Goal: Task Accomplishment & Management: Use online tool/utility

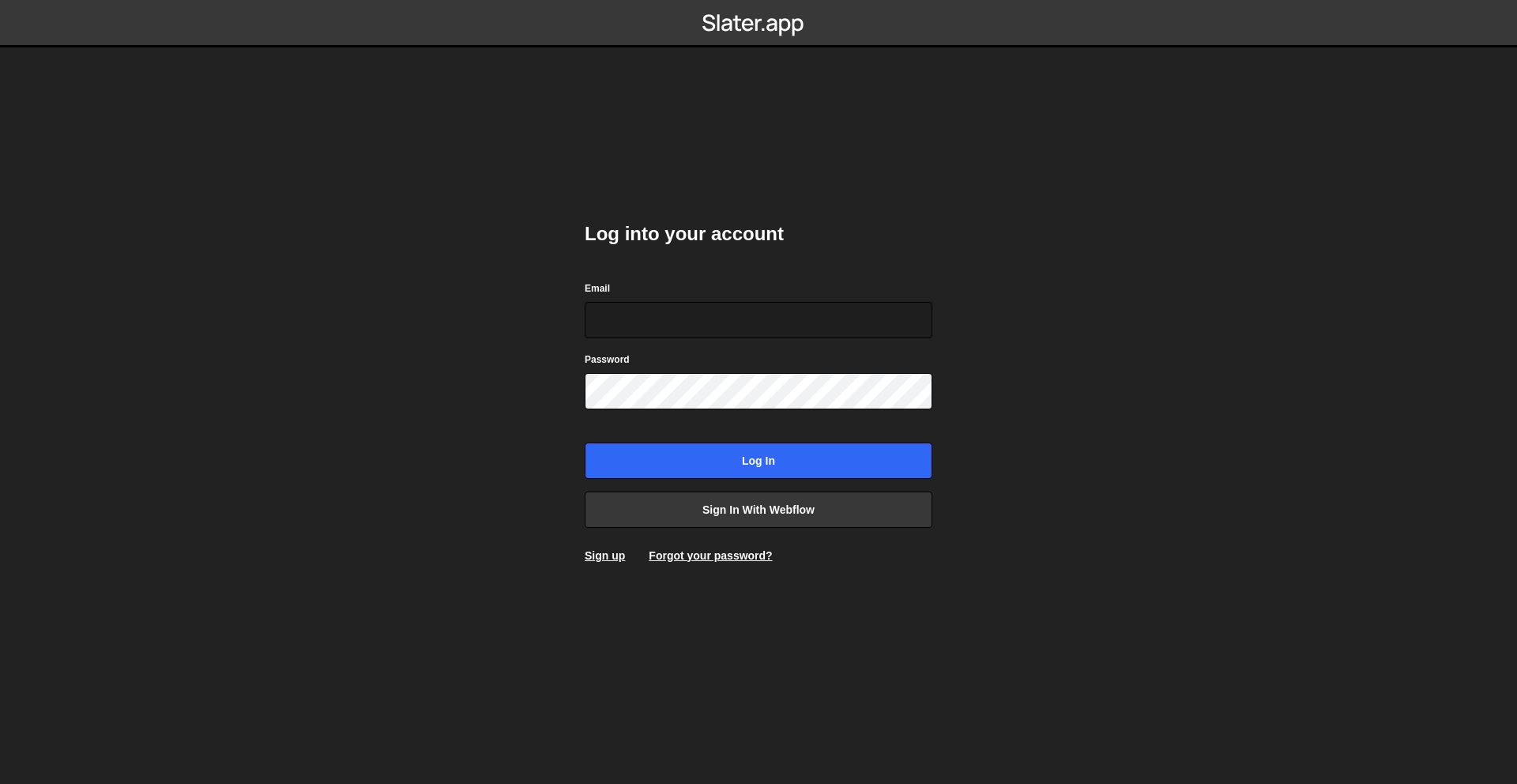
click at [0, 783] on nordpass-portal at bounding box center [0, 784] width 0 height 0
type input "ops@iteractives.com"
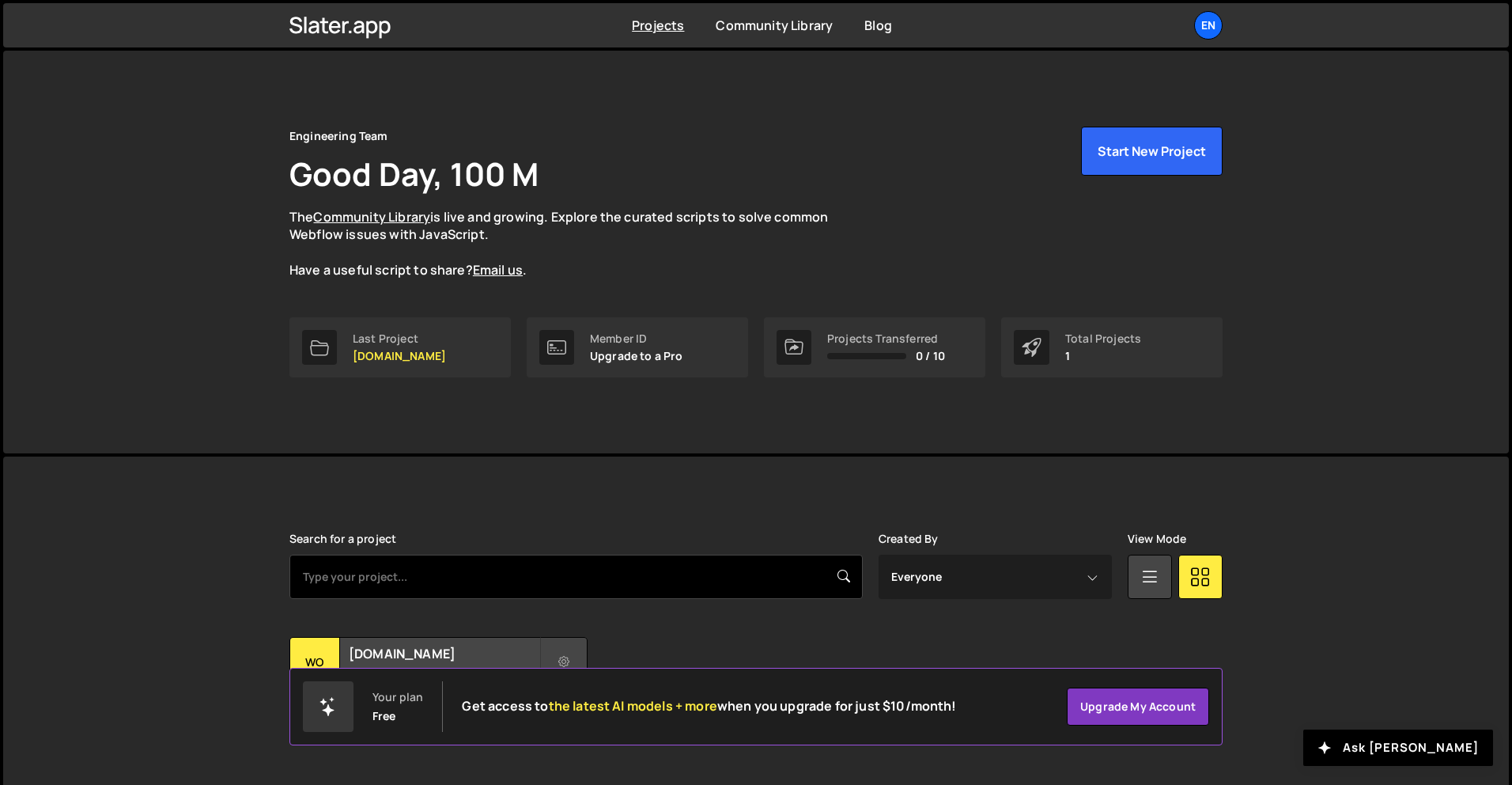
scroll to position [29, 0]
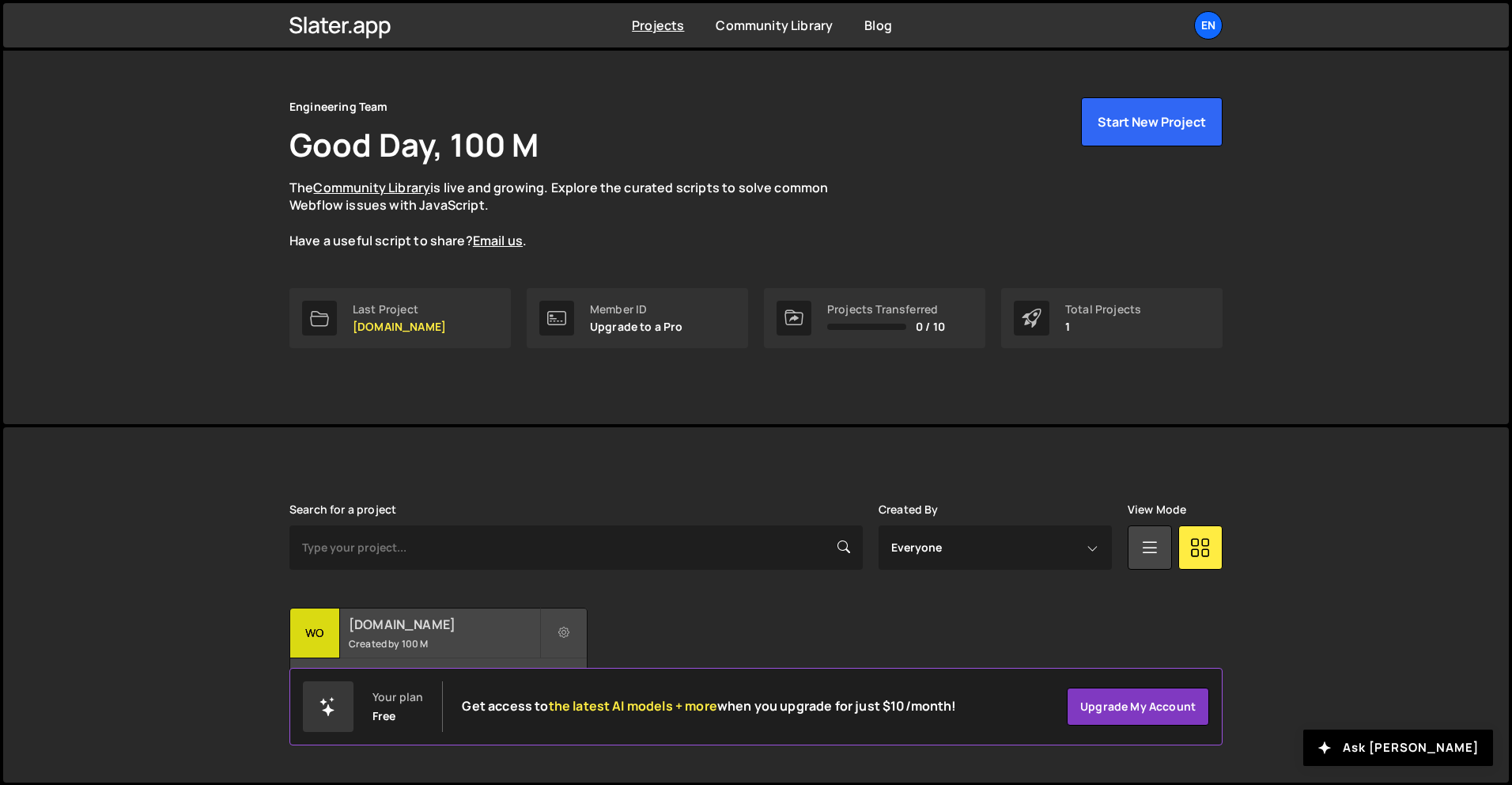
click at [401, 632] on div "womwell.com Created by 100 M" at bounding box center [438, 633] width 297 height 49
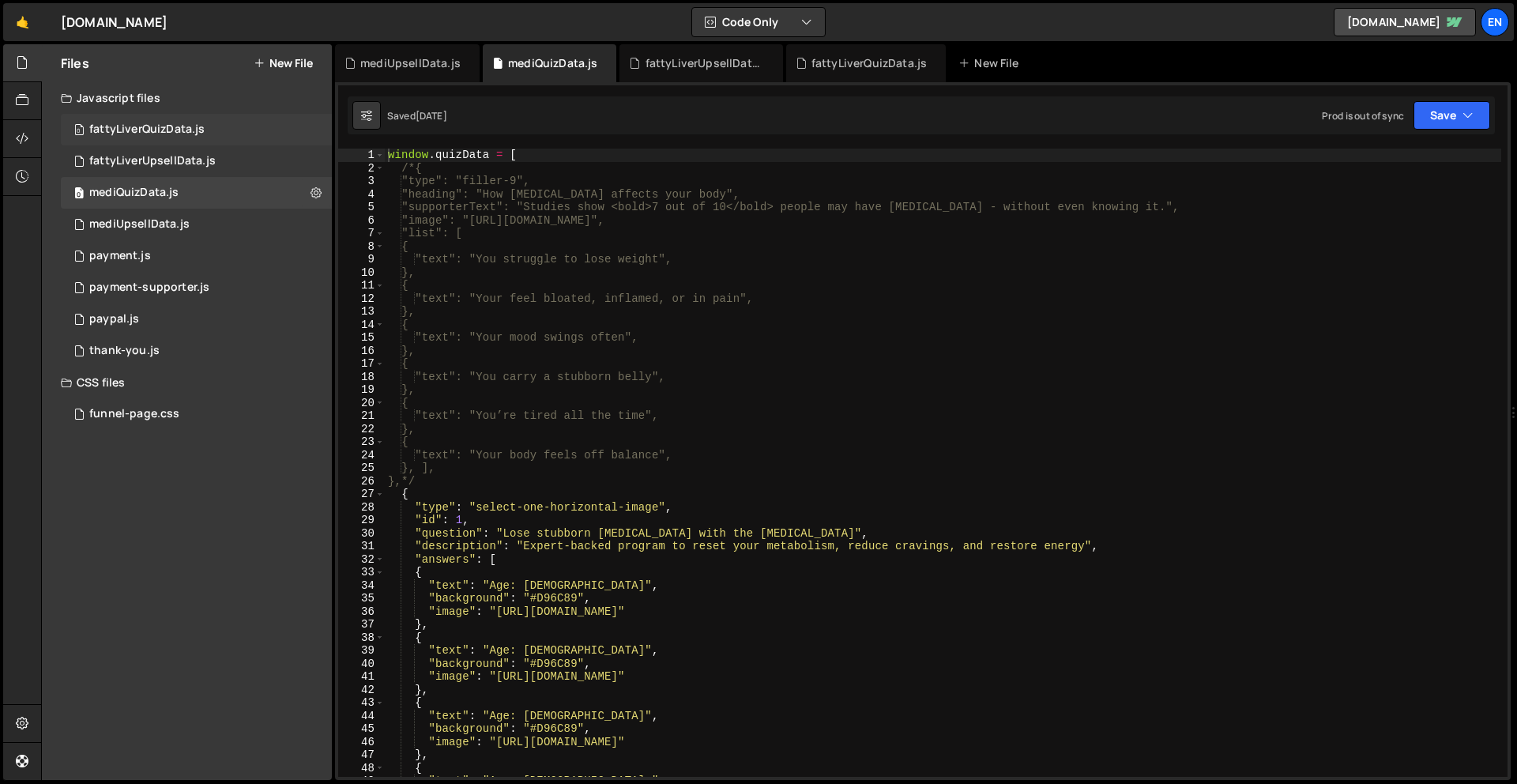
click at [193, 135] on div "fattyLiverQuizData.js" at bounding box center [147, 130] width 115 height 15
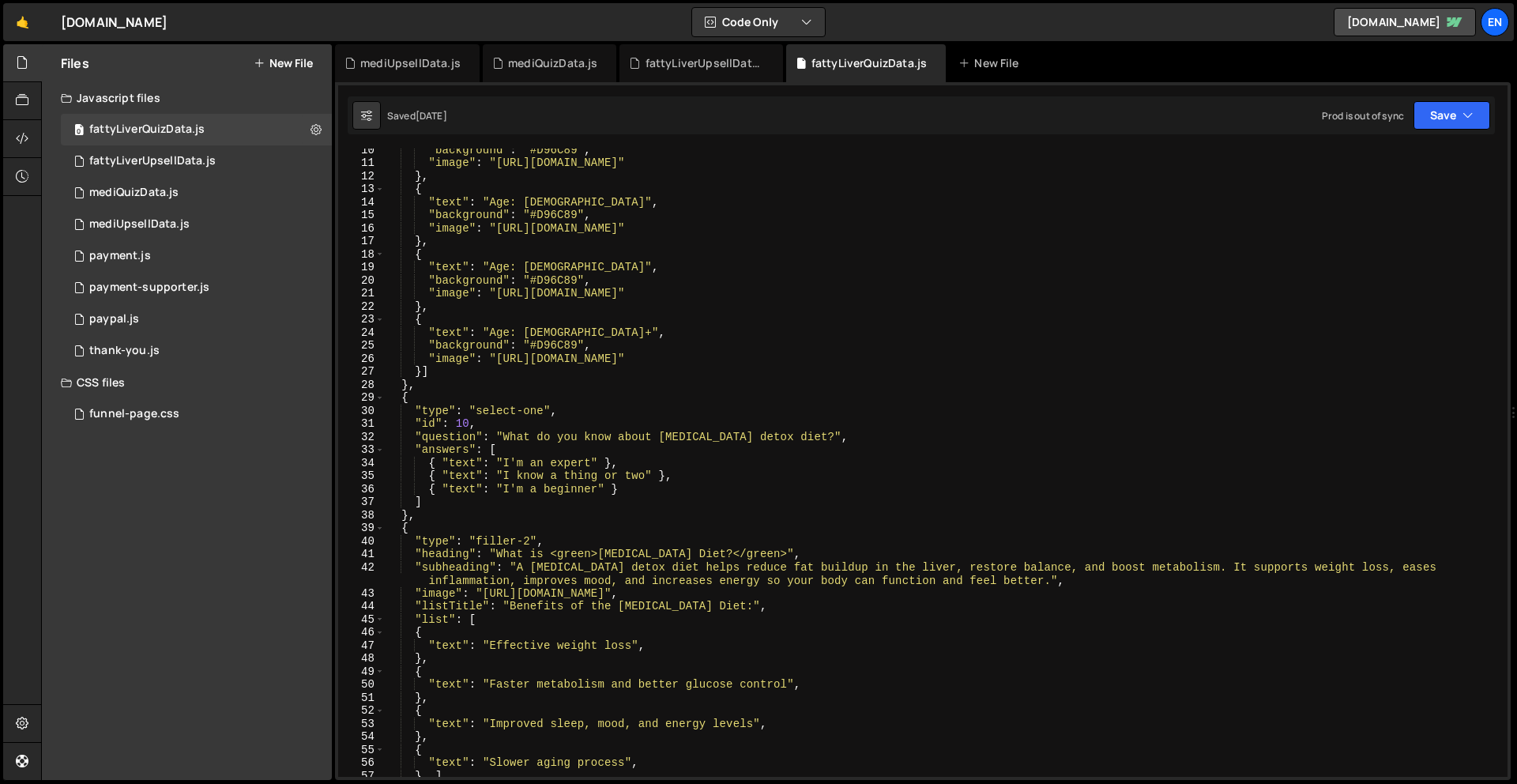
scroll to position [179, 0]
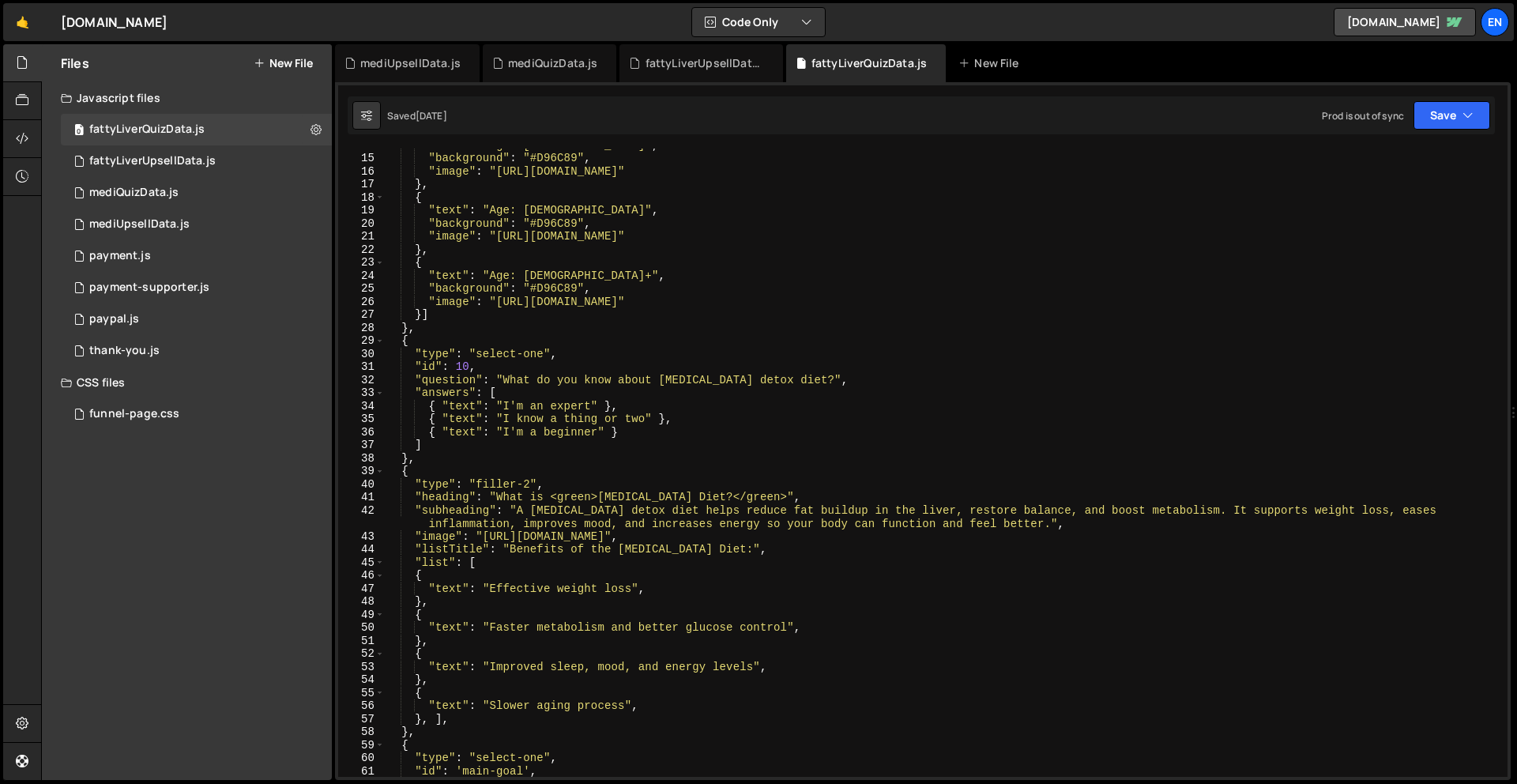
drag, startPoint x: 576, startPoint y: 230, endPoint x: 619, endPoint y: 239, distance: 43.9
click at [620, 239] on div ""text" : "Age: [DEMOGRAPHIC_DATA]" , "background" : "#D96C89" , "image" : "[URL…" at bounding box center [942, 465] width 1117 height 654
click at [615, 270] on div ""text" : "Age: [DEMOGRAPHIC_DATA]" , "background" : "#D96C89" , "image" : "[URL…" at bounding box center [942, 465] width 1117 height 654
type textarea ""text": "Age: [DEMOGRAPHIC_DATA]+","
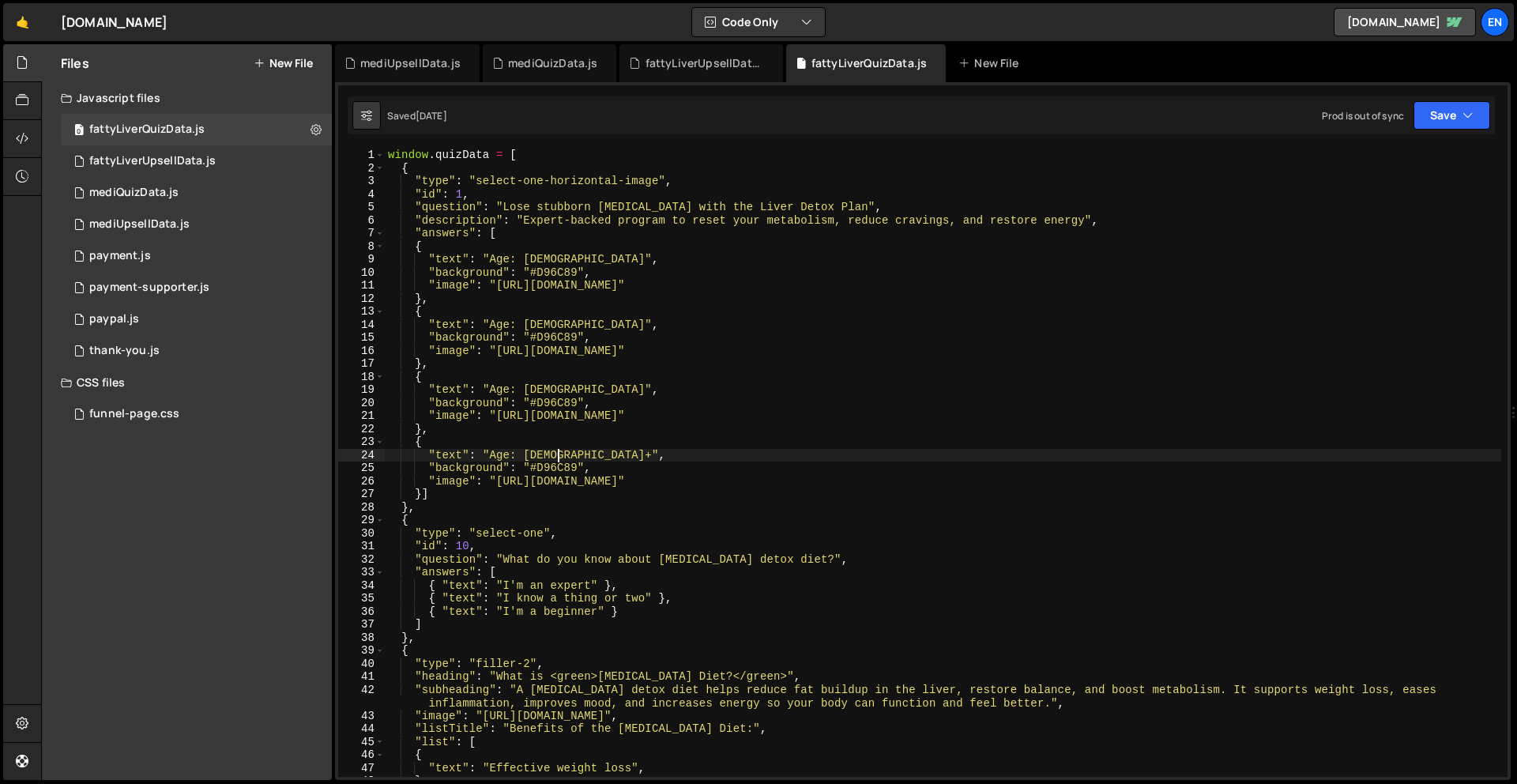
scroll to position [0, 0]
click at [151, 195] on div "mediQuizData.js" at bounding box center [135, 192] width 90 height 15
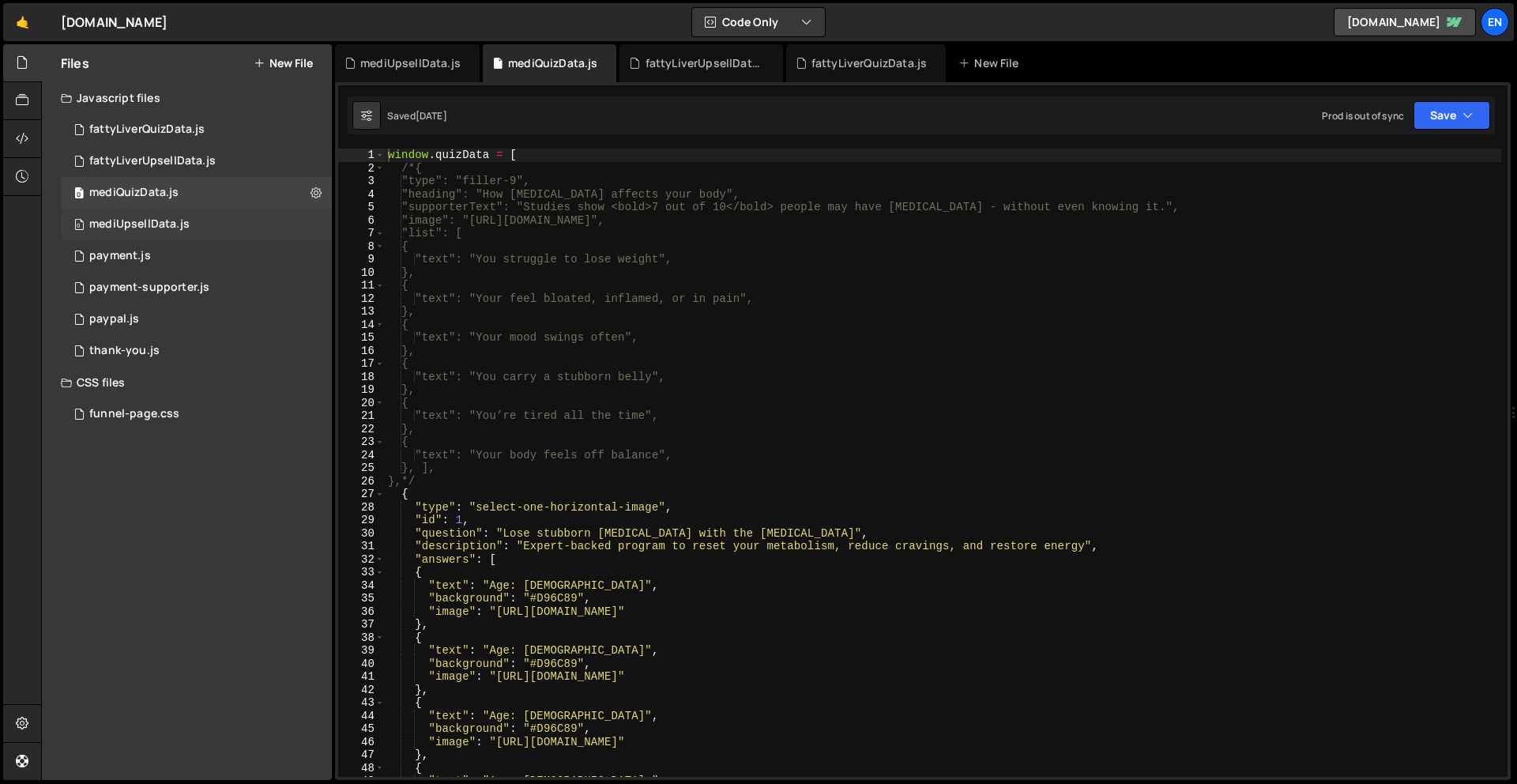
click at [152, 216] on div "0 mediUpsellData.js 0" at bounding box center [196, 224] width 271 height 31
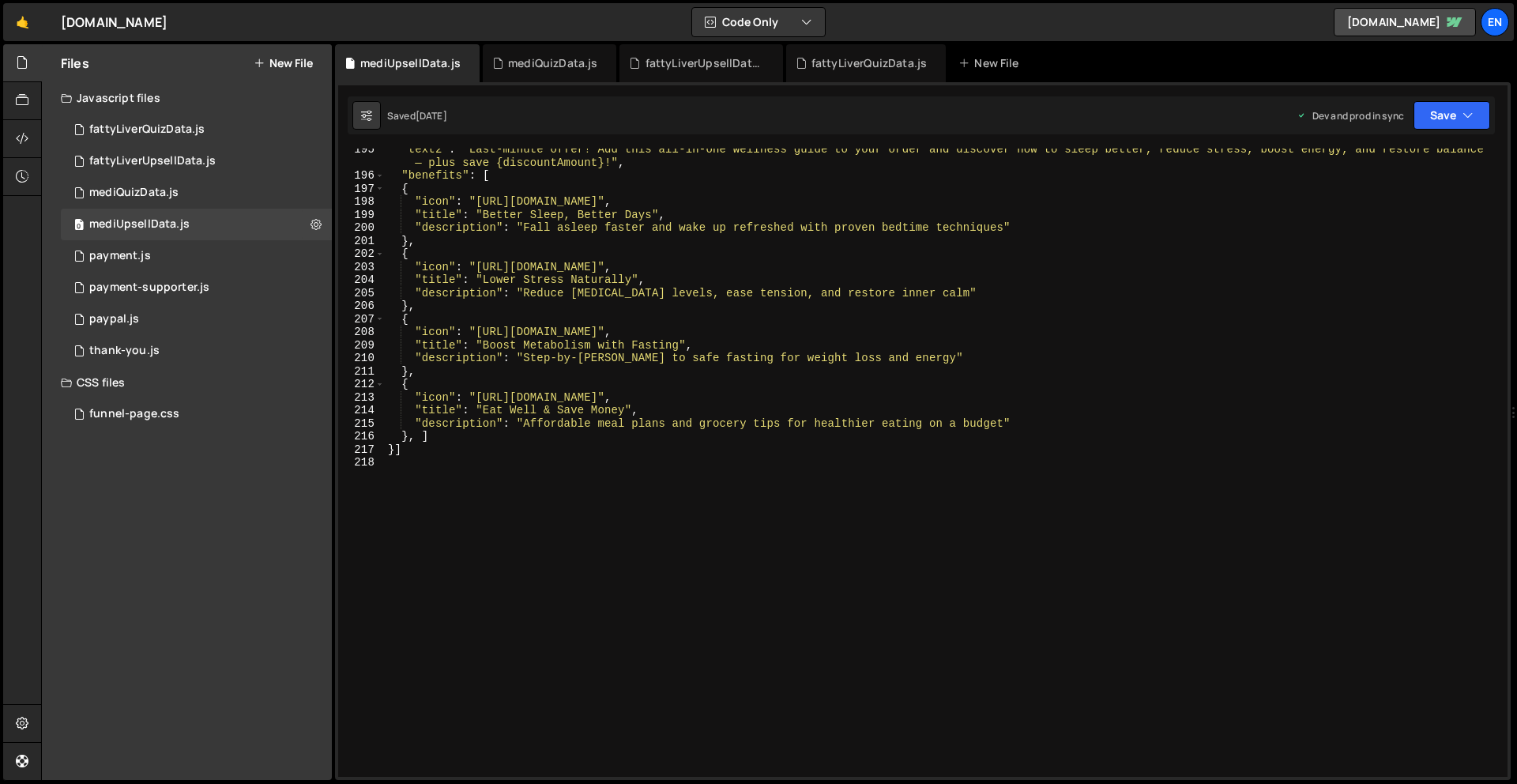
scroll to position [2664, 0]
click at [200, 131] on div "fattyLiverQuizData.js" at bounding box center [147, 130] width 115 height 15
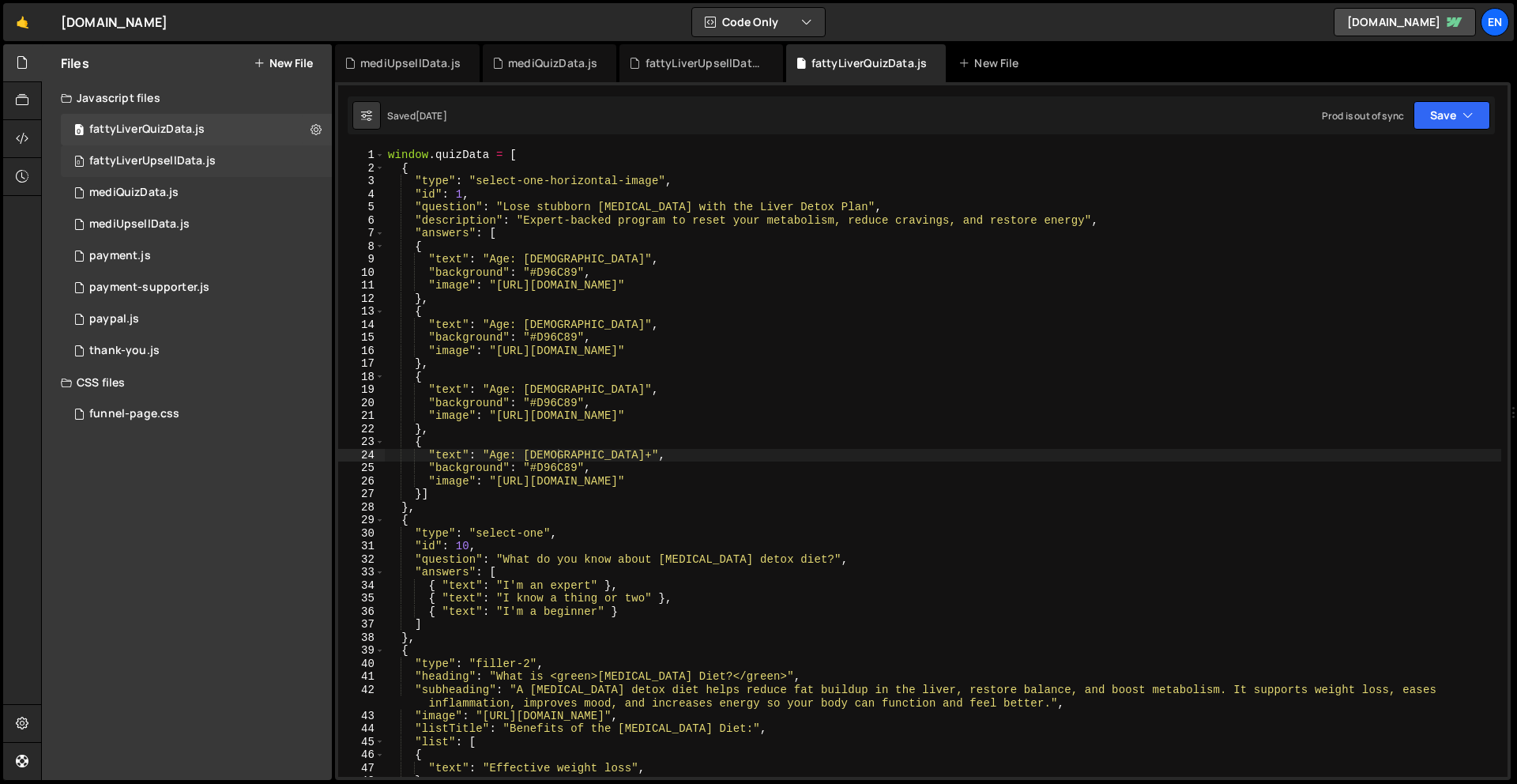
click at [202, 152] on div "0 fattyLiverUpsellData.js 0" at bounding box center [196, 161] width 271 height 31
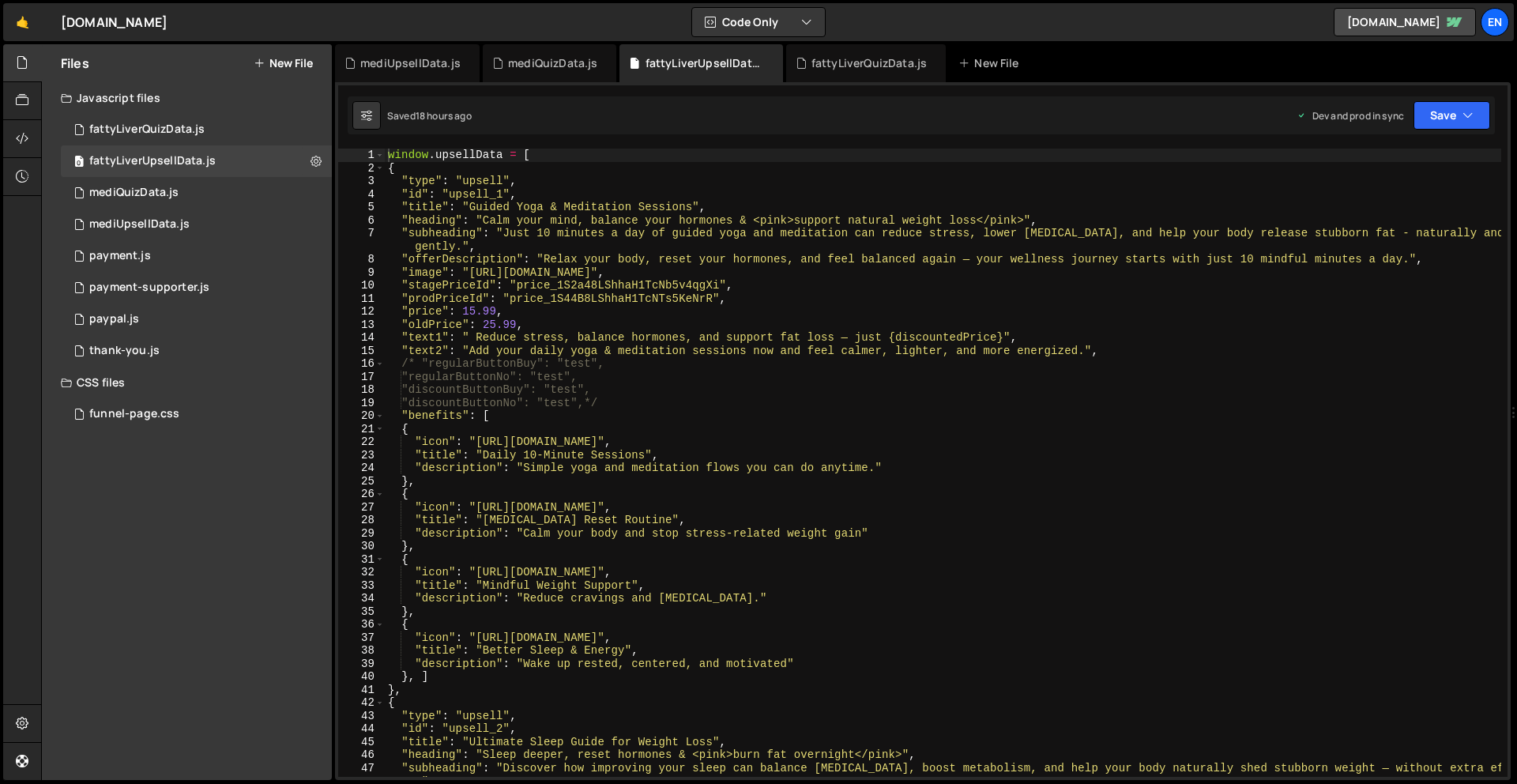
scroll to position [0, 0]
click at [576, 366] on div "window . upsellData = [ { "type" : "upsell" , "id" : "upsell_1" , "title" : "Gu…" at bounding box center [942, 475] width 1117 height 654
click at [684, 404] on div "window . upsellData = [ { "type" : "upsell" , "id" : "upsell_1" , "title" : "Gu…" at bounding box center [942, 475] width 1117 height 654
click at [578, 361] on div "window . upsellData = [ { "type" : "upsell" , "id" : "upsell_1" , "title" : "Gu…" at bounding box center [942, 475] width 1117 height 654
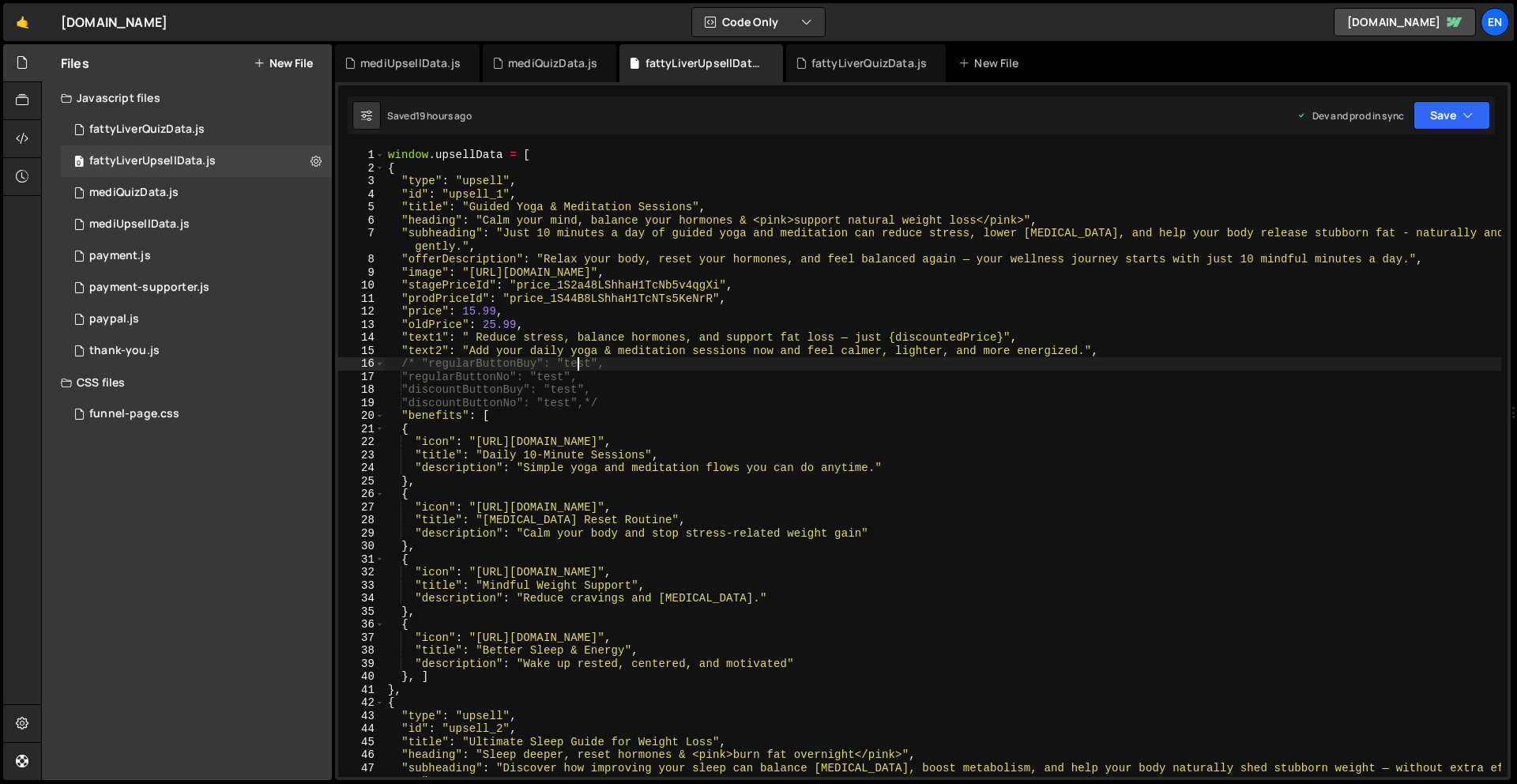
click at [578, 361] on div "window . upsellData = [ { "type" : "upsell" , "id" : "upsell_1" , "title" : "Gu…" at bounding box center [942, 475] width 1117 height 654
paste textarea "Add Stress-Relief Sessions"
drag, startPoint x: 567, startPoint y: 363, endPoint x: 742, endPoint y: 365, distance: 175.0
click at [741, 365] on div "window . upsellData = [ { "type" : "upsell" , "id" : "upsell_1" , "title" : "Gu…" at bounding box center [942, 475] width 1117 height 654
paste textarea "Guided Yoga & Meditation to My Order"
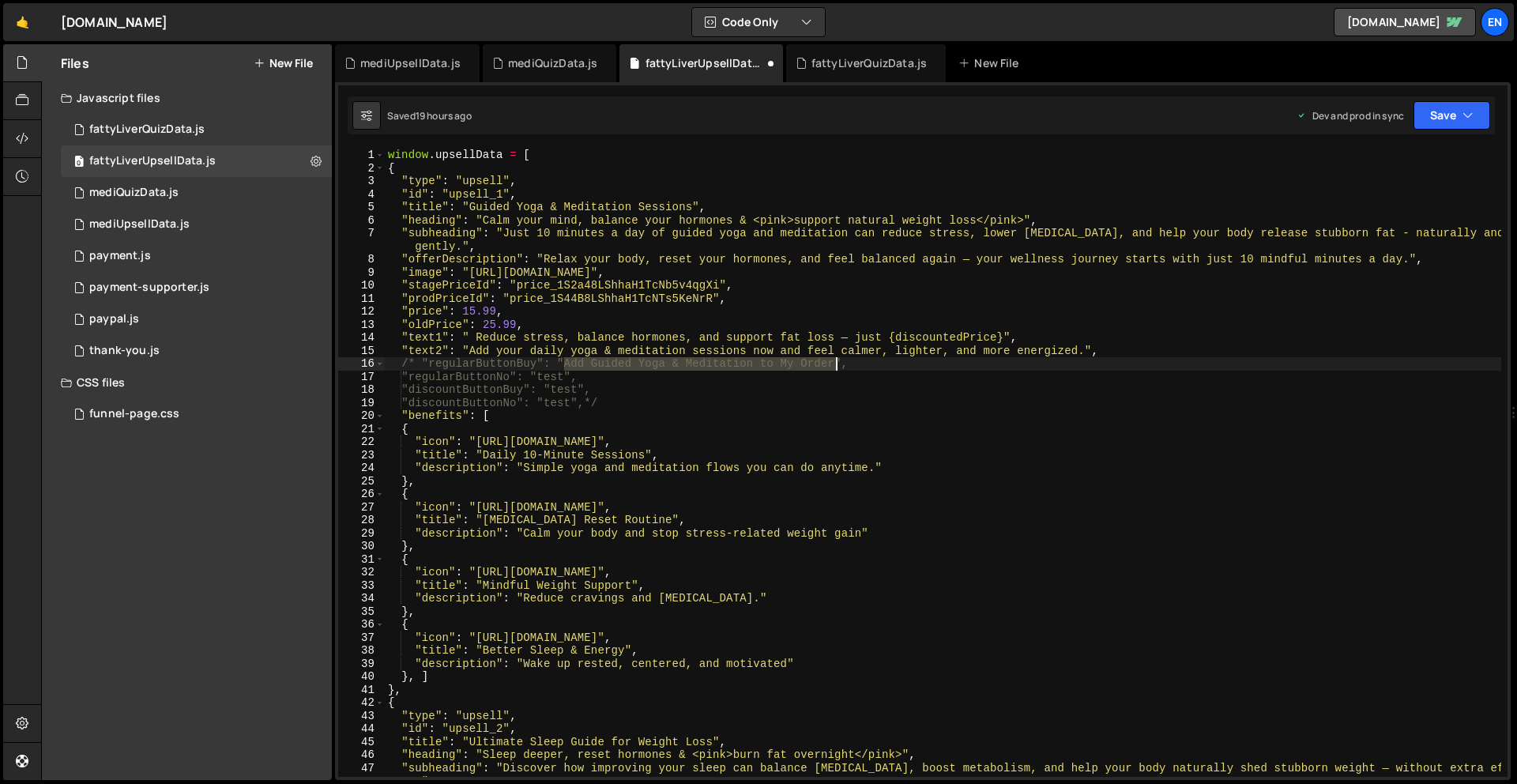
drag, startPoint x: 564, startPoint y: 364, endPoint x: 840, endPoint y: 368, distance: 276.0
click at [839, 368] on div "window . upsellData = [ { "type" : "upsell" , "id" : "upsell_1" , "title" : "Gu…" at bounding box center [942, 475] width 1117 height 654
paste textarea "Yoga & Meditation Access"
click at [843, 372] on div "window . upsellData = [ { "type" : "upsell" , "id" : "upsell_1" , "title" : "Gu…" at bounding box center [942, 475] width 1117 height 654
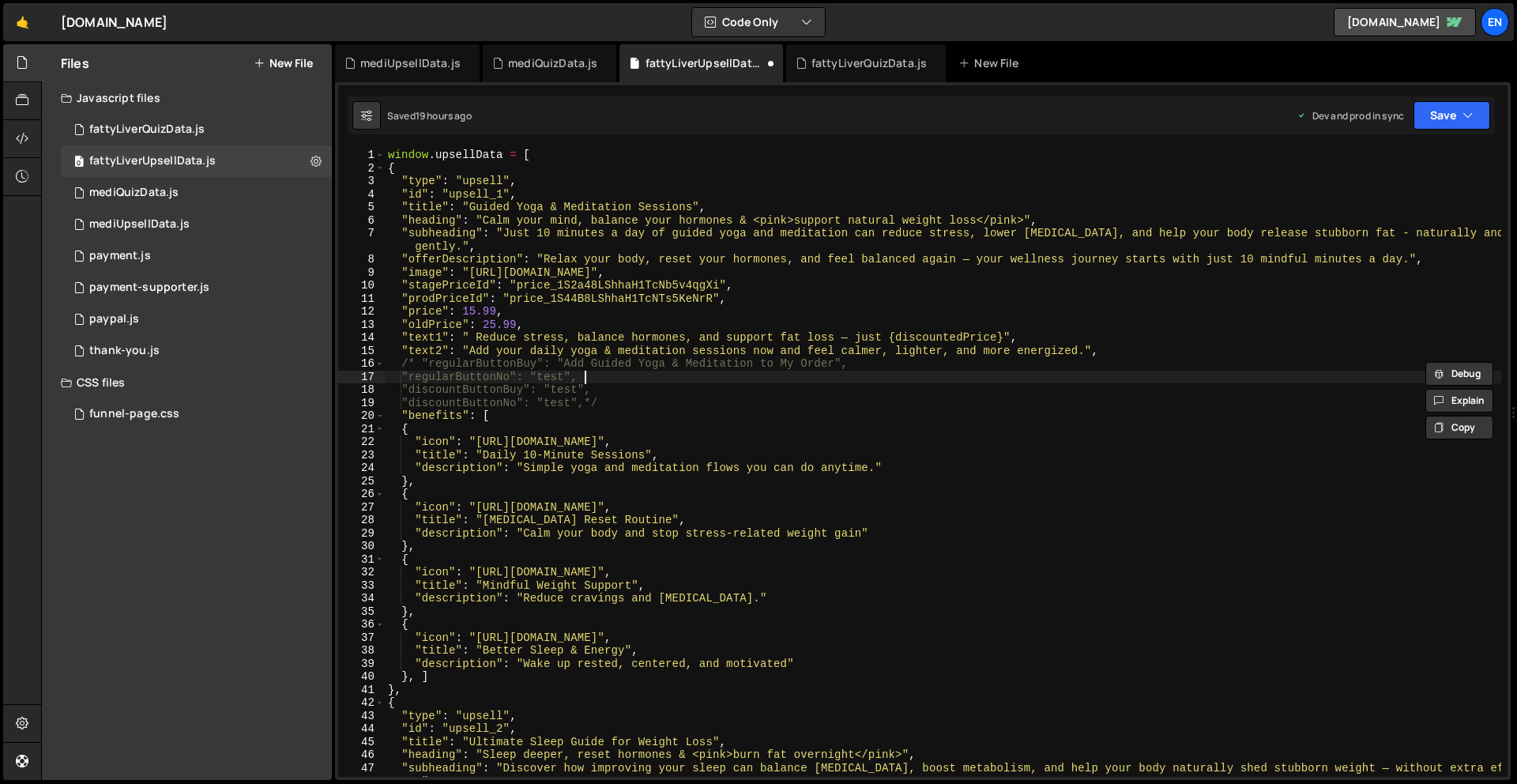
scroll to position [0, 13]
drag, startPoint x: 835, startPoint y: 365, endPoint x: 570, endPoint y: 360, distance: 265.0
click at [564, 360] on div "window . upsellData = [ { "type" : "upsell" , "id" : "upsell_1" , "title" : "Gu…" at bounding box center [942, 475] width 1117 height 654
paste textarea "Yoga & Meditation Access"
click at [551, 376] on div "window . upsellData = [ { "type" : "upsell" , "id" : "upsell_1" , "title" : "Gu…" at bounding box center [942, 475] width 1117 height 654
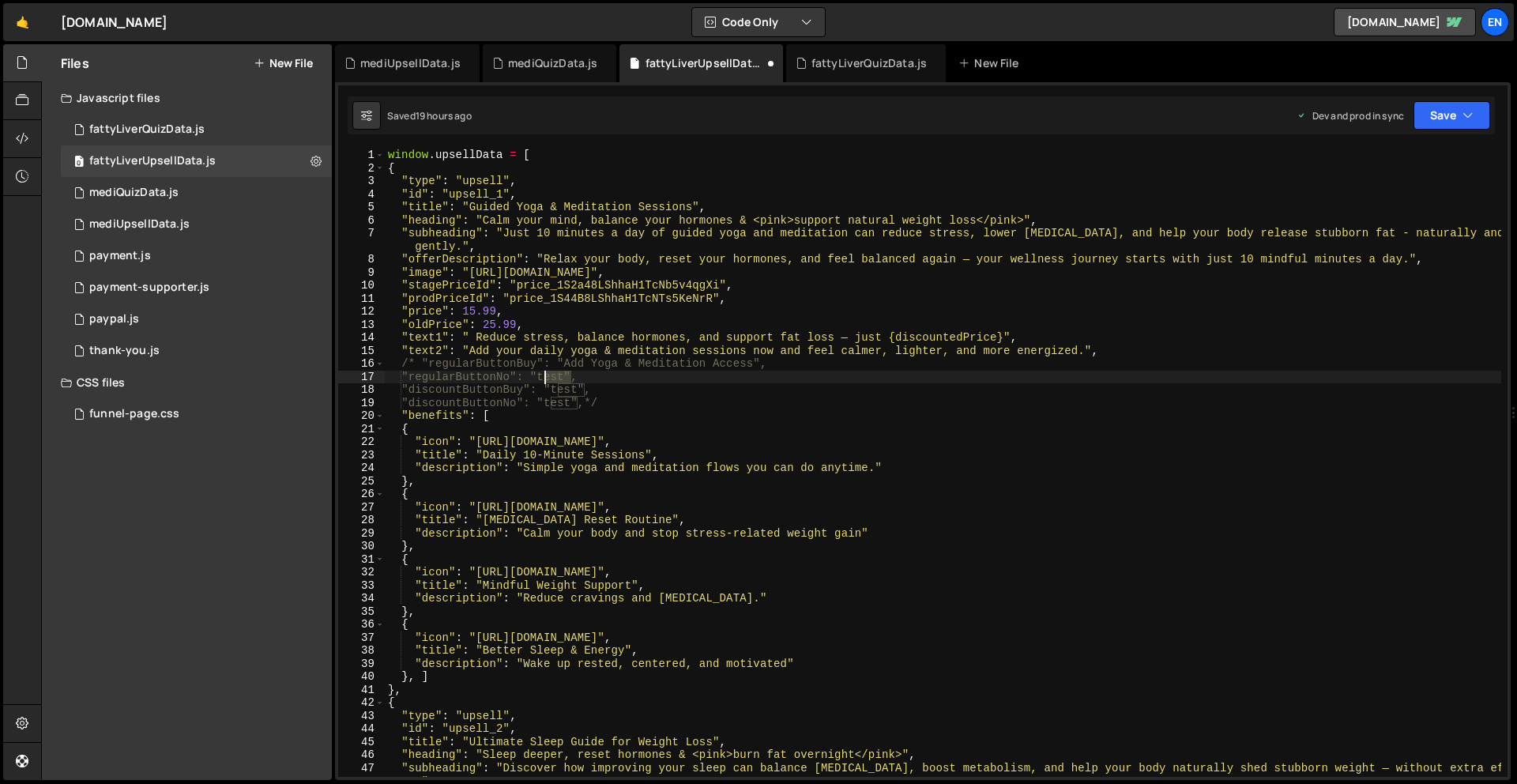
click at [551, 376] on div "window . upsellData = [ { "type" : "upsell" , "id" : "upsell_1" , "title" : "Gu…" at bounding box center [942, 475] width 1117 height 654
paste textarea "No, thank you. I’m not interested in this offer"
click at [568, 389] on div "window . upsellData = [ { "type" : "upsell" , "id" : "upsell_1" , "title" : "Gu…" at bounding box center [942, 475] width 1117 height 654
paste textarea "Yes, Add My Calm Routine (Save 30%)"
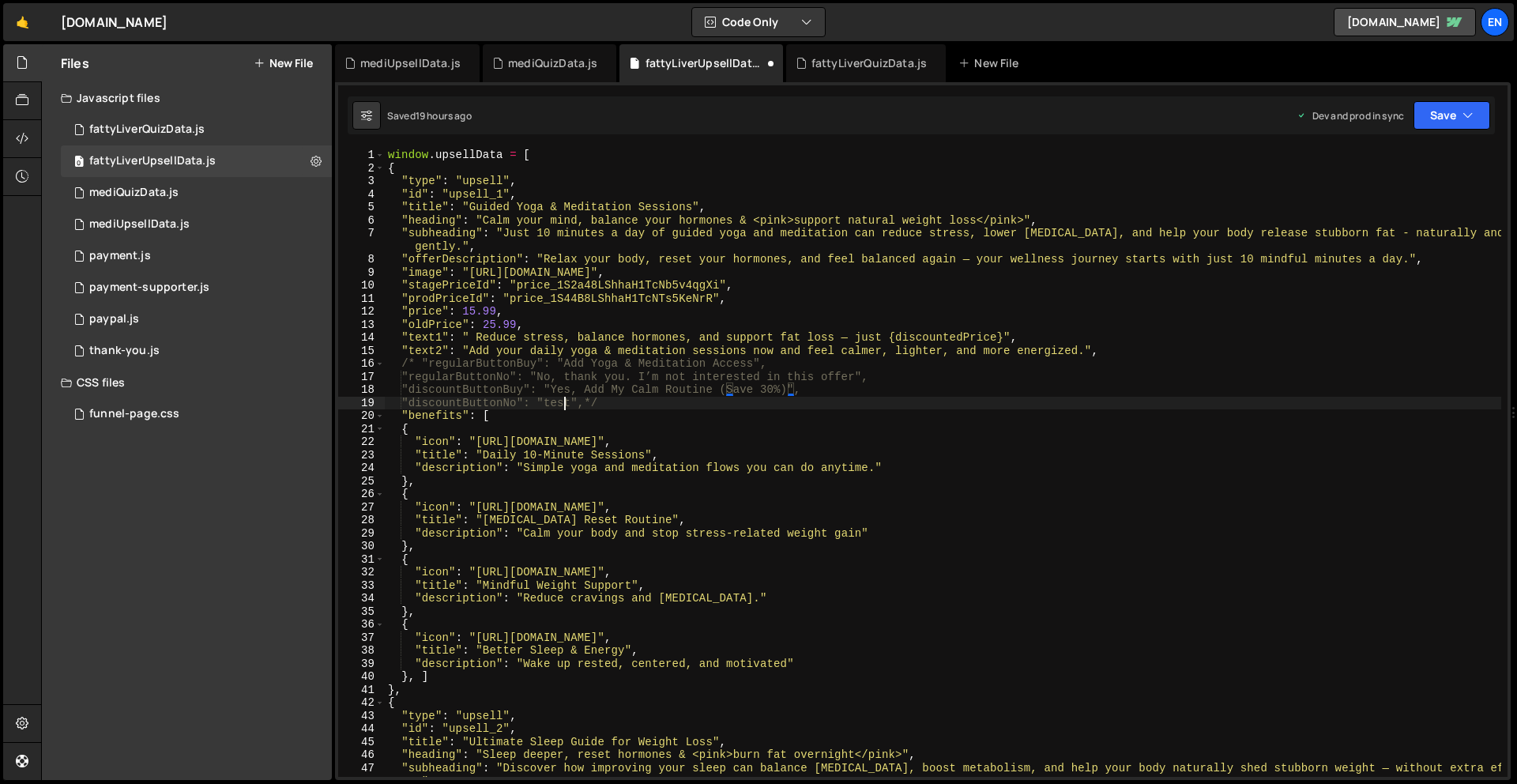
click at [564, 407] on div "window . upsellData = [ { "type" : "upsell" , "id" : "upsell_1" , "title" : "Gu…" at bounding box center [942, 475] width 1117 height 654
paste textarea "’ll pass on feeling calmer for now"
click at [850, 401] on div "window . upsellData = [ { "type" : "upsell" , "id" : "upsell_1" , "title" : "Gu…" at bounding box center [942, 475] width 1117 height 654
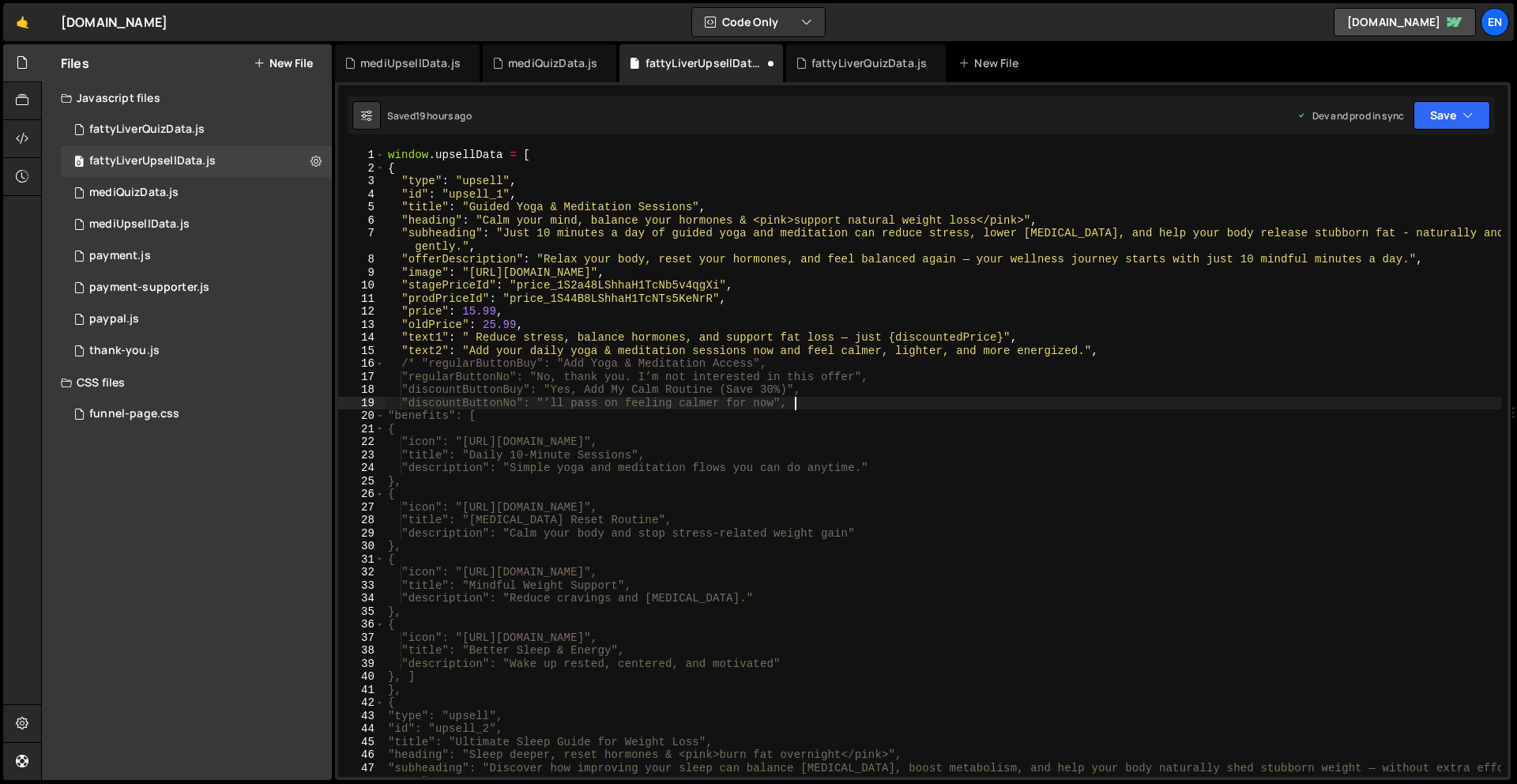
click at [421, 359] on div "window . upsellData = [ { "type" : "upsell" , "id" : "upsell_1" , "title" : "Gu…" at bounding box center [942, 475] width 1117 height 654
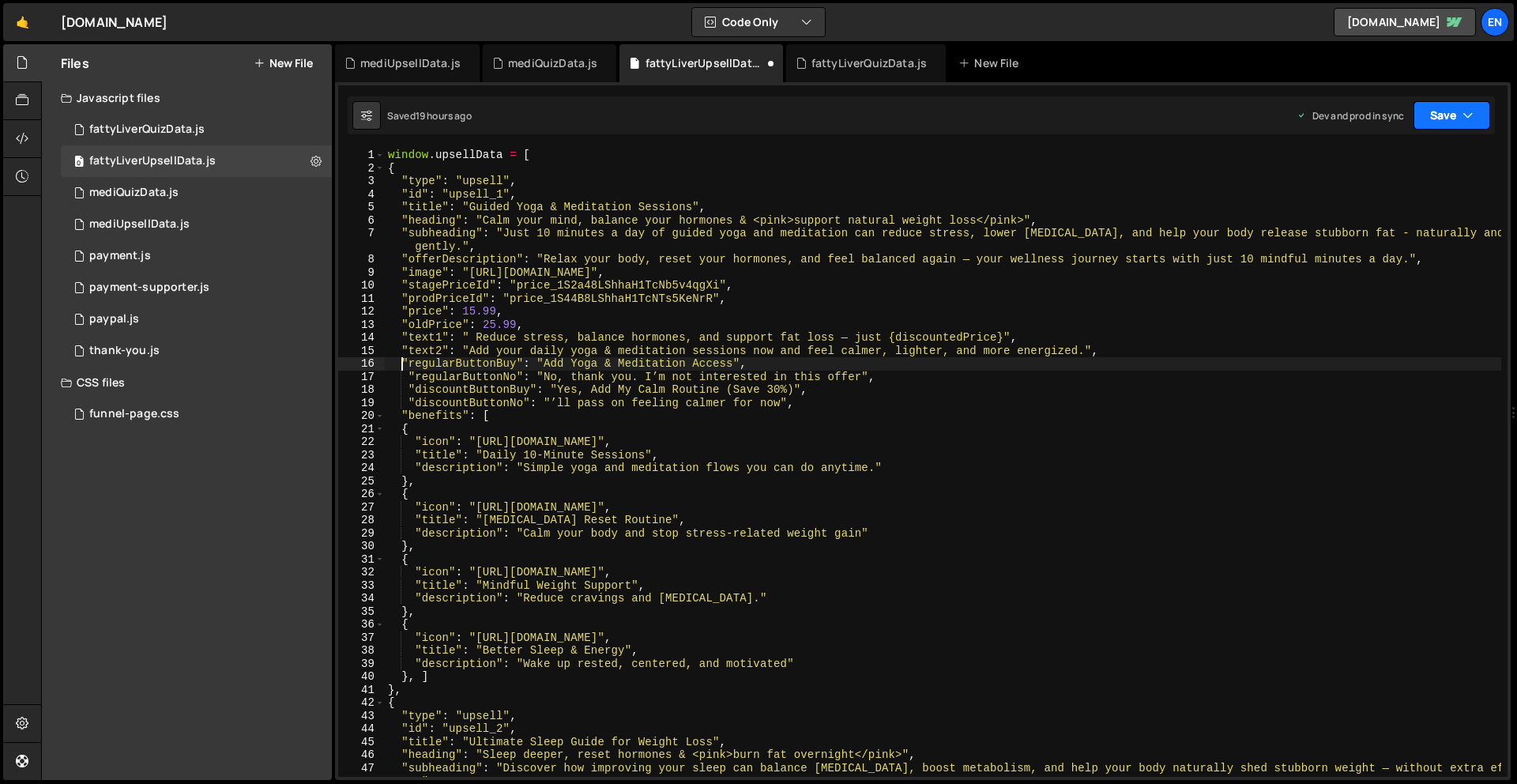
click at [1467, 124] on button "Save" at bounding box center [1452, 115] width 77 height 28
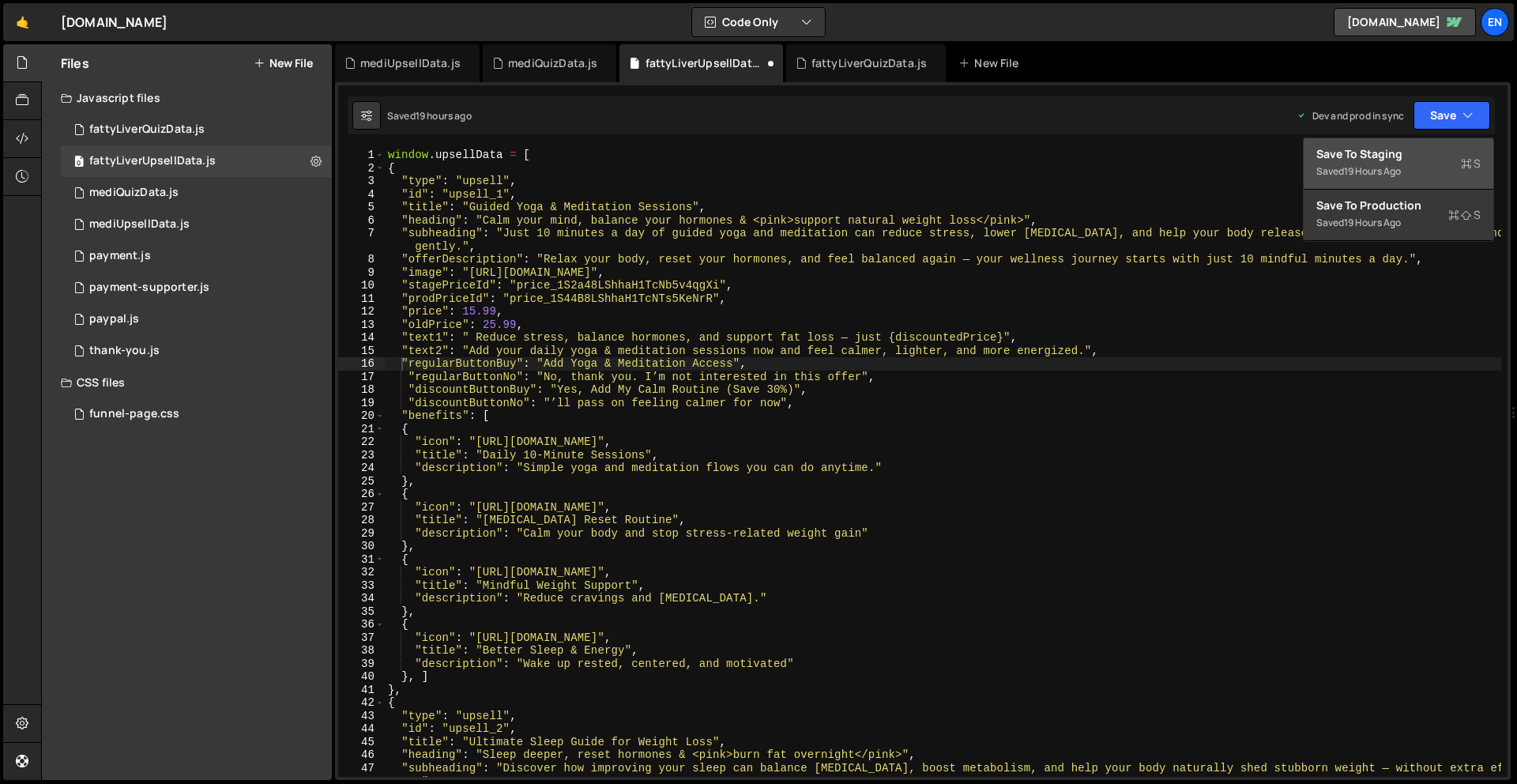
click at [1404, 153] on div "Save to Staging S" at bounding box center [1398, 154] width 164 height 16
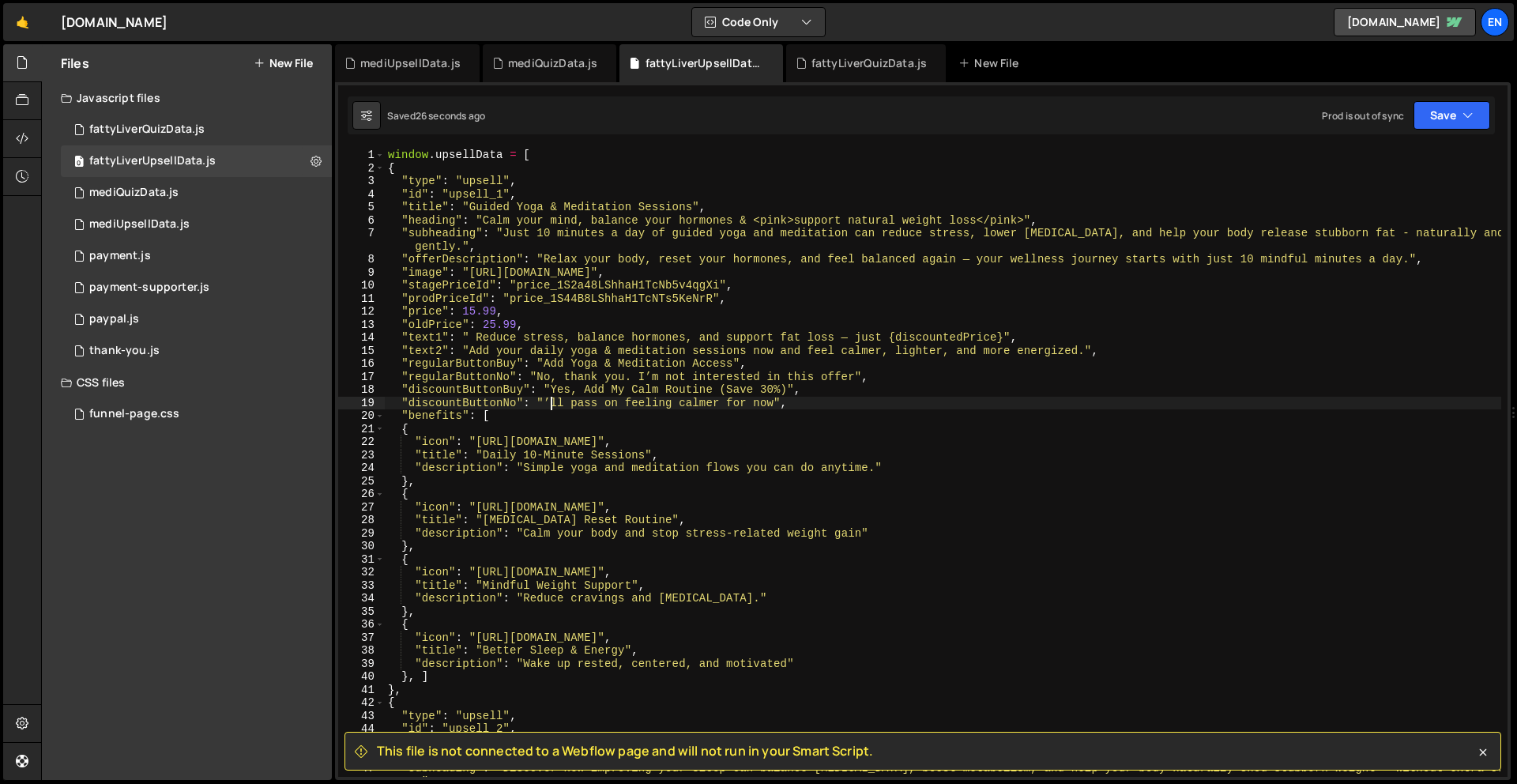
drag, startPoint x: 551, startPoint y: 400, endPoint x: 566, endPoint y: 406, distance: 16.2
click at [552, 400] on div "window . upsellData = [ { "type" : "upsell" , "id" : "upsell_1" , "title" : "Gu…" at bounding box center [942, 475] width 1117 height 654
click at [983, 355] on div "window . upsellData = [ { "type" : "upsell" , "id" : "upsell_1" , "title" : "Gu…" at bounding box center [942, 475] width 1117 height 654
click at [1467, 117] on icon "button" at bounding box center [1467, 115] width 11 height 16
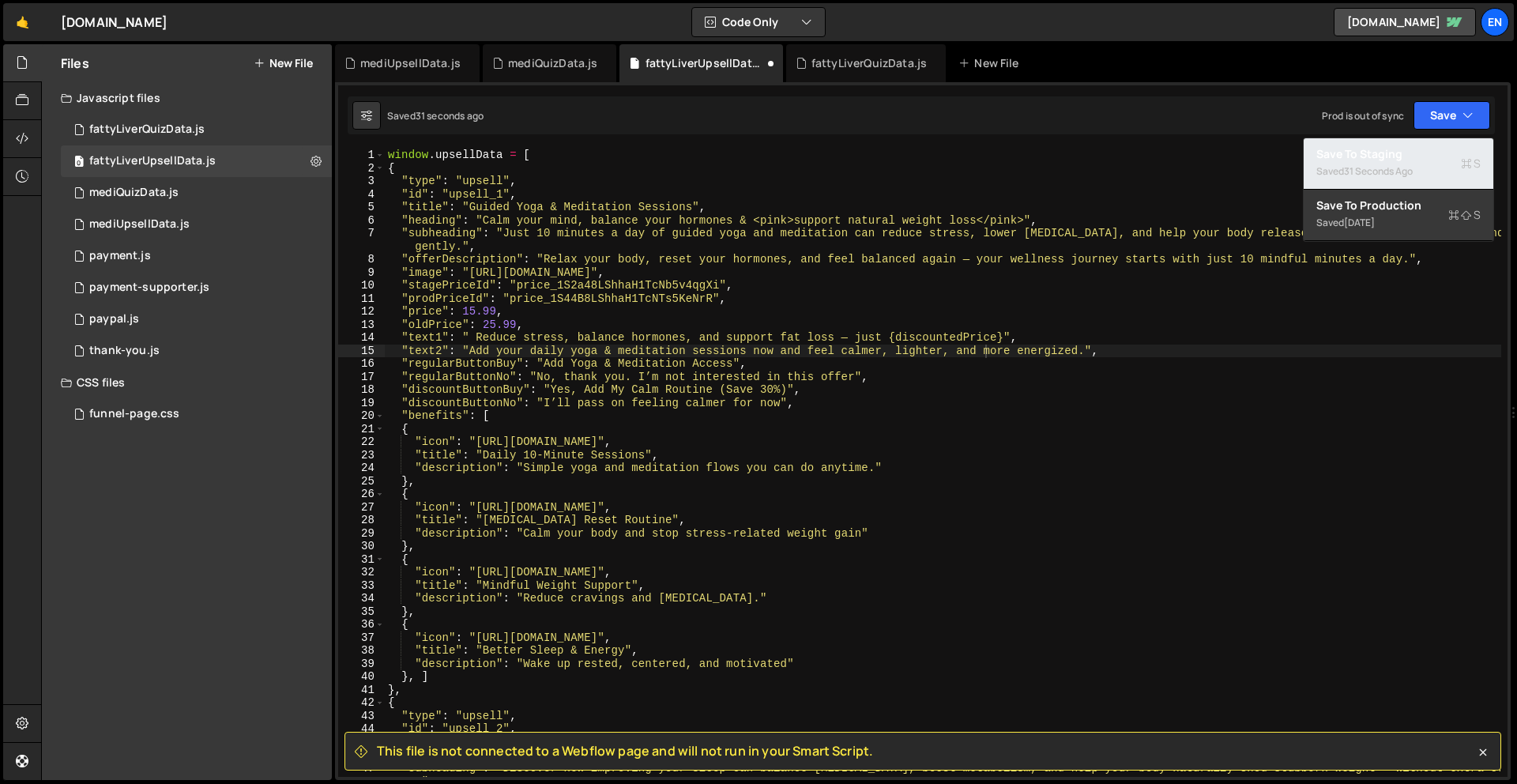
click at [1414, 147] on div "Save to Staging S" at bounding box center [1398, 154] width 164 height 16
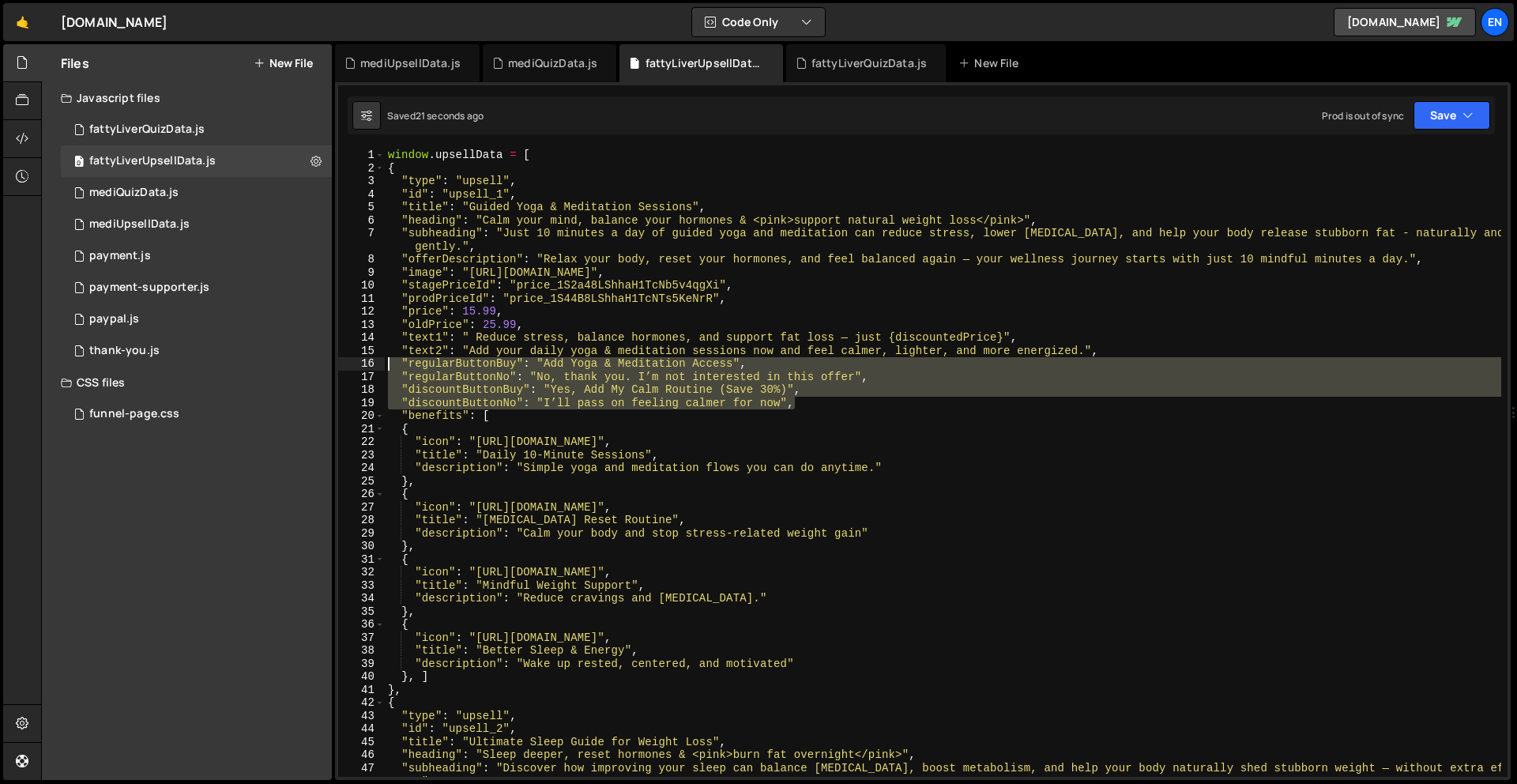
drag, startPoint x: 828, startPoint y: 409, endPoint x: 380, endPoint y: 366, distance: 450.1
click at [380, 367] on div ""discountButtonNo": "I’ll pass on feeling calmer for now", 1 2 3 4 5 6 7 8 9 10…" at bounding box center [923, 462] width 1170 height 628
click at [615, 406] on div "window . upsellData = [ { "type" : "upsell" , "id" : "upsell_1" , "title" : "Gu…" at bounding box center [942, 462] width 1117 height 628
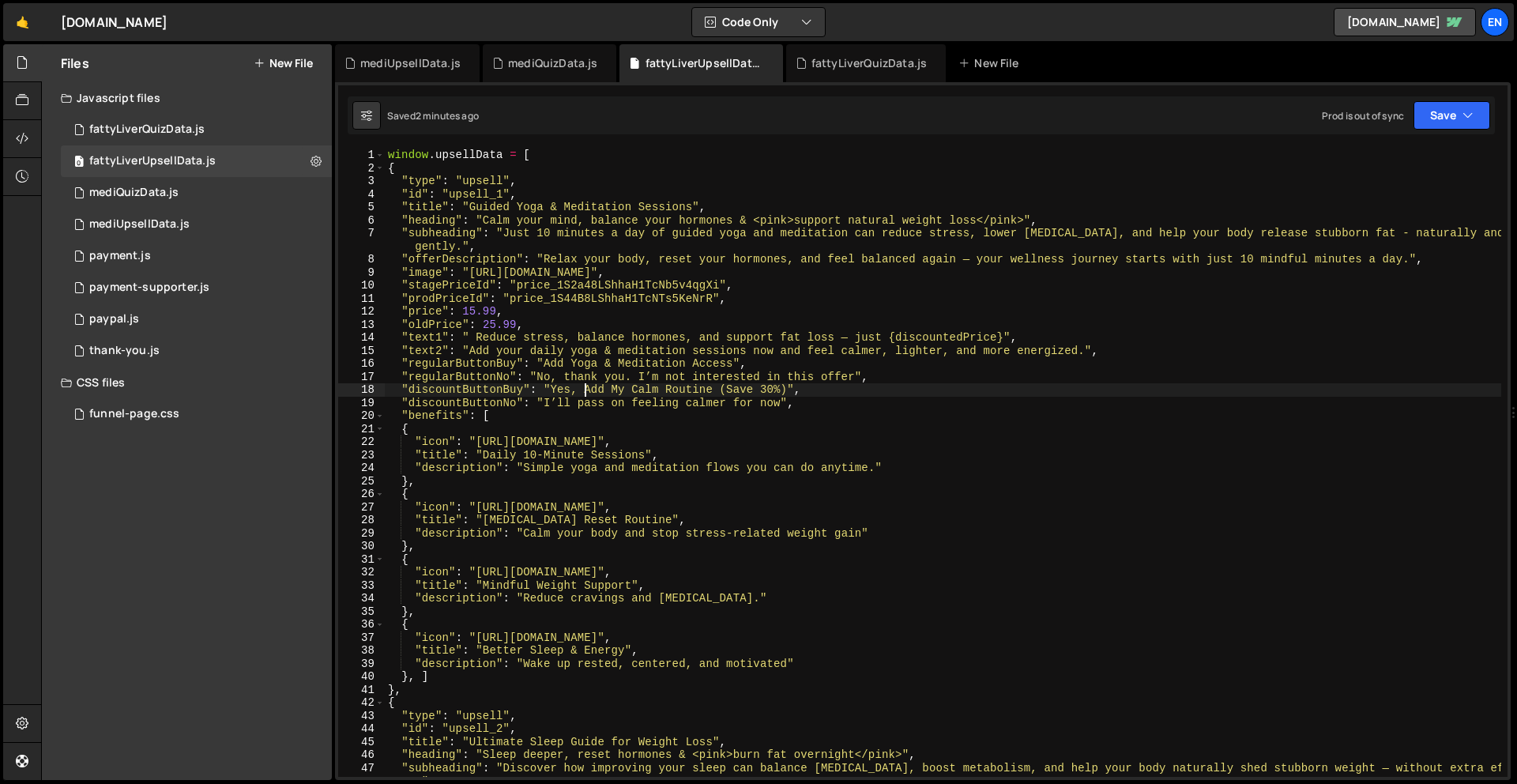
click at [587, 385] on div "window . upsellData = [ { "type" : "upsell" , "id" : "upsell_1" , "title" : "Gu…" at bounding box center [942, 475] width 1117 height 654
click at [1486, 122] on button "Save" at bounding box center [1452, 115] width 77 height 28
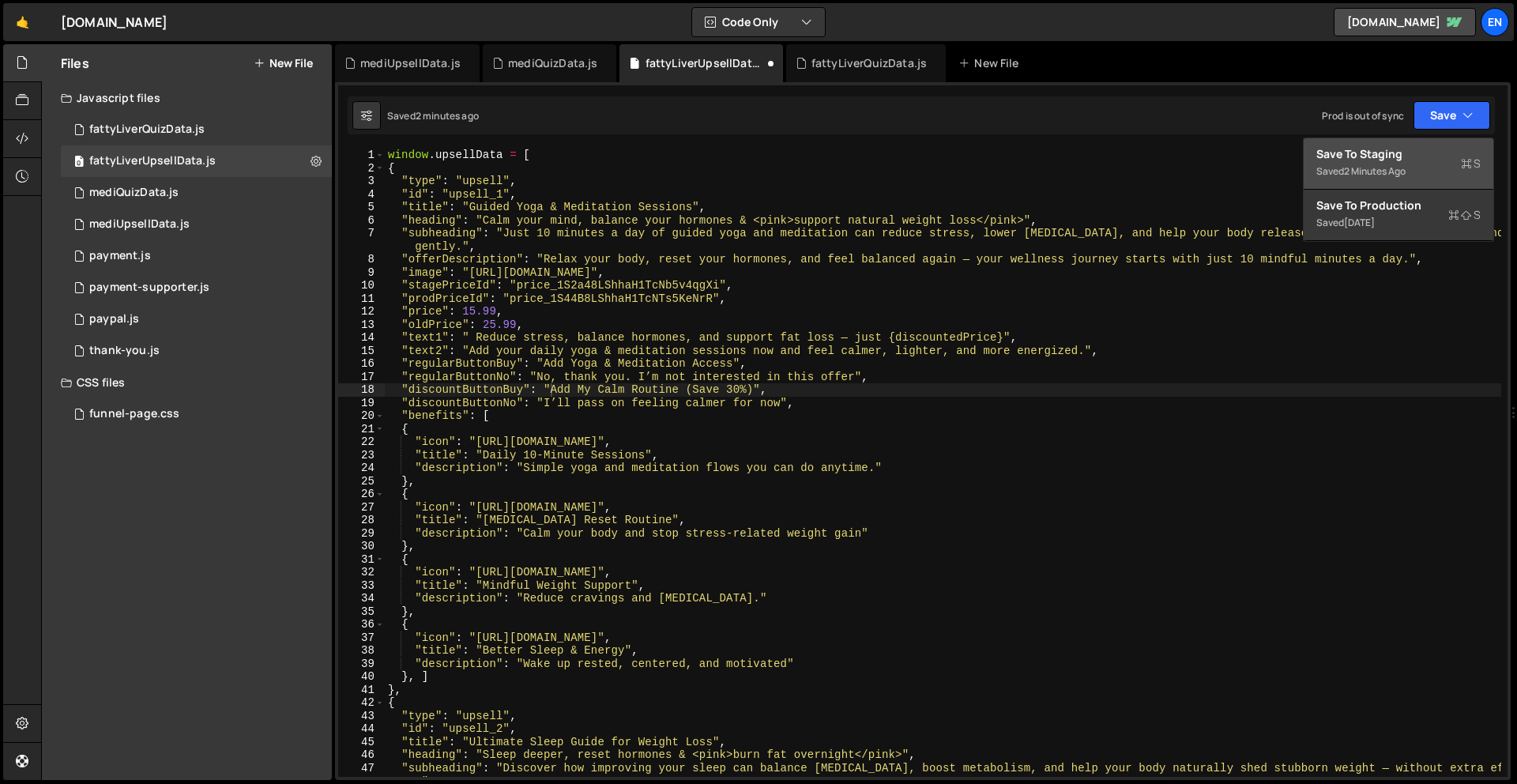
click at [1412, 152] on div "Save to Staging S" at bounding box center [1398, 154] width 164 height 16
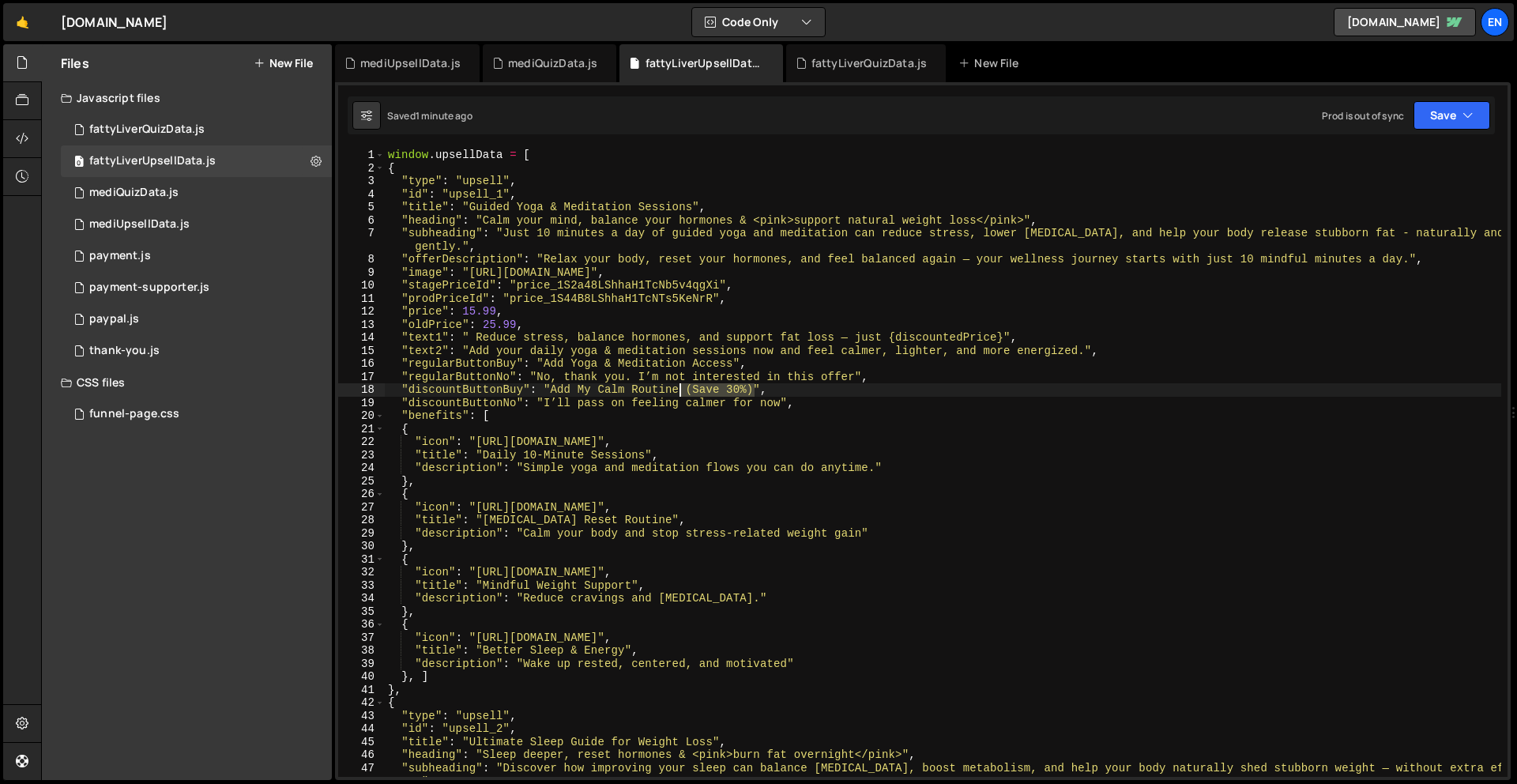
drag, startPoint x: 723, startPoint y: 383, endPoint x: 680, endPoint y: 386, distance: 43.1
click at [680, 386] on div "window . upsellData = [ { "type" : "upsell" , "id" : "upsell_1" , "title" : "Gu…" at bounding box center [942, 475] width 1117 height 654
click at [1491, 119] on div "Saved 1 minute ago Prod is out of sync Upgrade to Edit Save Save to Staging S S…" at bounding box center [921, 115] width 1147 height 38
click at [1479, 117] on button "Save" at bounding box center [1452, 115] width 77 height 28
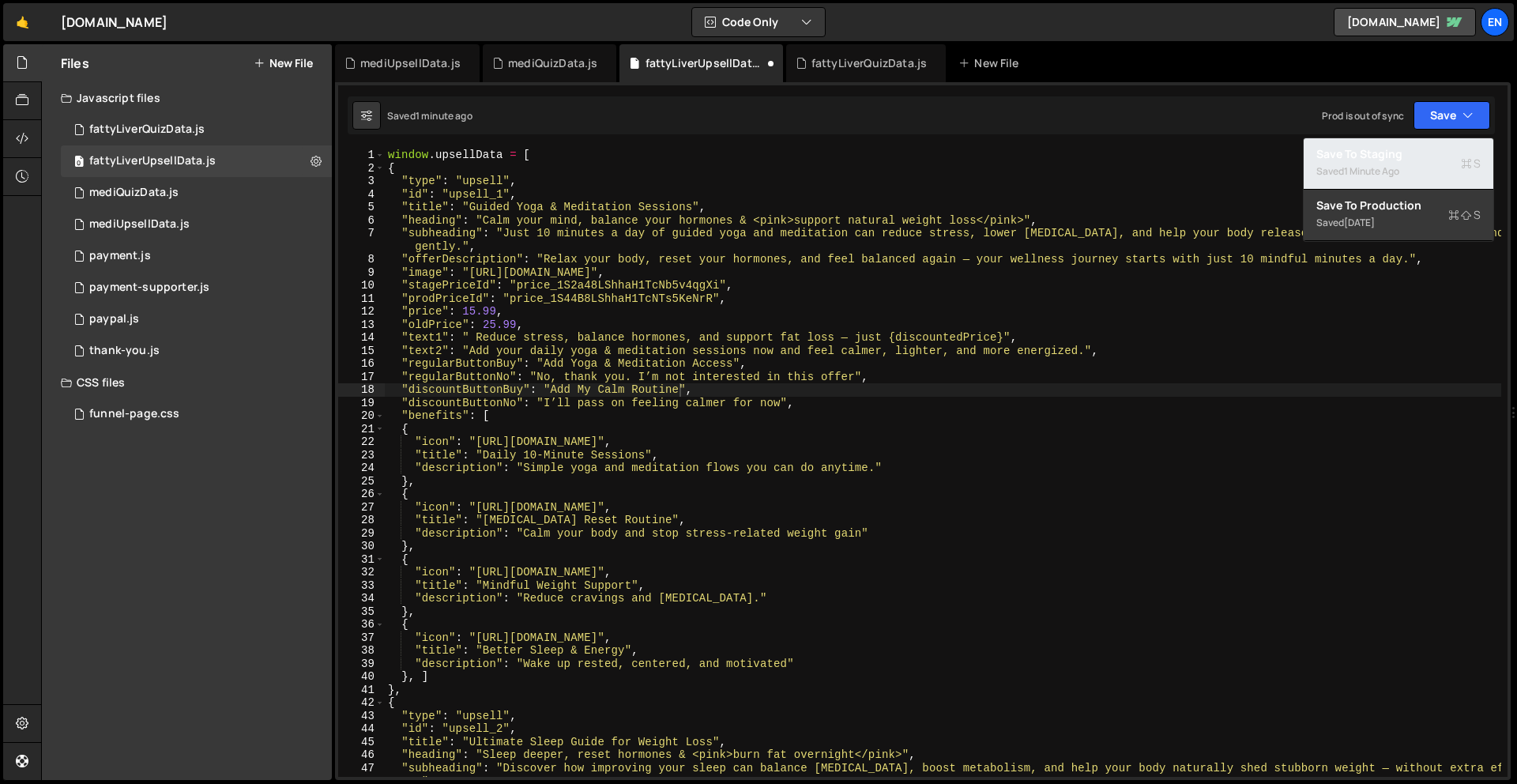
click at [1405, 148] on div "Save to Staging S" at bounding box center [1398, 154] width 164 height 16
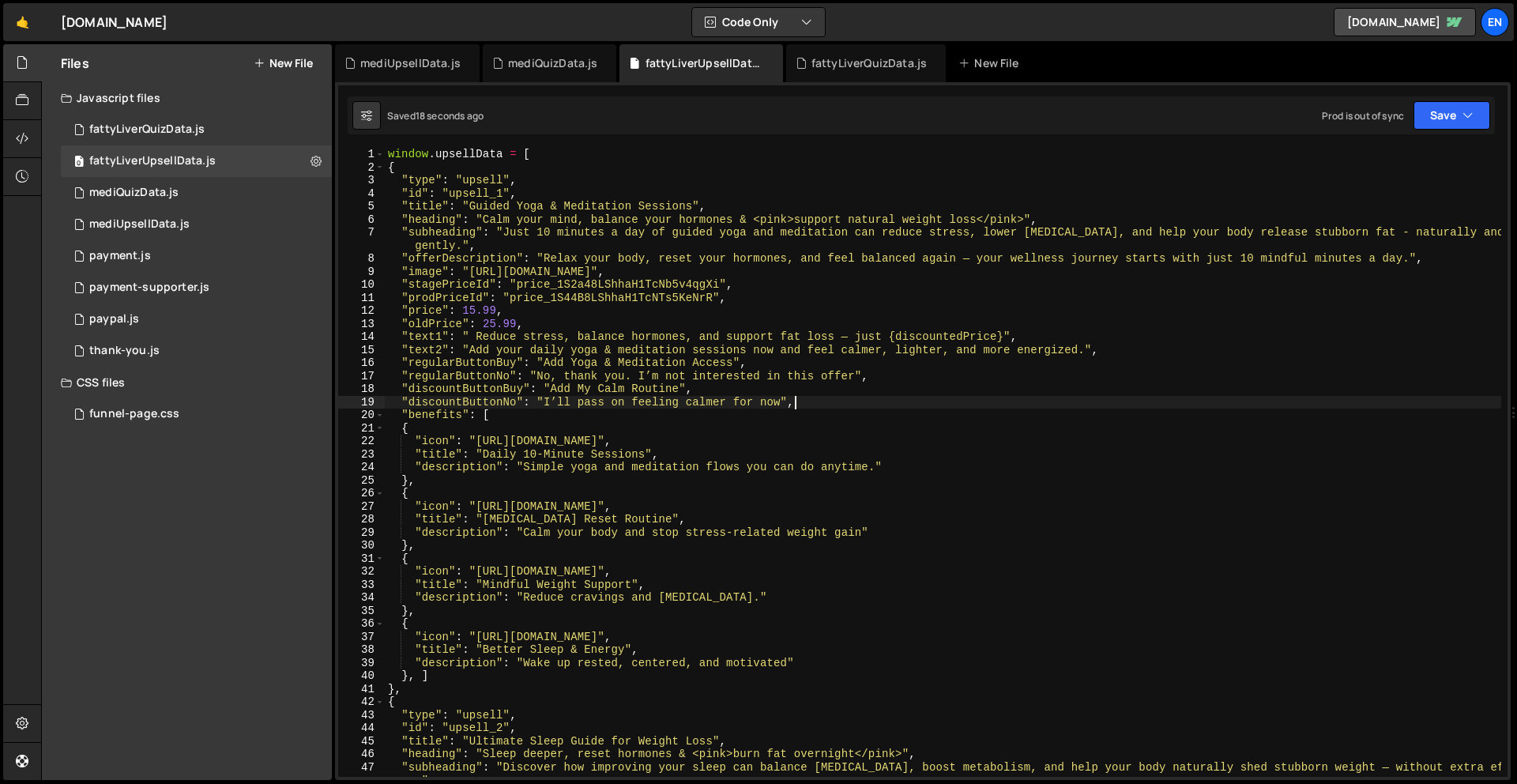
scroll to position [2, 0]
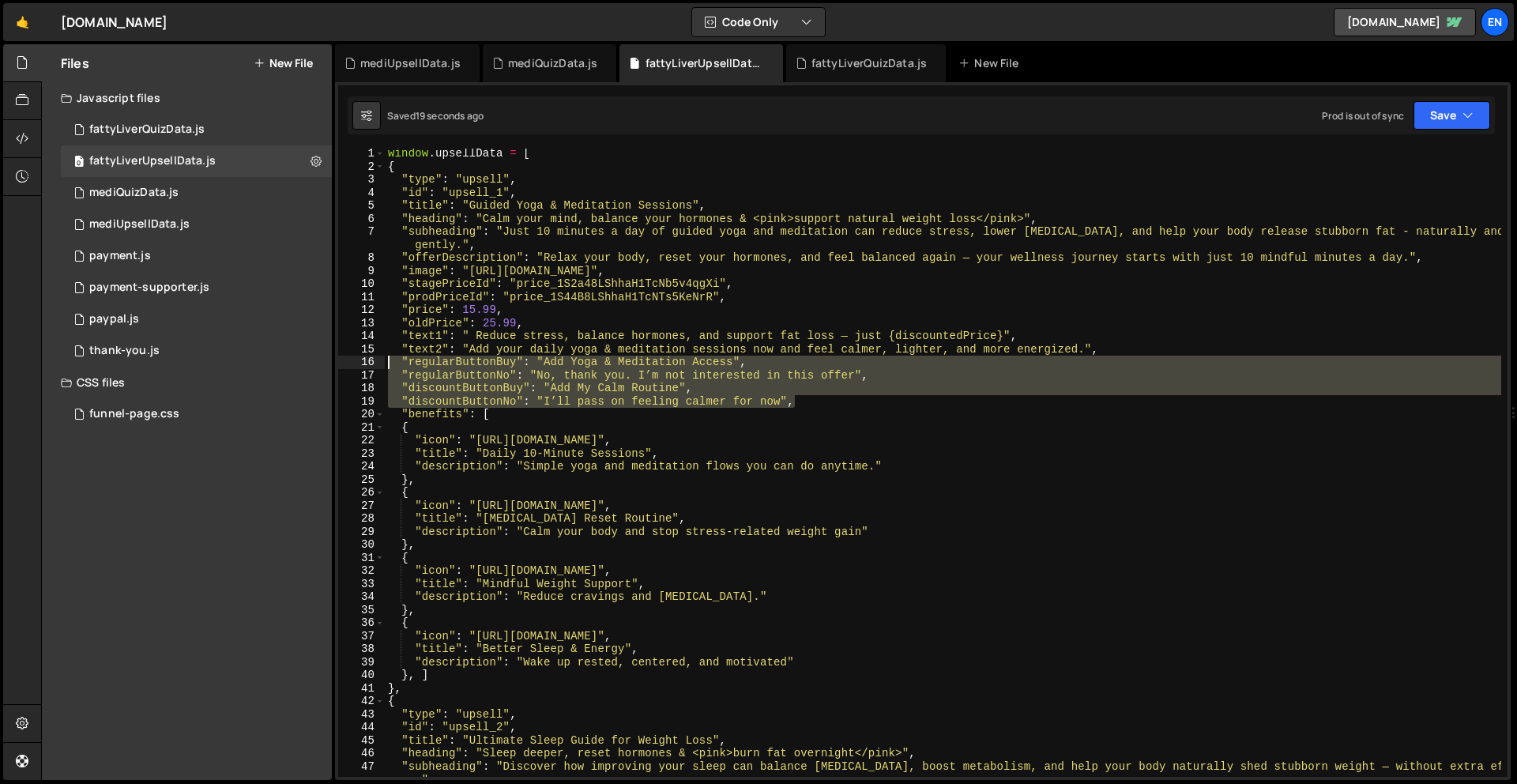
drag, startPoint x: 814, startPoint y: 404, endPoint x: 355, endPoint y: 361, distance: 461.0
click at [354, 361] on div ""discountButtonNo": "I’ll pass on feeling calmer for now", 1 2 3 4 5 6 7 8 9 10…" at bounding box center [923, 462] width 1170 height 628
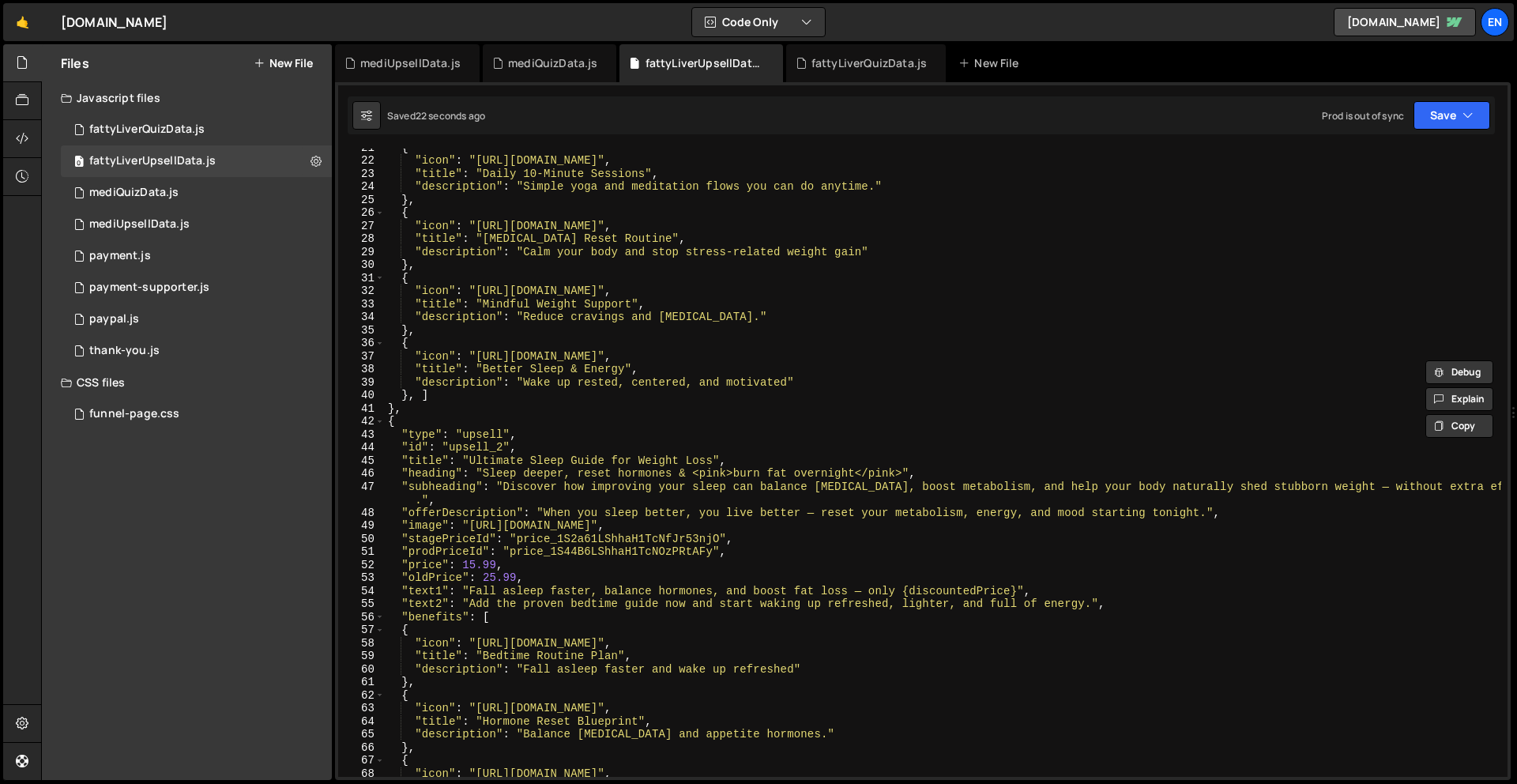
scroll to position [286, 0]
click at [1134, 602] on div "{ "icon" : "[URL][DOMAIN_NAME]" , "title" : "Daily 10-Minute Sessions" , "descr…" at bounding box center [942, 463] width 1117 height 654
type textarea ""text2": "Add the proven bedtime guide now and start waking up refreshed, light…"
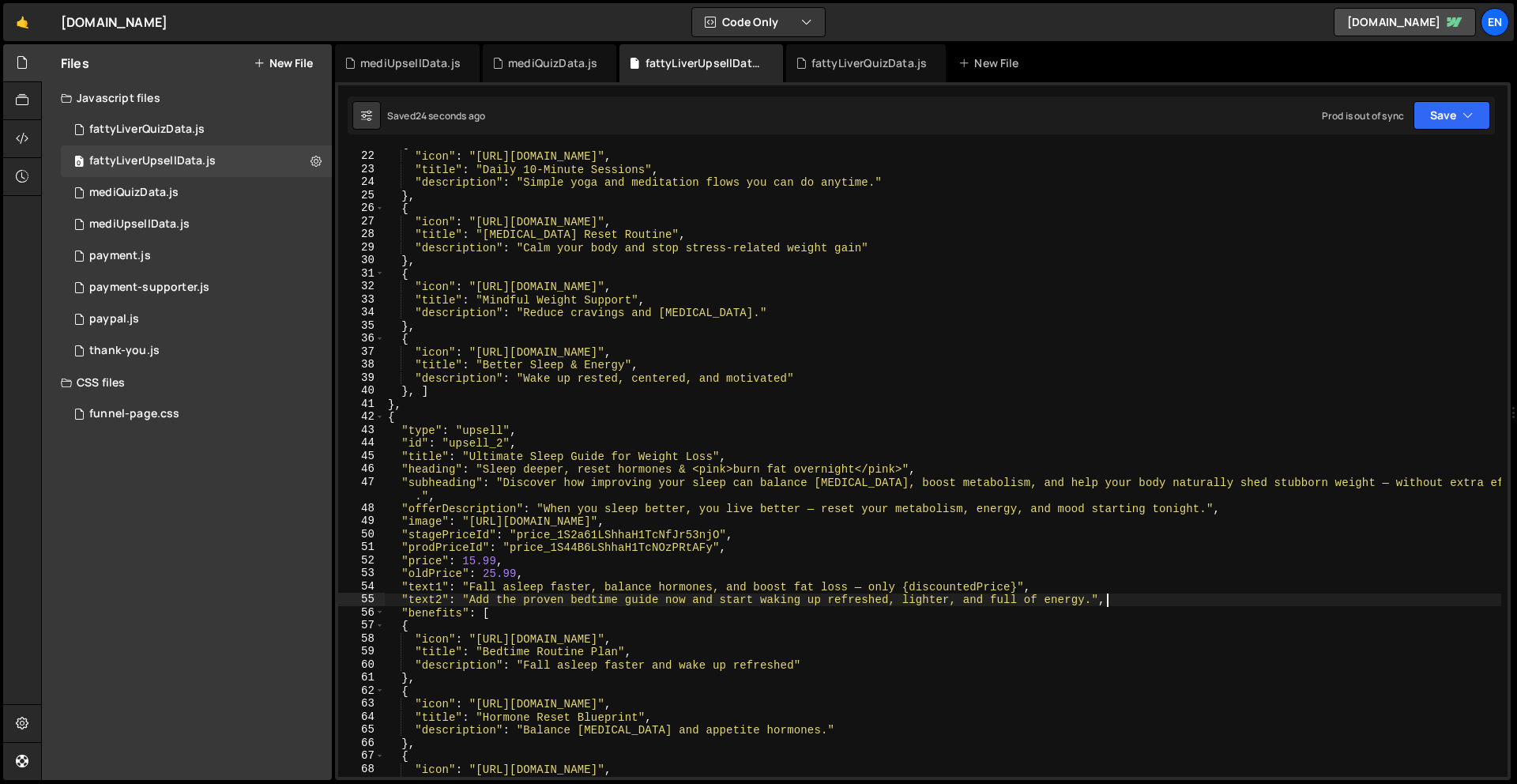
scroll to position [0, 0]
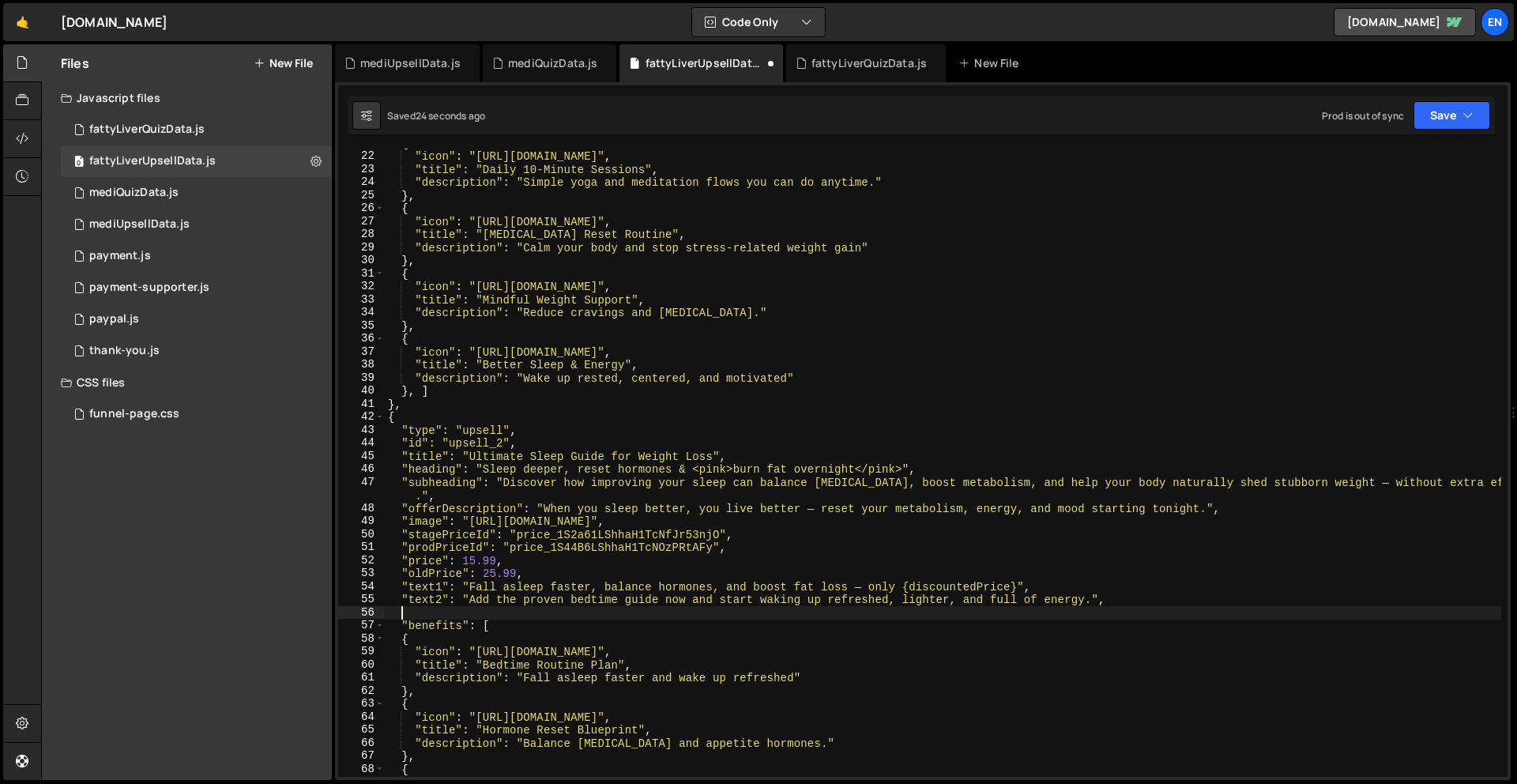
paste textarea ""discountButtonNo": "I’ll pass on feeling calmer for now","
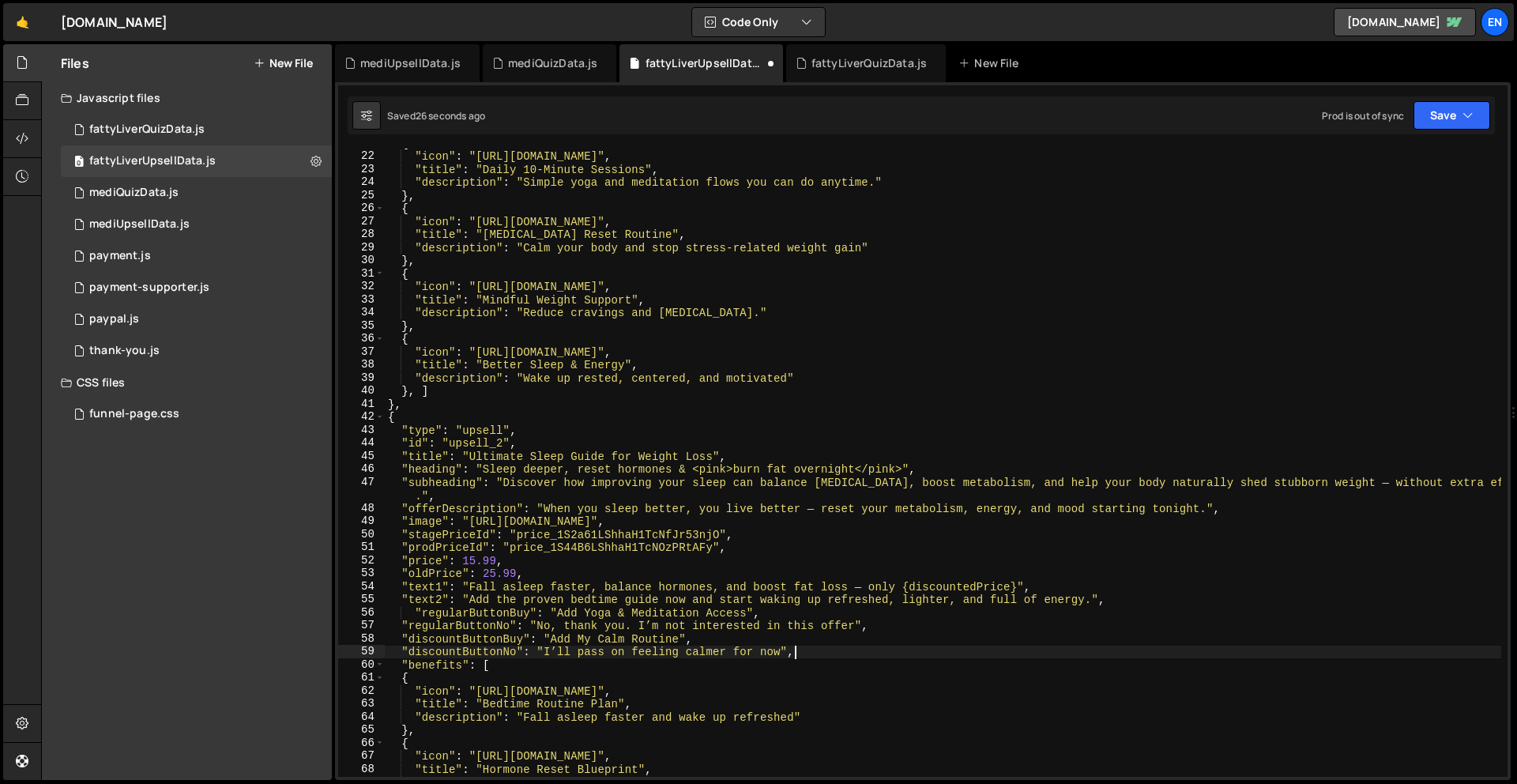
drag, startPoint x: 415, startPoint y: 606, endPoint x: 423, endPoint y: 608, distance: 8.2
click at [416, 606] on div "{ "icon" : "[URL][DOMAIN_NAME]" , "title" : "Daily 10-Minute Sessions" , "descr…" at bounding box center [942, 463] width 1117 height 654
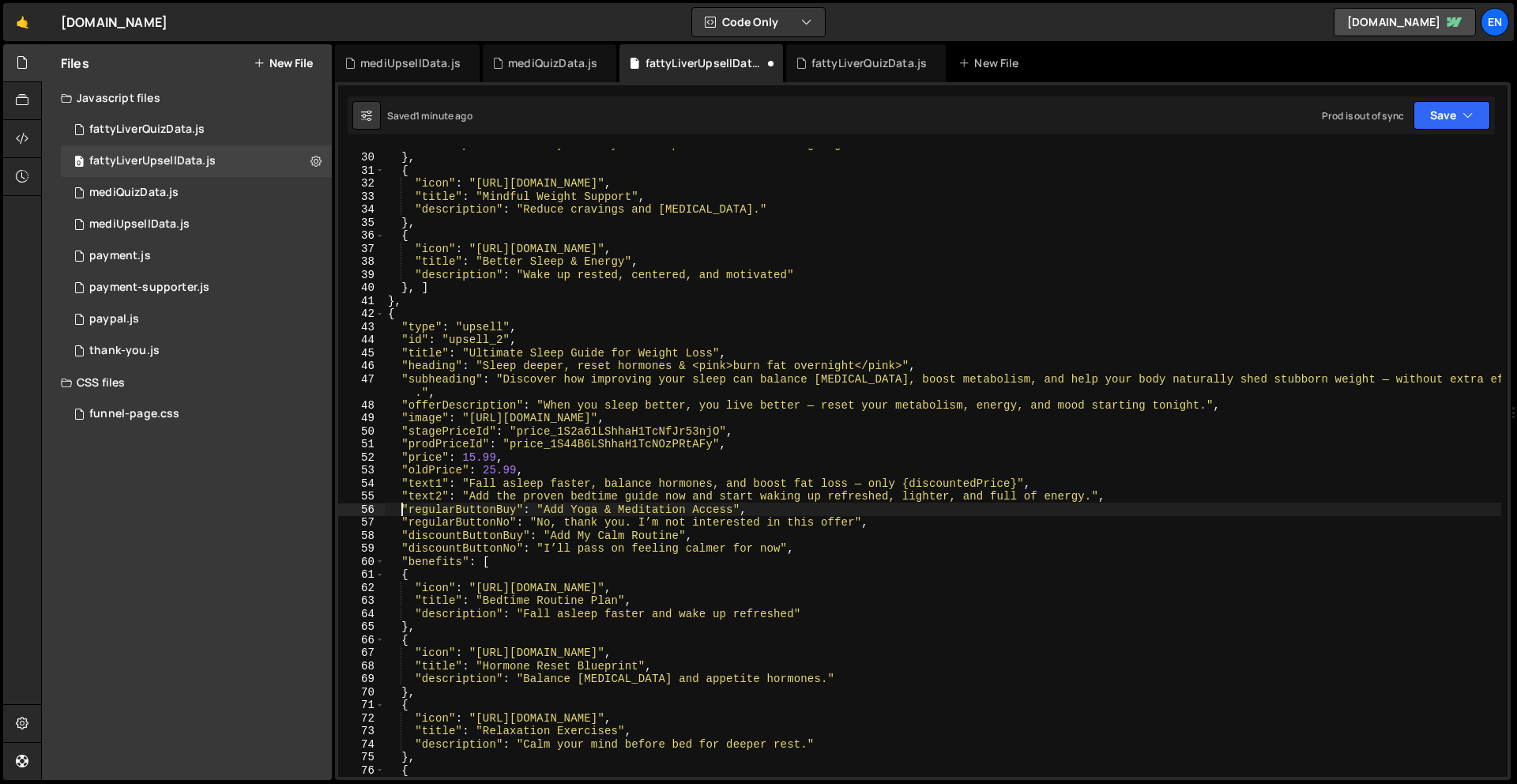
scroll to position [390, 0]
click at [574, 509] on div ""description" : "Calm your body and stop stress-related weight gain" } , { "ico…" at bounding box center [942, 463] width 1117 height 654
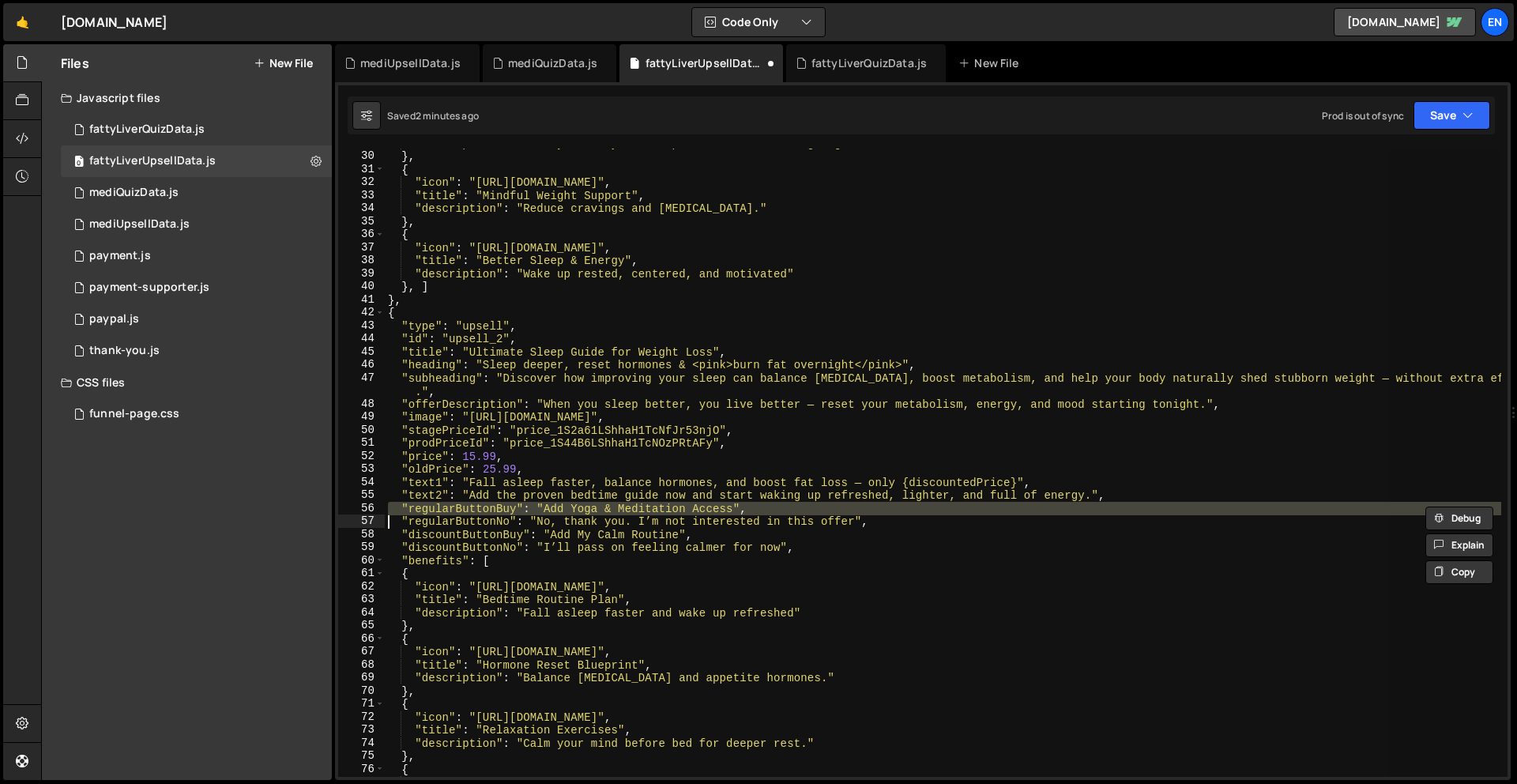
click at [545, 509] on div ""description" : "Calm your body and stop stress-related weight gain" } , { "ico…" at bounding box center [942, 462] width 1117 height 628
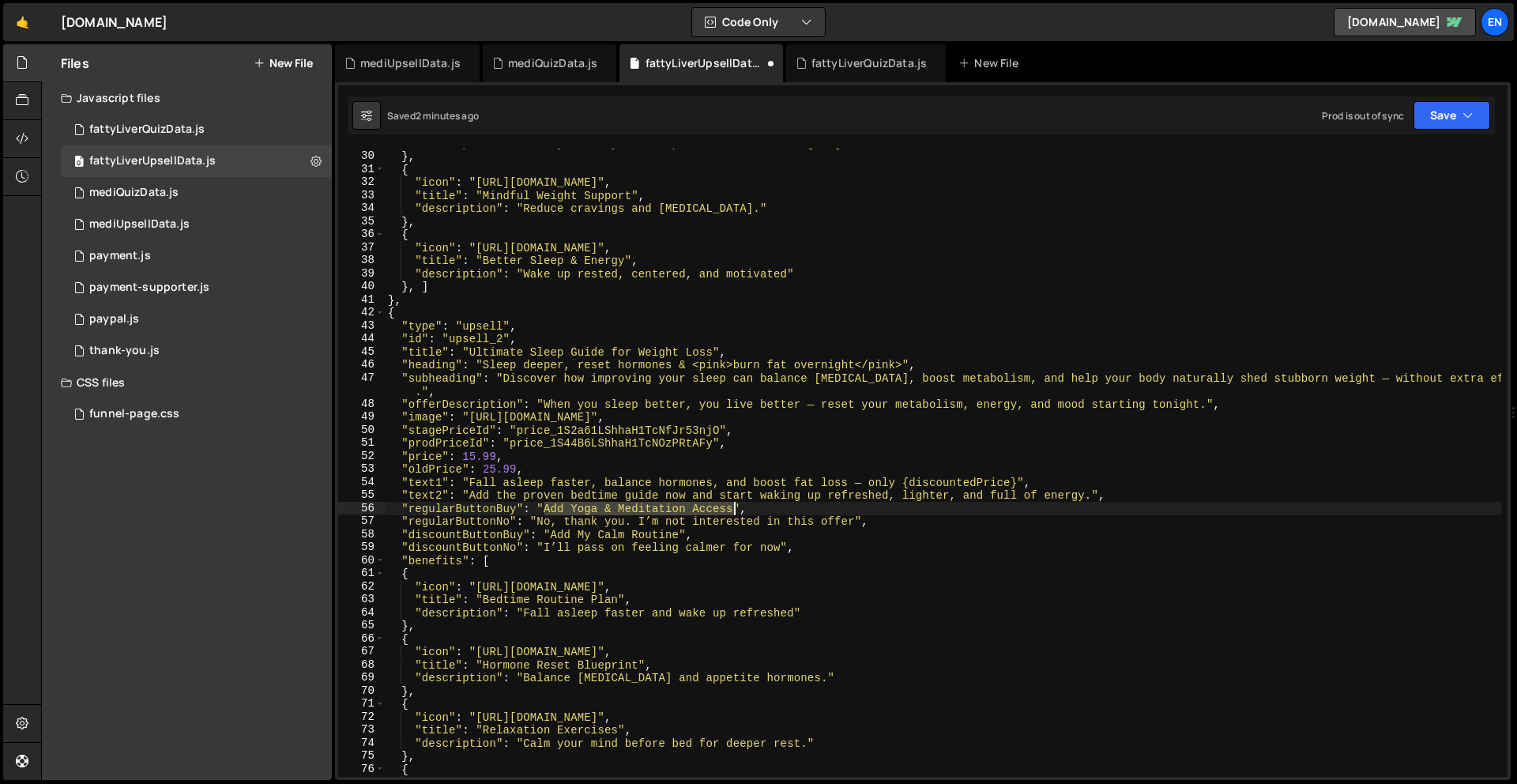
drag, startPoint x: 543, startPoint y: 505, endPoint x: 734, endPoint y: 509, distance: 191.0
click at [734, 508] on div ""description" : "Calm your body and stop stress-related weight gain" } , { "ico…" at bounding box center [942, 463] width 1117 height 654
paste textarea "Yes, I Want Better Sleep Tonight"
drag, startPoint x: 548, startPoint y: 521, endPoint x: 858, endPoint y: 525, distance: 310.0
click at [858, 524] on div ""description" : "Calm your body and stop stress-related weight gain" } , { "ico…" at bounding box center [942, 463] width 1117 height 654
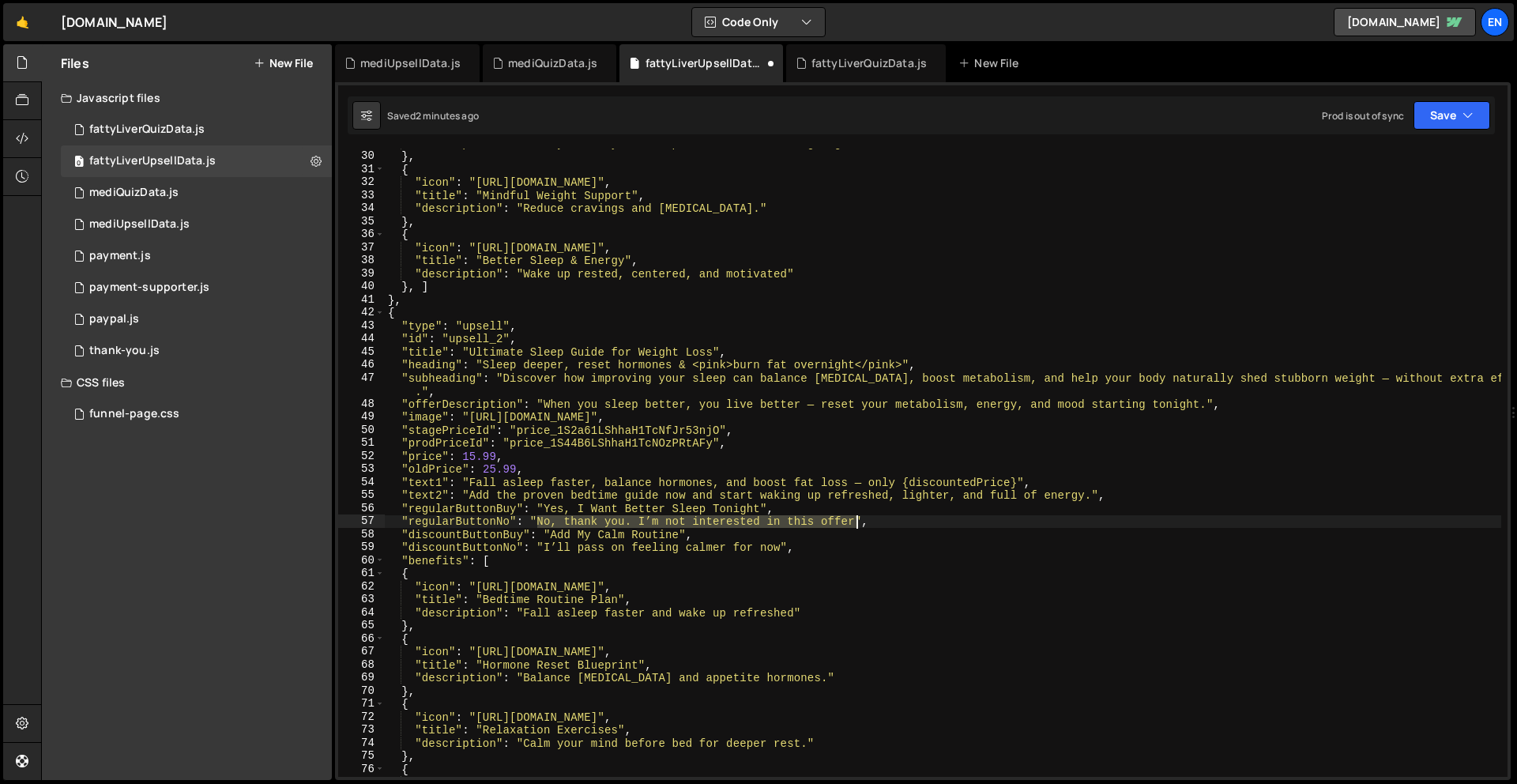
paste textarea "thanks, I’ll skip better sleep"
drag, startPoint x: 553, startPoint y: 534, endPoint x: 677, endPoint y: 534, distance: 124.0
click at [677, 534] on div ""description" : "Calm your body and stop stress-related weight gain" } , { "ico…" at bounding box center [942, 463] width 1117 height 654
paste textarea "Better Sleep (Save 30 %)"
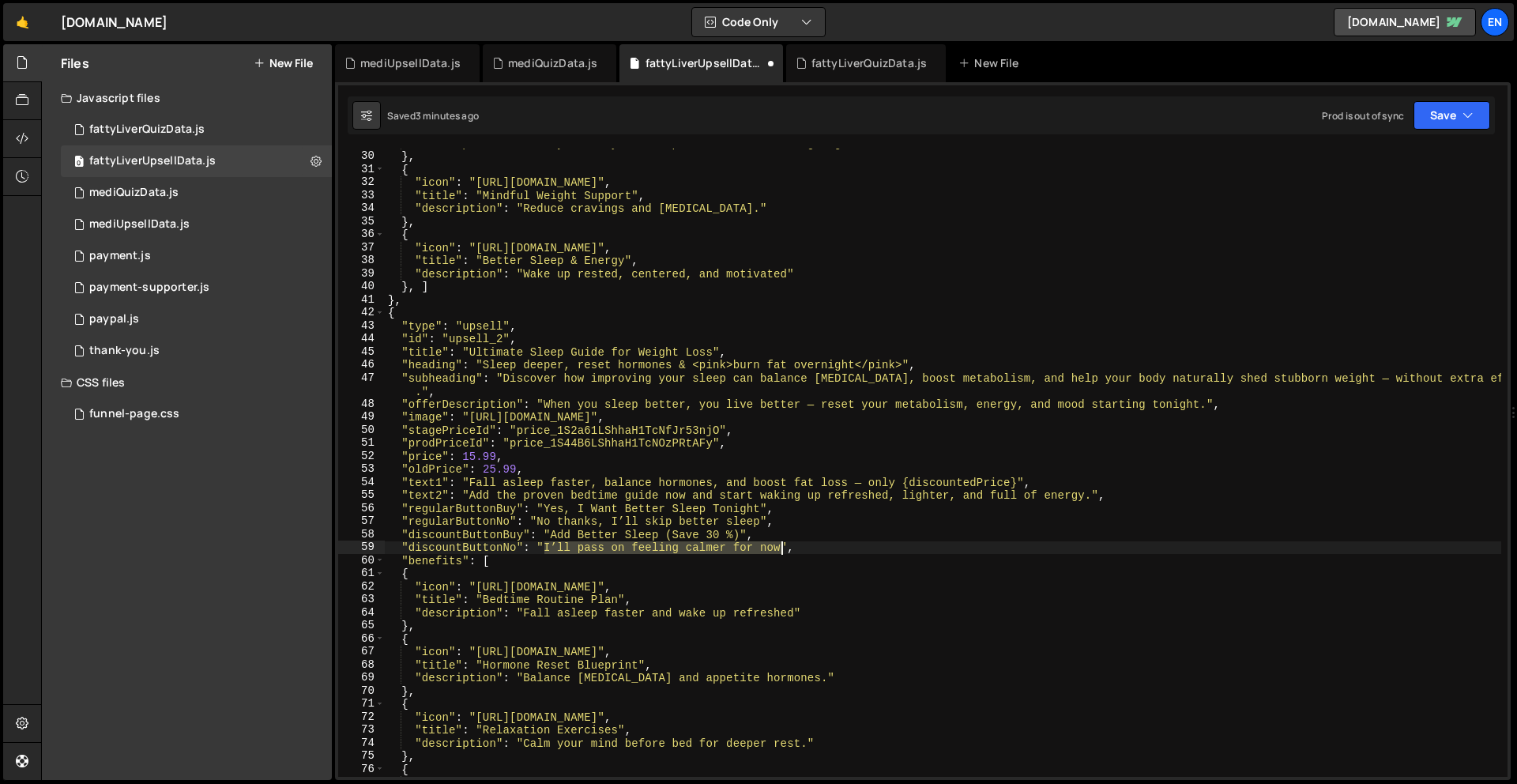
drag, startPoint x: 544, startPoint y: 549, endPoint x: 779, endPoint y: 551, distance: 235.0
click at [779, 550] on div ""description" : "Calm your body and stop stress-related weight gain" } , { "ico…" at bounding box center [942, 463] width 1117 height 654
paste textarea "Skip My Sleep Reset"
click at [791, 551] on div ""description" : "Calm your body and stop stress-related weight gain" } , { "ico…" at bounding box center [942, 463] width 1117 height 654
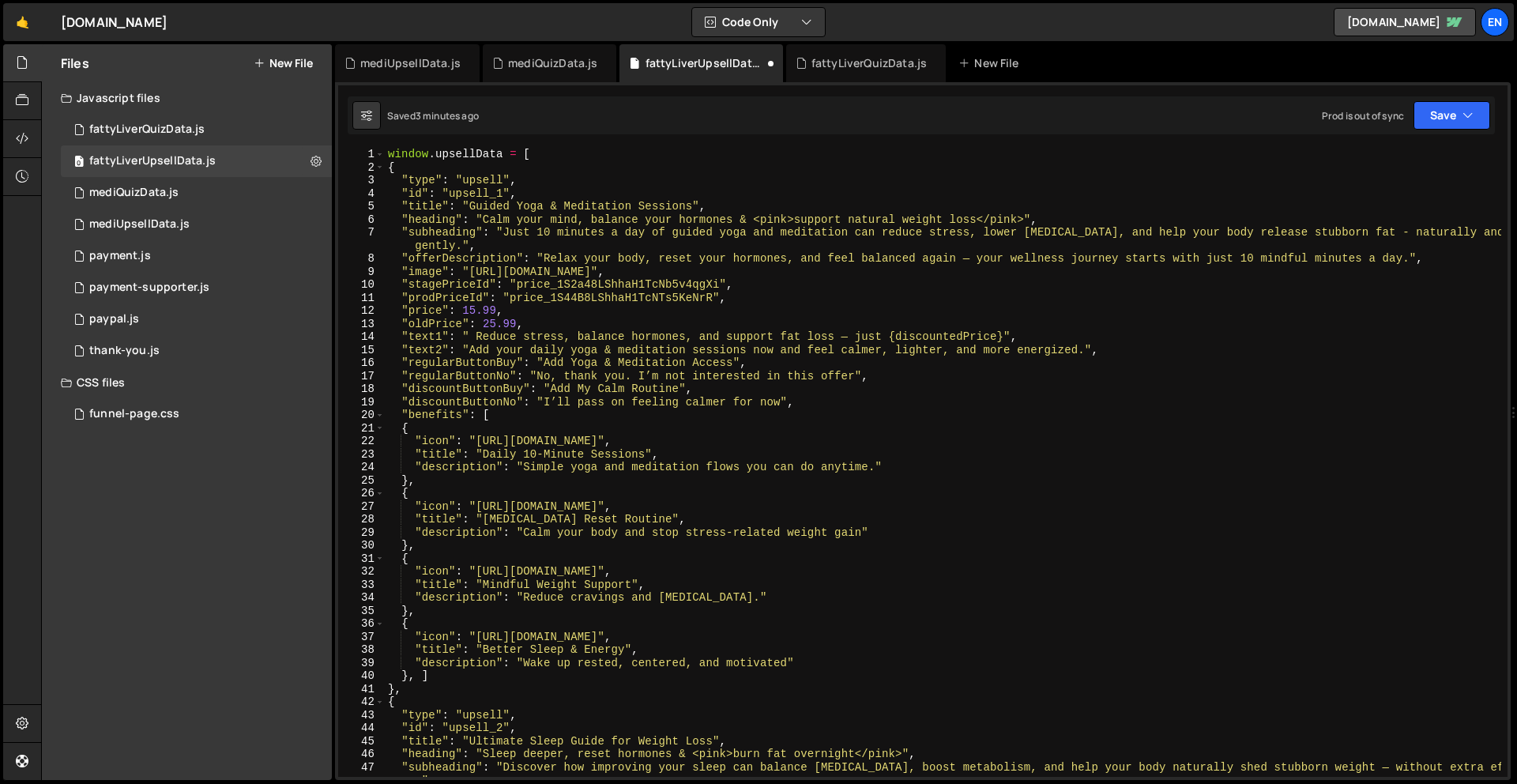
scroll to position [0, 0]
drag, startPoint x: 544, startPoint y: 363, endPoint x: 735, endPoint y: 375, distance: 191.4
click at [735, 364] on div "window . upsellData = [ { "type" : "upsell" , "id" : "upsell_1" , "title" : "Gu…" at bounding box center [942, 474] width 1117 height 654
paste textarea "Yes, I Need More Calm & Energy"
drag, startPoint x: 538, startPoint y: 376, endPoint x: 848, endPoint y: 395, distance: 310.6
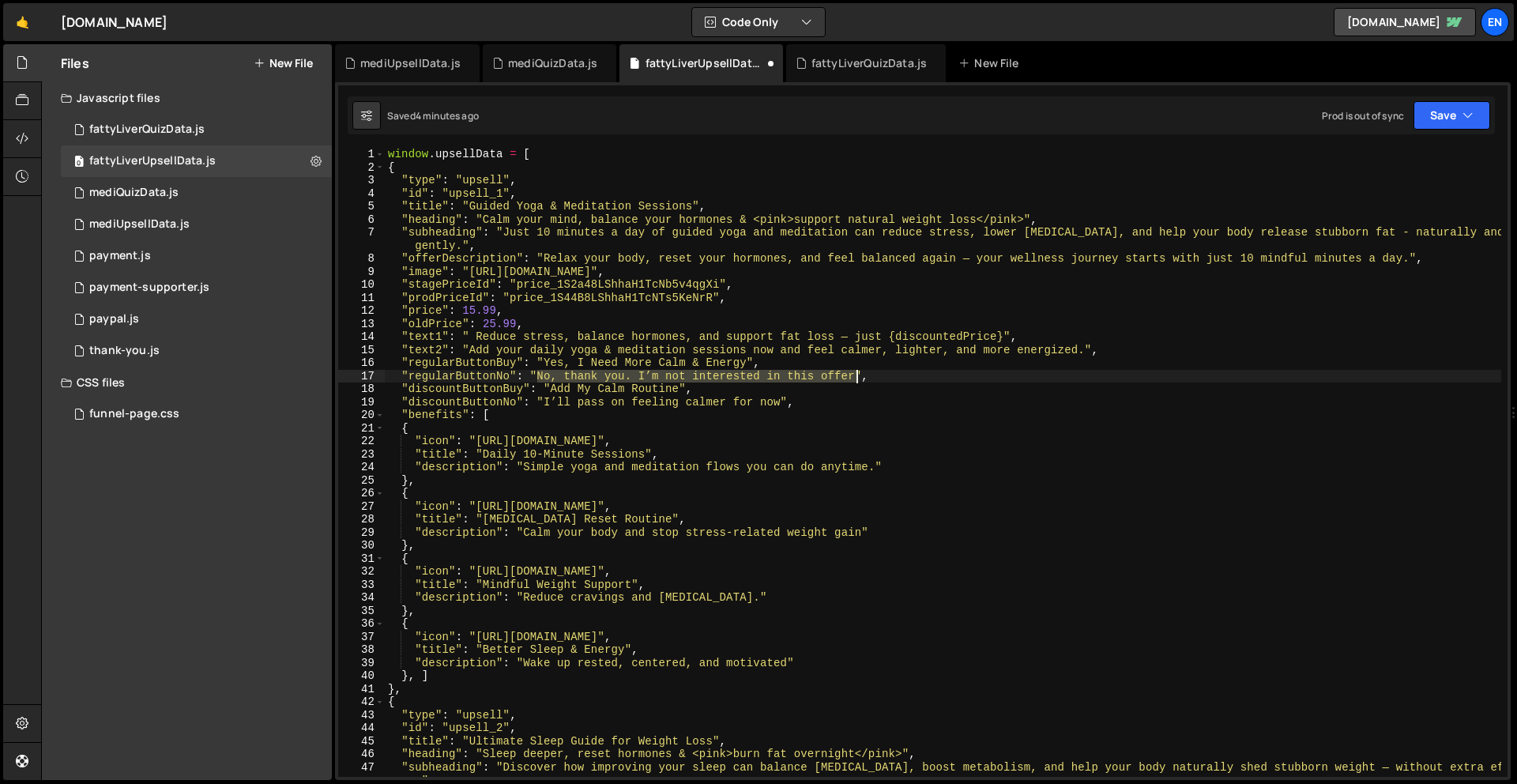
click at [858, 380] on div "window . upsellData = [ { "type" : "upsell" , "id" : "upsell_1" , "title" : "Gu…" at bounding box center [942, 474] width 1117 height 654
paste textarea "thanks, I’ll skip feeling calm"
drag, startPoint x: 551, startPoint y: 390, endPoint x: 680, endPoint y: 385, distance: 129.1
click at [680, 385] on div "window . upsellData = [ { "type" : "upsell" , "id" : "upsell_1" , "title" : "Gu…" at bounding box center [942, 474] width 1117 height 654
paste textarea "Feel Calmer & Save 30 %"
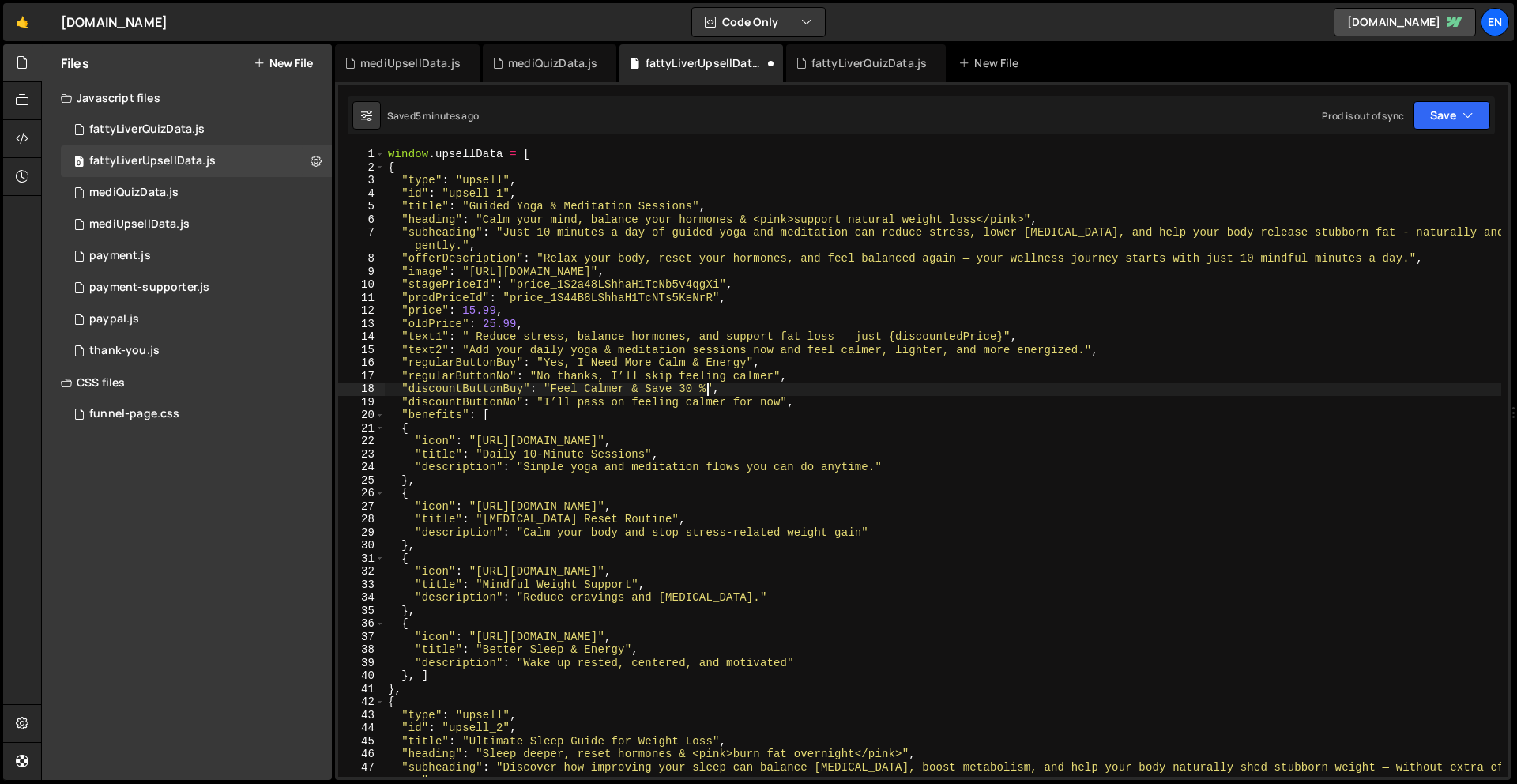
click at [700, 391] on div "window . upsellData = [ { "type" : "upsell" , "id" : "upsell_1" , "title" : "Gu…" at bounding box center [942, 474] width 1117 height 654
drag, startPoint x: 555, startPoint y: 406, endPoint x: 784, endPoint y: 401, distance: 229.1
click at [784, 401] on div "window . upsellData = [ { "type" : "upsell" , "id" : "upsell_1" , "title" : "Gu…" at bounding box center [942, 474] width 1117 height 654
click at [787, 443] on div "window . upsellData = [ { "type" : "upsell" , "id" : "upsell_1" , "title" : "Gu…" at bounding box center [942, 474] width 1117 height 654
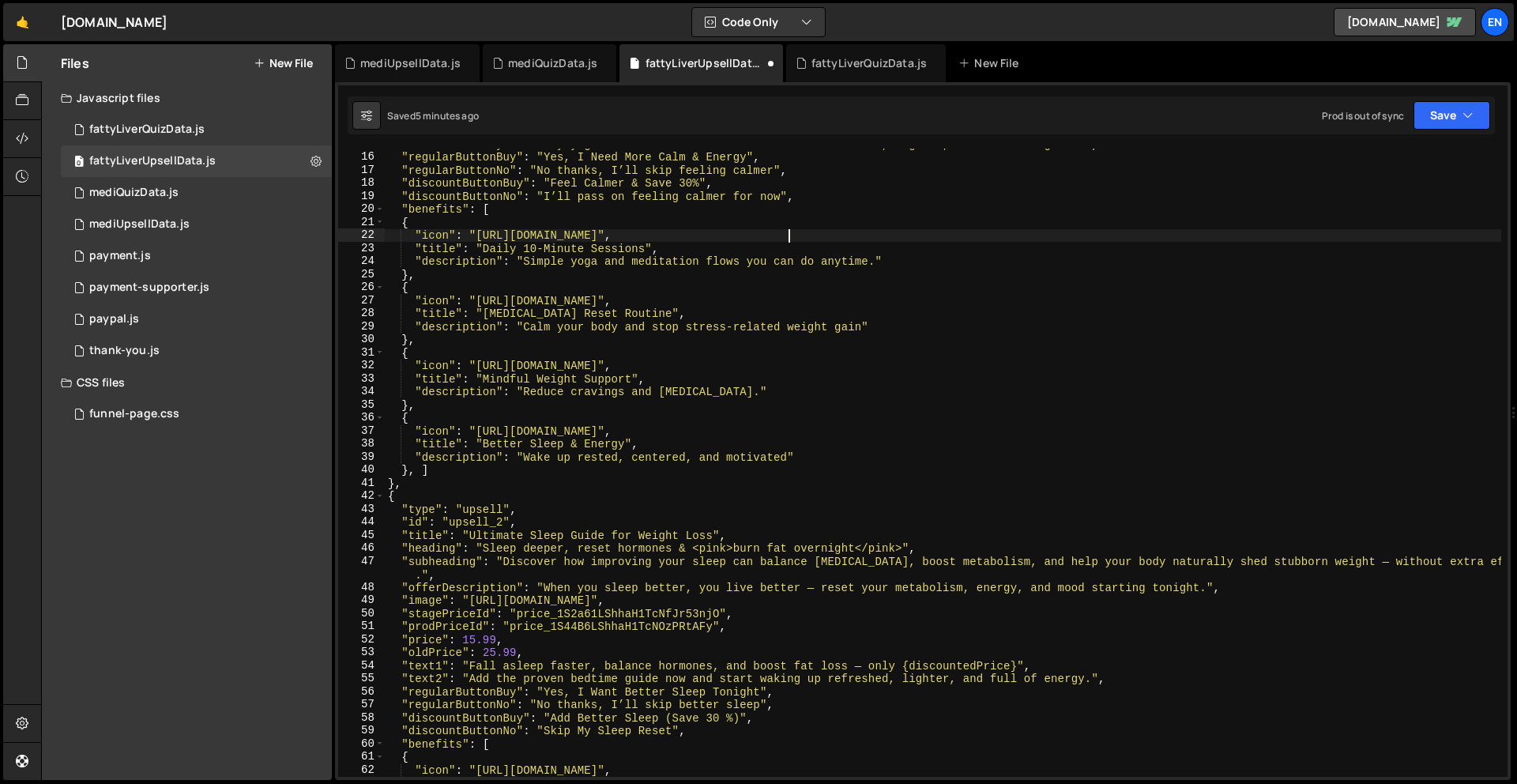
scroll to position [212, 0]
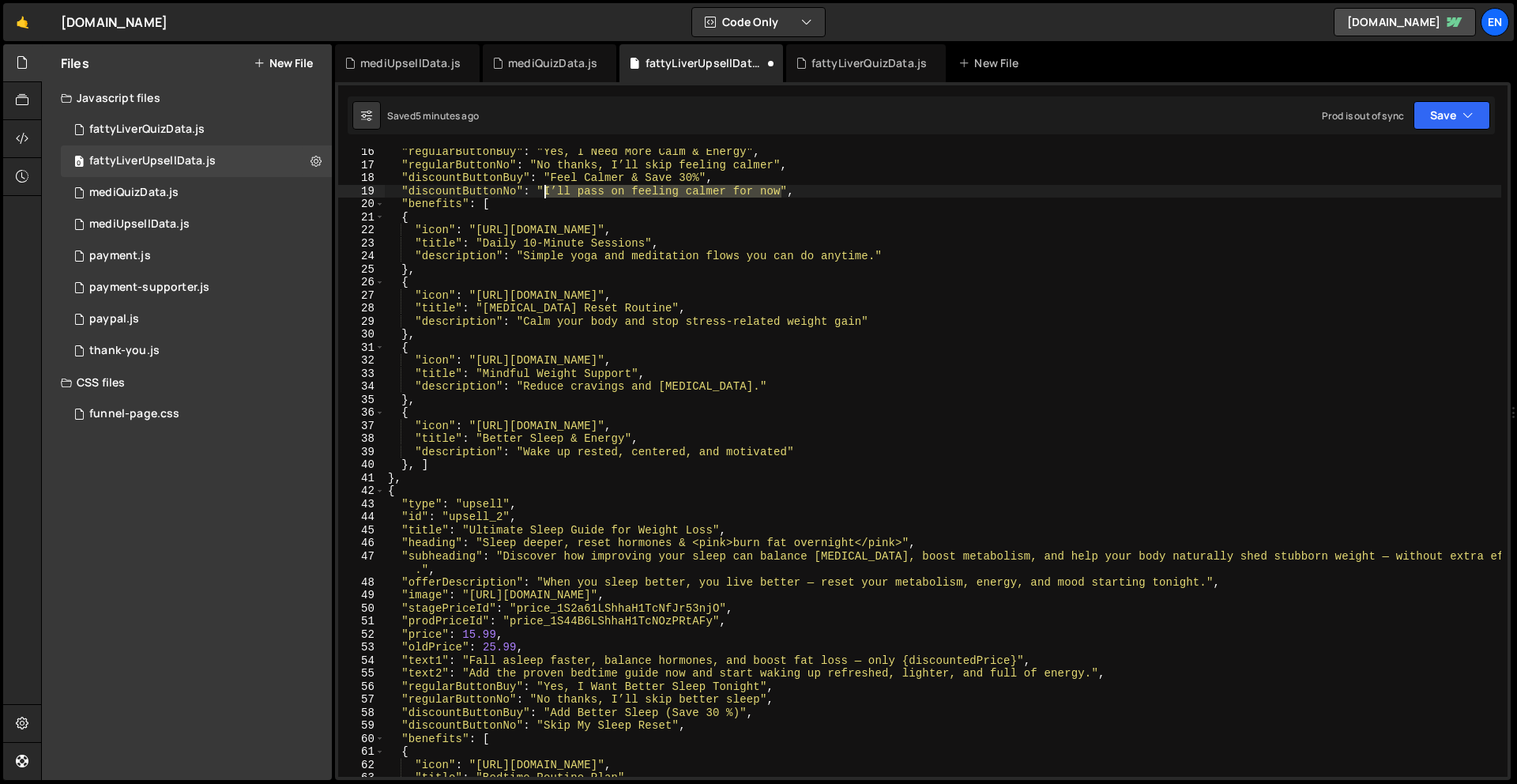
drag, startPoint x: 781, startPoint y: 193, endPoint x: 547, endPoint y: 193, distance: 234.0
click at [546, 191] on div ""regularButtonBuy" : "Yes, I Need More Calm & Energy" , "regularButtonNo" : "No…" at bounding box center [942, 472] width 1117 height 654
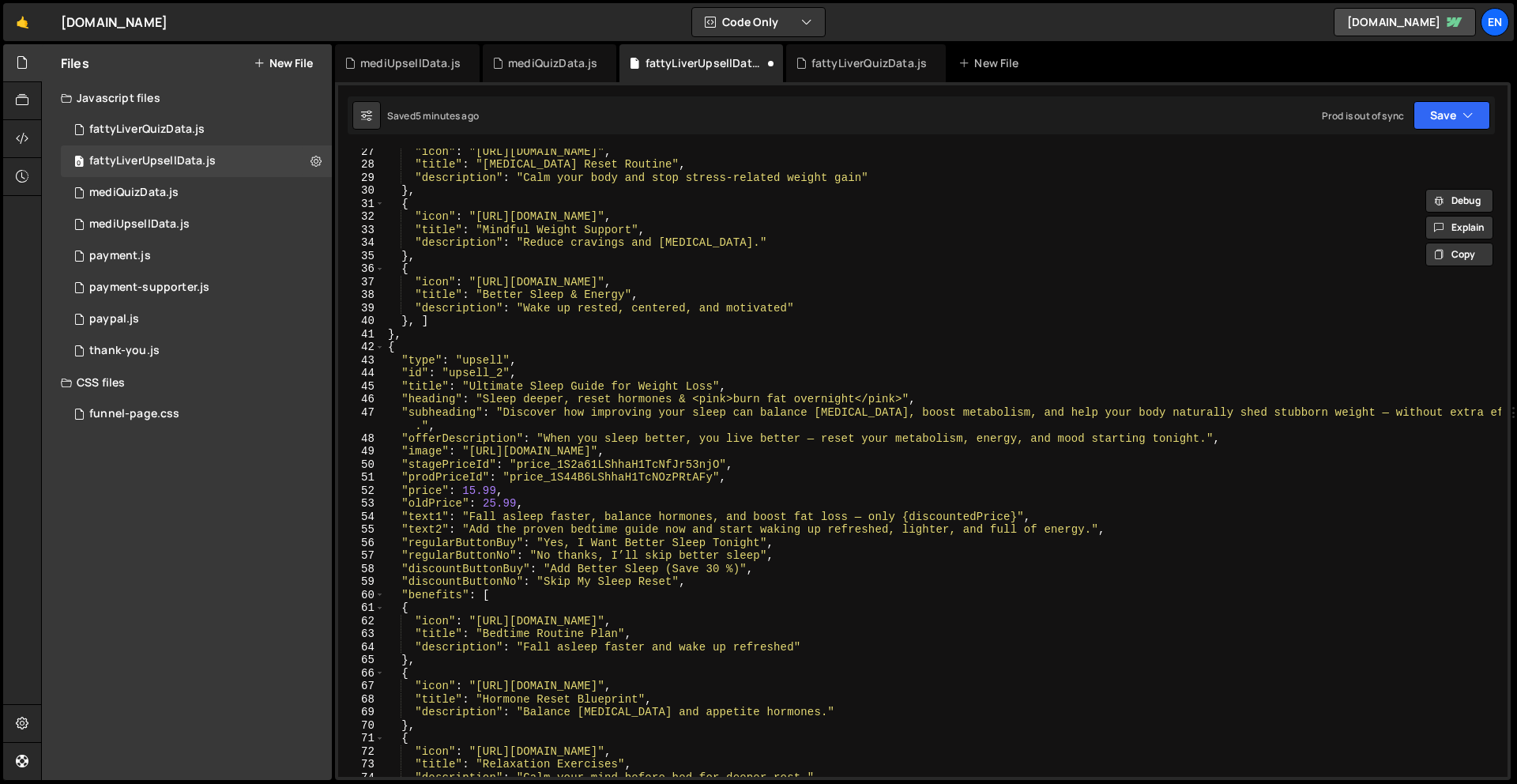
scroll to position [356, 0]
drag, startPoint x: 545, startPoint y: 582, endPoint x: 676, endPoint y: 580, distance: 131.0
click at [676, 580] on div ""icon" : "[URL][DOMAIN_NAME]" , "title" : "[MEDICAL_DATA] Reset Routine" , "des…" at bounding box center [942, 470] width 1117 height 654
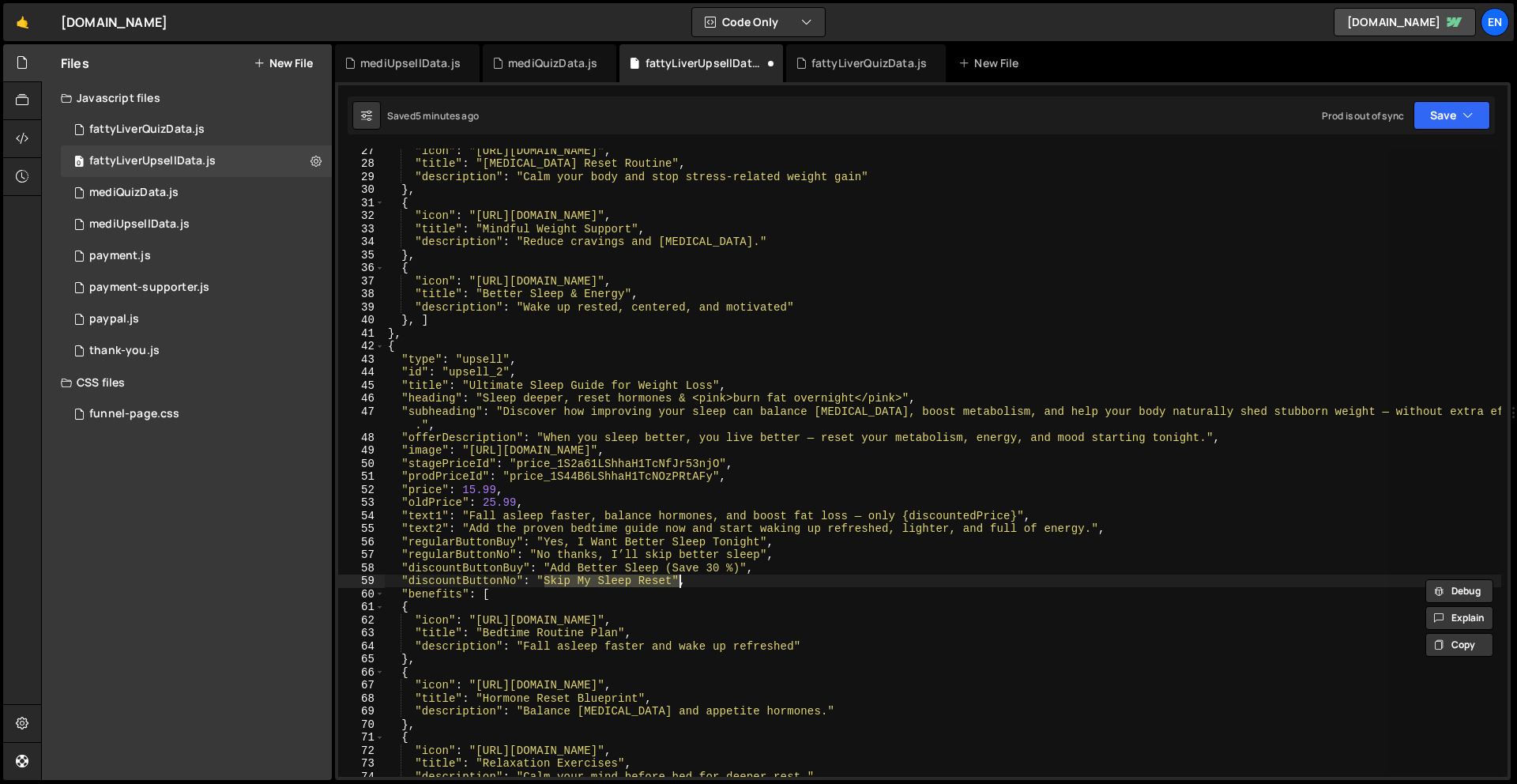
click at [673, 583] on div ""icon" : "[URL][DOMAIN_NAME]" , "title" : "[MEDICAL_DATA] Reset Routine" , "des…" at bounding box center [942, 462] width 1117 height 628
click at [673, 580] on div ""icon" : "[URL][DOMAIN_NAME]" , "title" : "[MEDICAL_DATA] Reset Routine" , "des…" at bounding box center [942, 470] width 1117 height 654
drag, startPoint x: 672, startPoint y: 580, endPoint x: 547, endPoint y: 575, distance: 125.1
click at [547, 575] on div ""icon" : "[URL][DOMAIN_NAME]" , "title" : "[MEDICAL_DATA] Reset Routine" , "des…" at bounding box center [942, 470] width 1117 height 654
paste textarea "I’ll pass on feeling calmer for now"
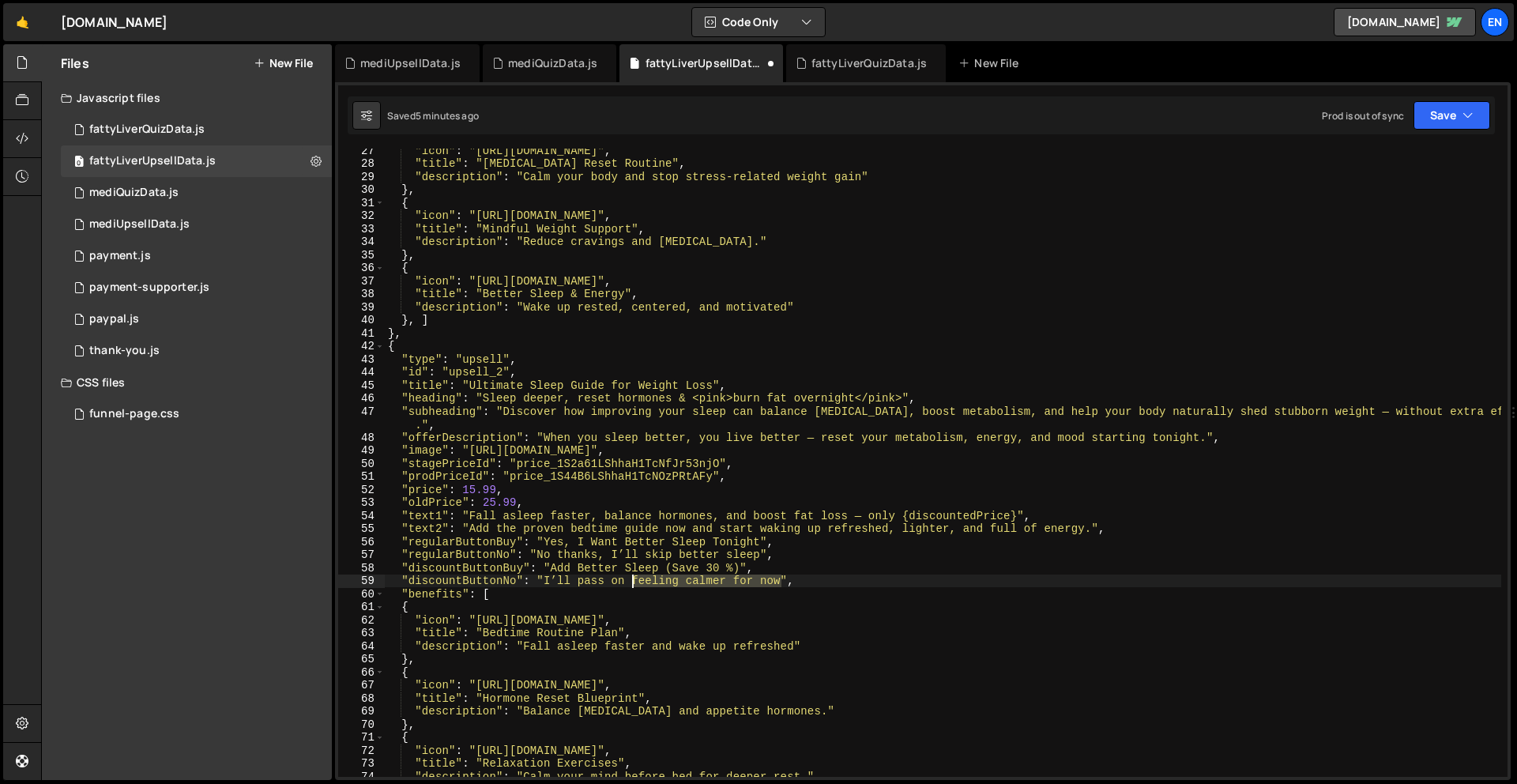
drag, startPoint x: 784, startPoint y: 580, endPoint x: 632, endPoint y: 578, distance: 152.0
click at [632, 578] on div ""icon" : "[URL][DOMAIN_NAME]" , "title" : "[MEDICAL_DATA] Reset Routine" , "des…" at bounding box center [942, 470] width 1117 height 654
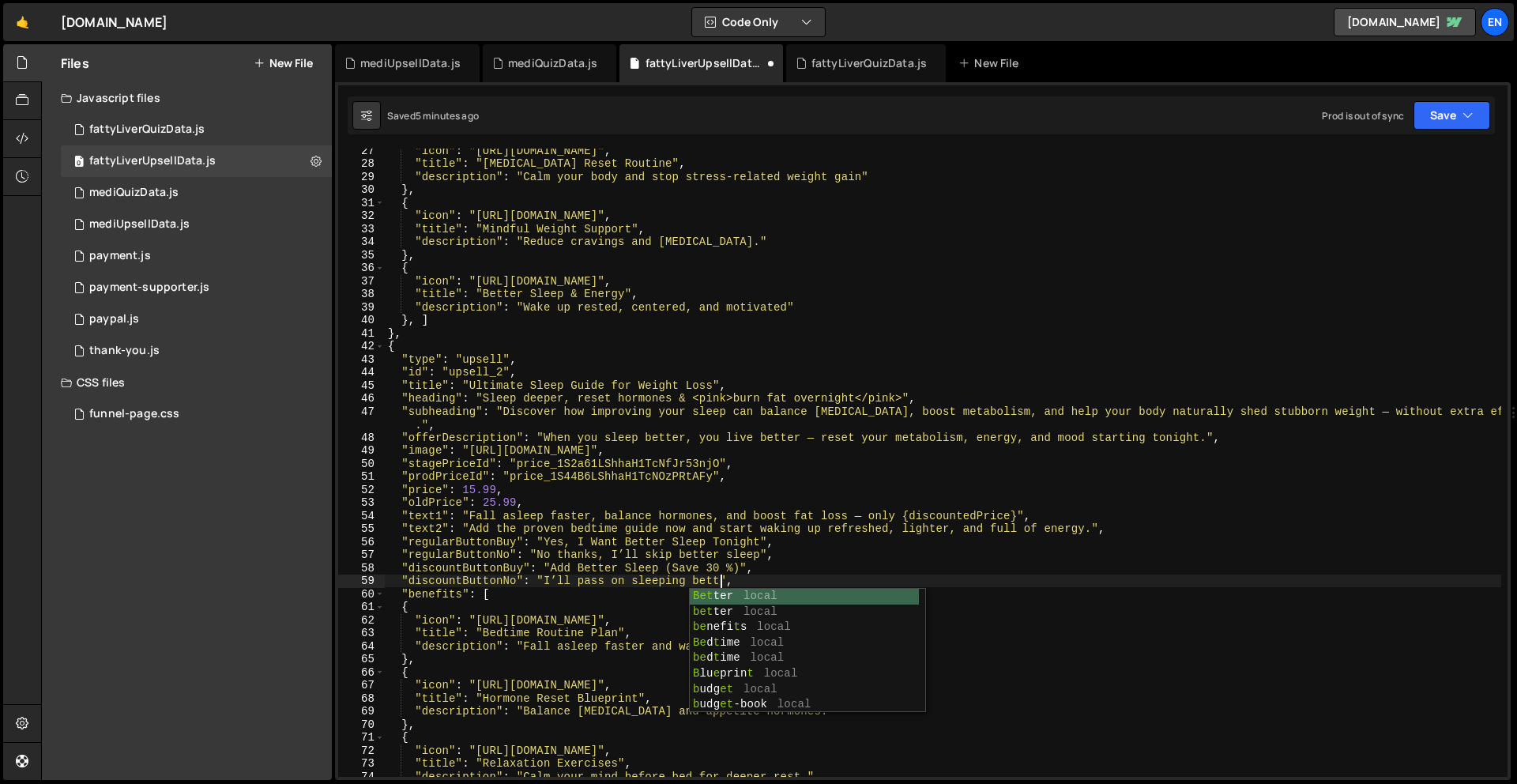
scroll to position [0, 23]
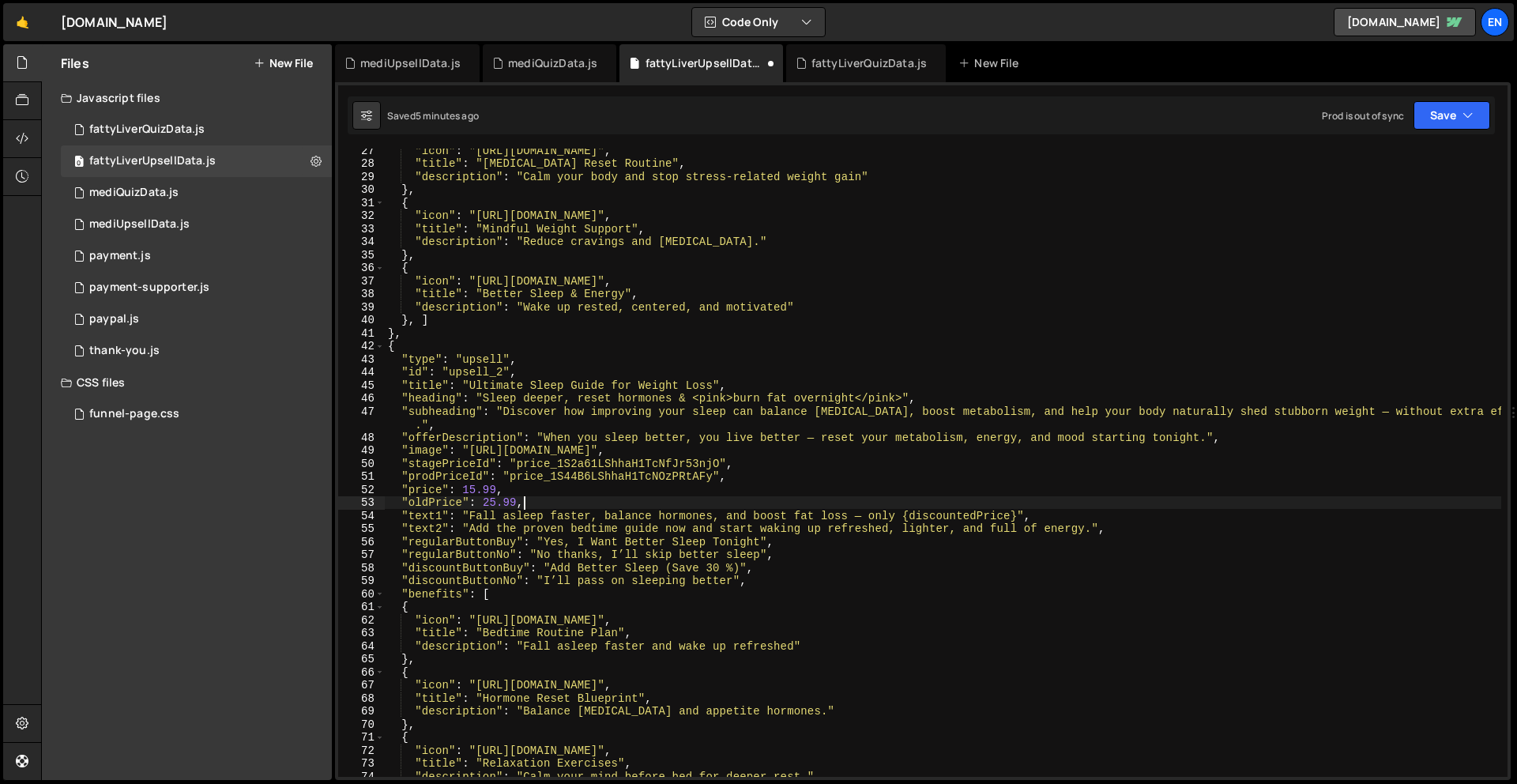
click at [747, 505] on div ""icon" : "[URL][DOMAIN_NAME]" , "title" : "[MEDICAL_DATA] Reset Routine" , "des…" at bounding box center [942, 470] width 1117 height 654
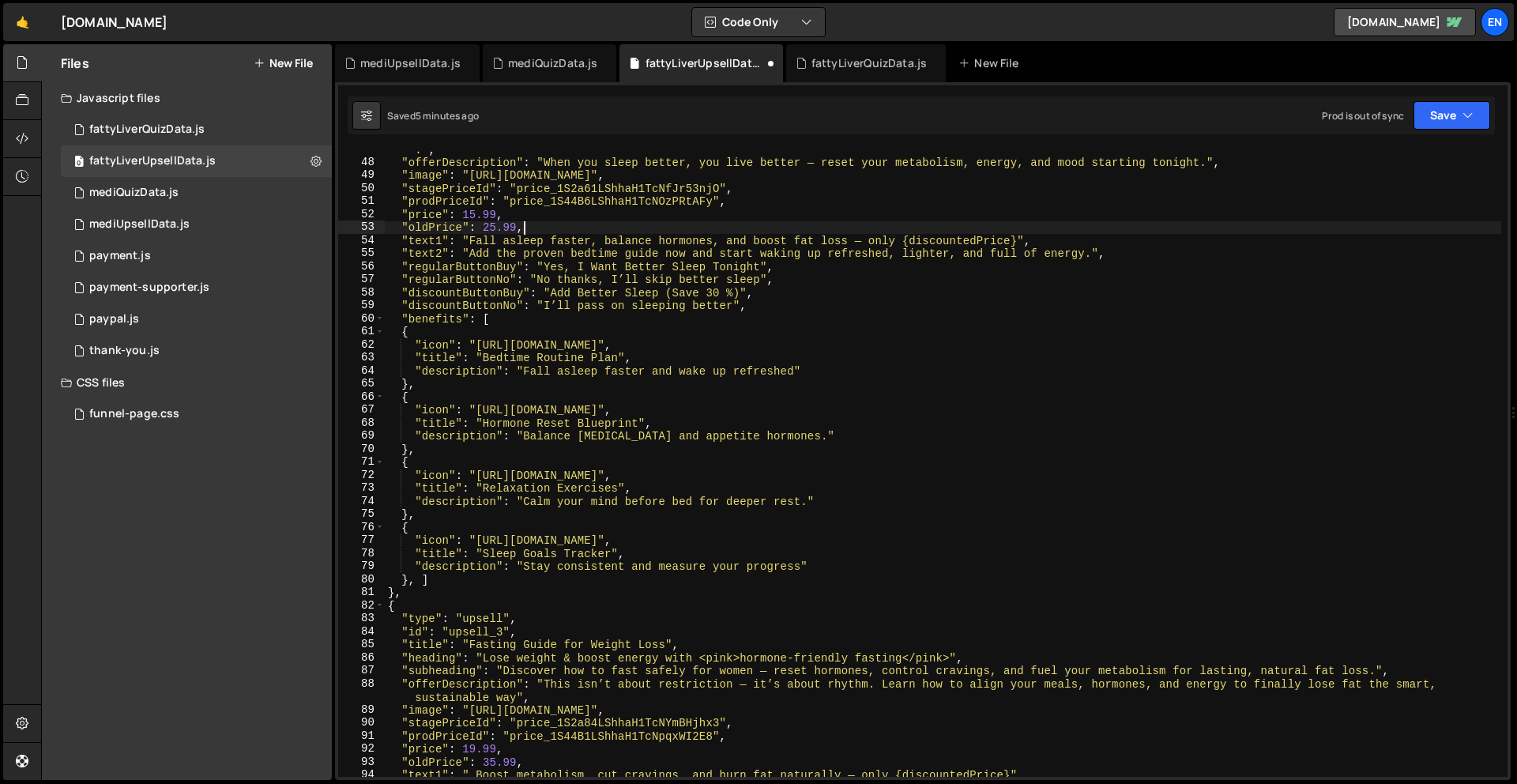
scroll to position [601, 0]
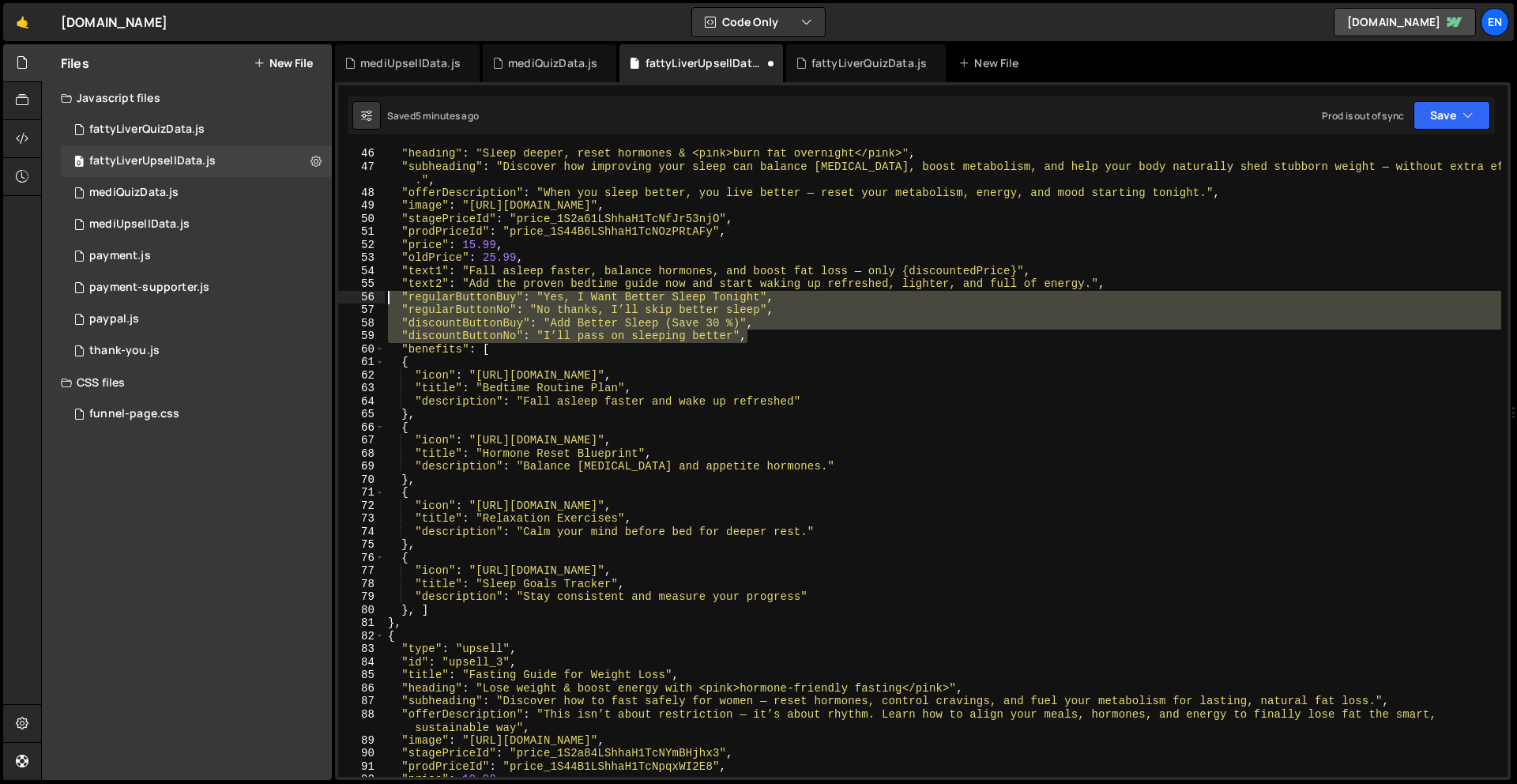
drag, startPoint x: 724, startPoint y: 338, endPoint x: 379, endPoint y: 294, distance: 347.8
click at [379, 294] on div ""oldPrice": 25.99, 46 47 48 49 50 51 52 53 54 55 56 57 58 59 60 61 62 63 64 65 …" at bounding box center [923, 462] width 1170 height 628
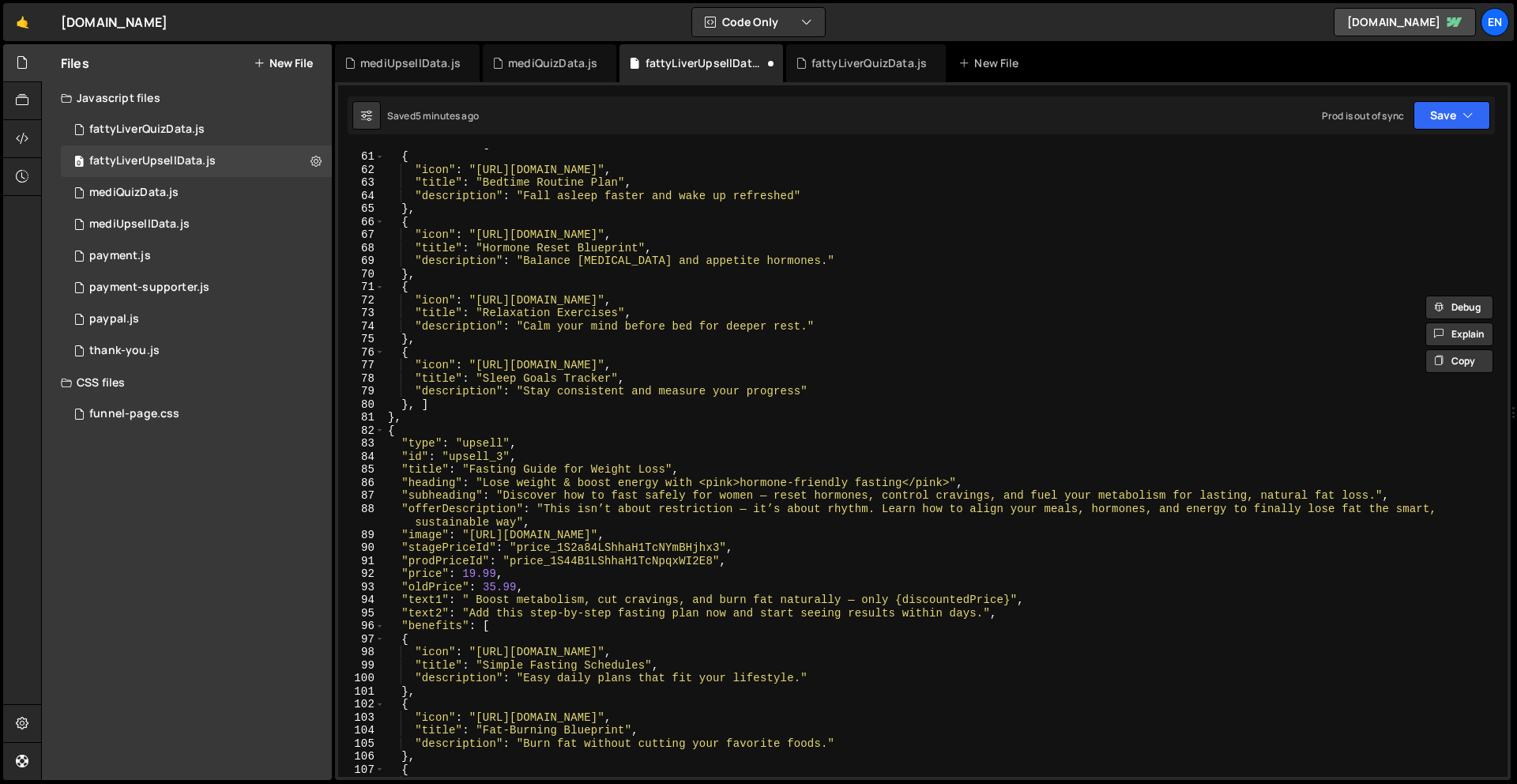
scroll to position [808, 0]
click at [1068, 618] on div "{ "icon" : "[URL][DOMAIN_NAME]" , "title" : "Bedtime Routine Plan" , "descripti…" at bounding box center [942, 475] width 1117 height 654
click at [1068, 617] on div "{ "icon" : "[URL][DOMAIN_NAME]" , "title" : "Bedtime Routine Plan" , "descripti…" at bounding box center [942, 475] width 1117 height 654
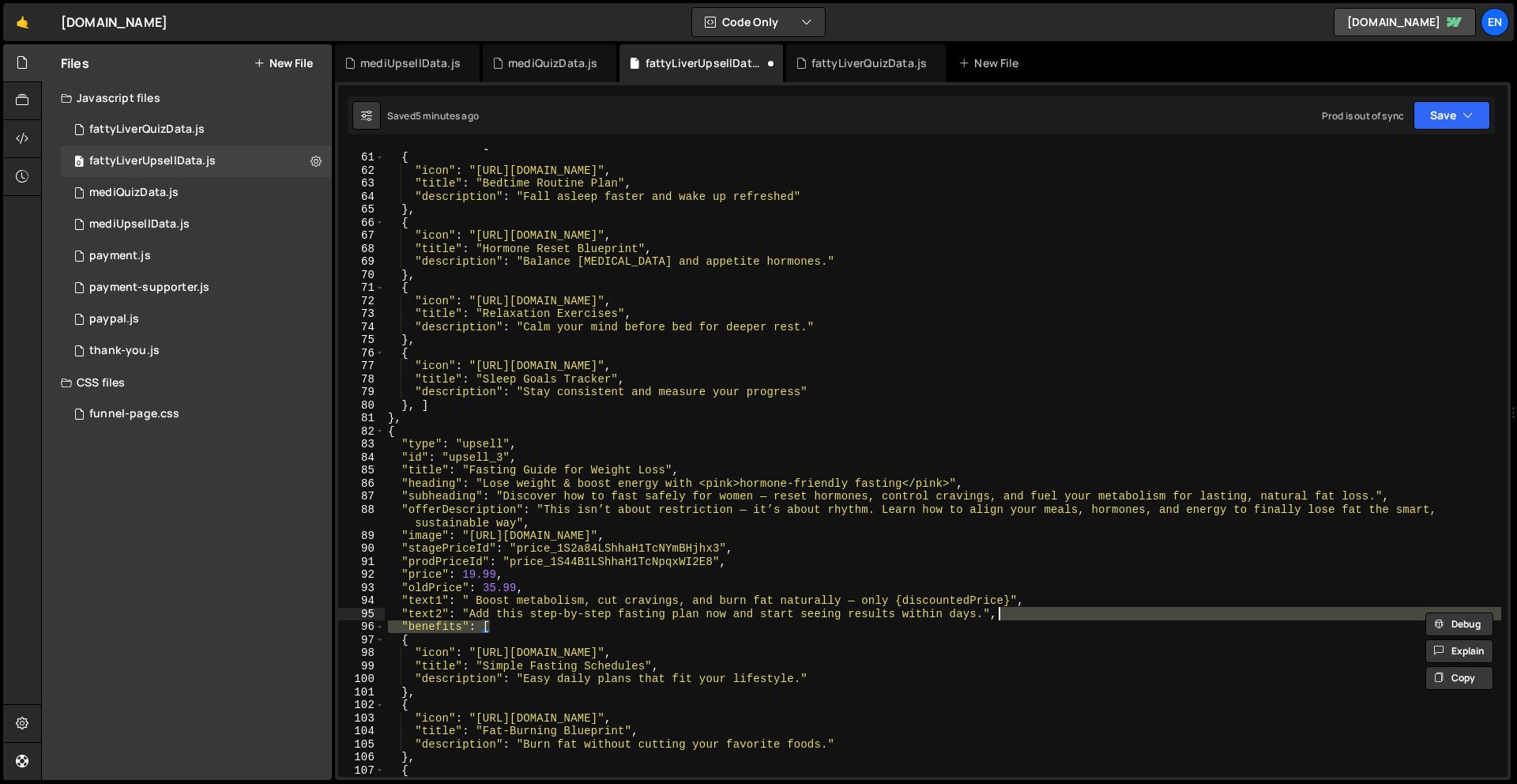
scroll to position [805, 0]
click at [1070, 613] on div ""benefits" : [ { "icon" : "[URL][DOMAIN_NAME]" , "title" : "Bedtime Routine Pla…" at bounding box center [942, 462] width 1117 height 628
type textarea ""text2": "Add this step-by-step fasting plan now and start seeing results withi…"
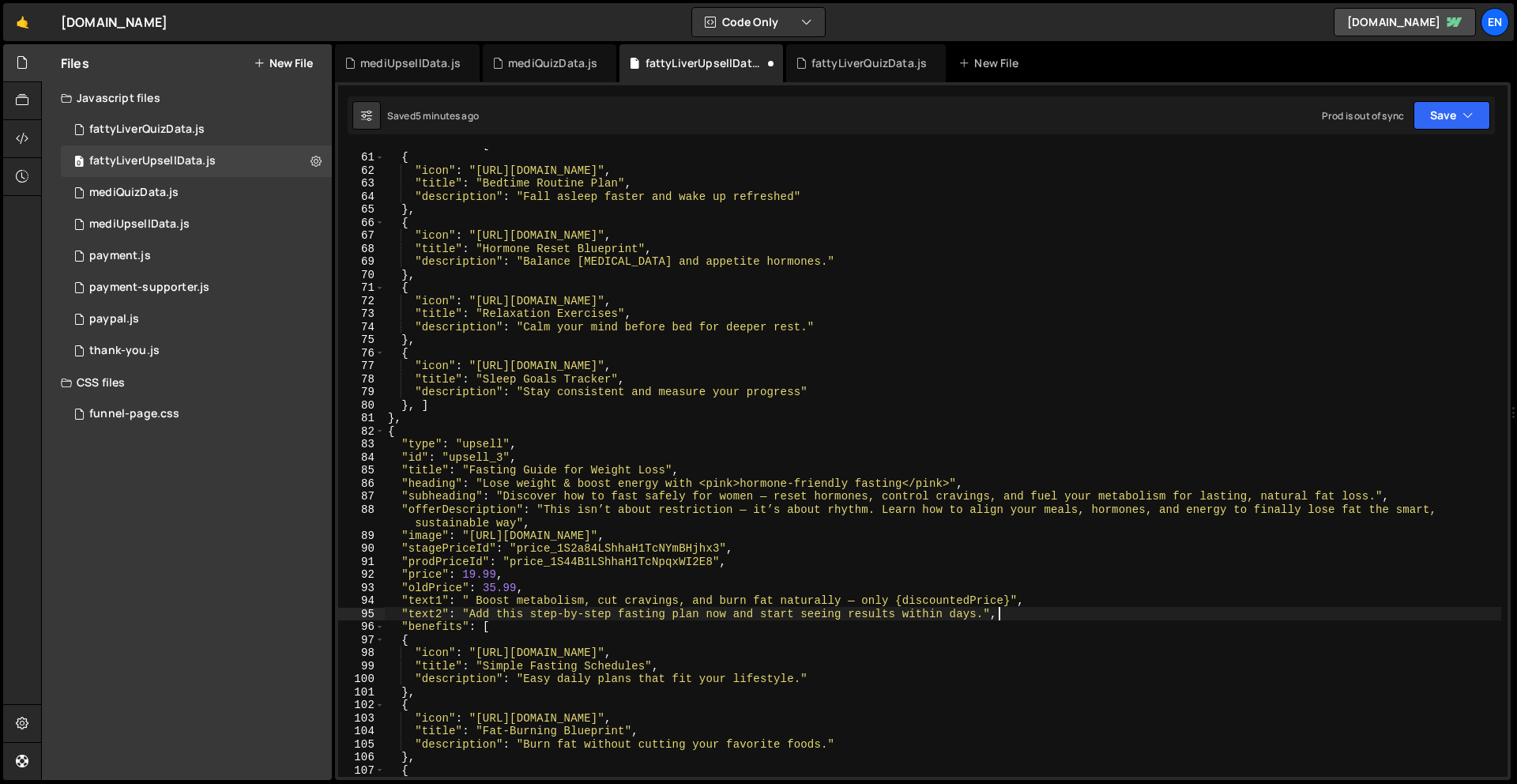
scroll to position [0, 0]
paste textarea ""discountButtonNo": "I’ll pass on sleeping better","
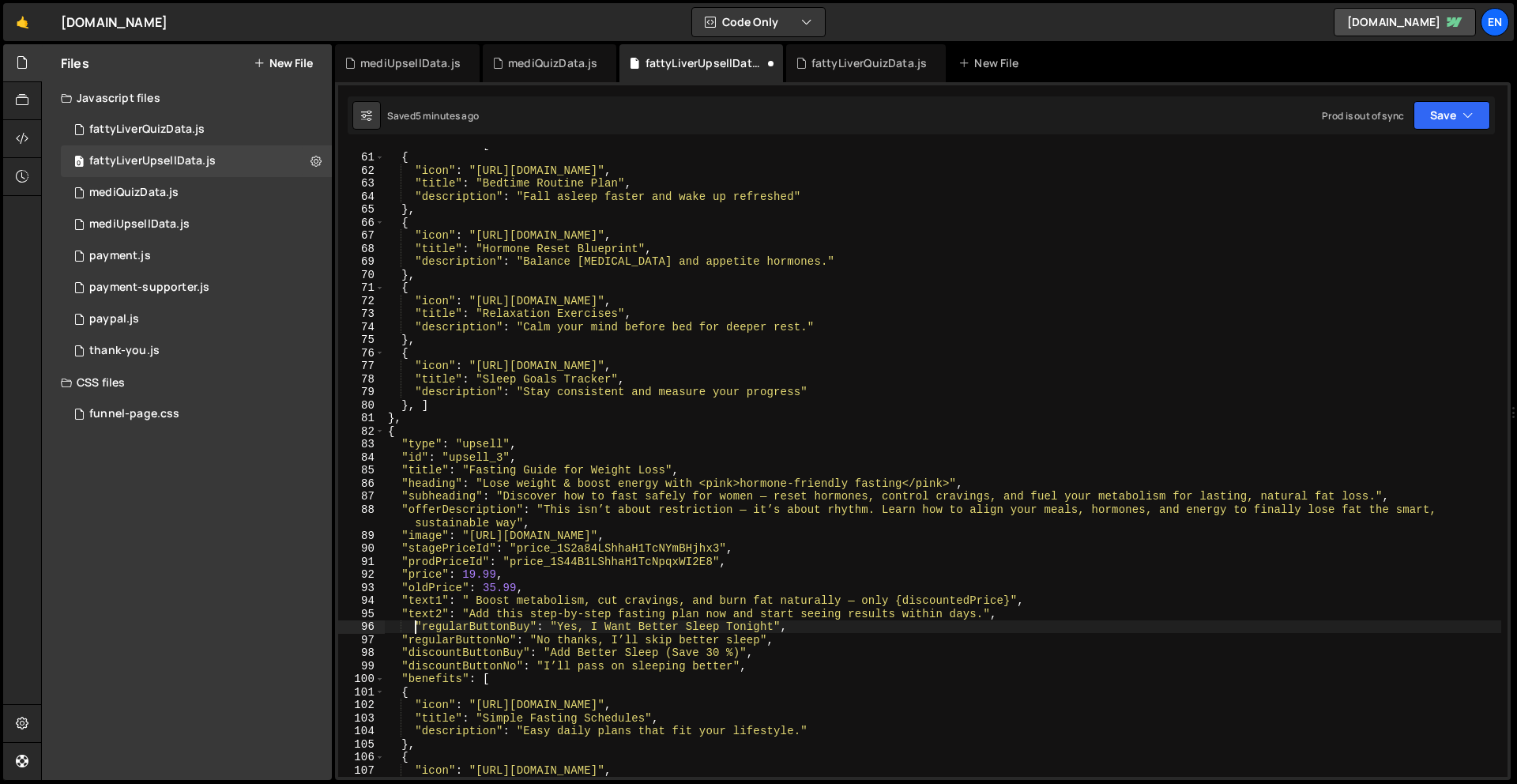
click at [414, 630] on div ""benefits" : [ { "icon" : "[URL][DOMAIN_NAME]" , "title" : "Bedtime Routine Pla…" at bounding box center [942, 464] width 1117 height 654
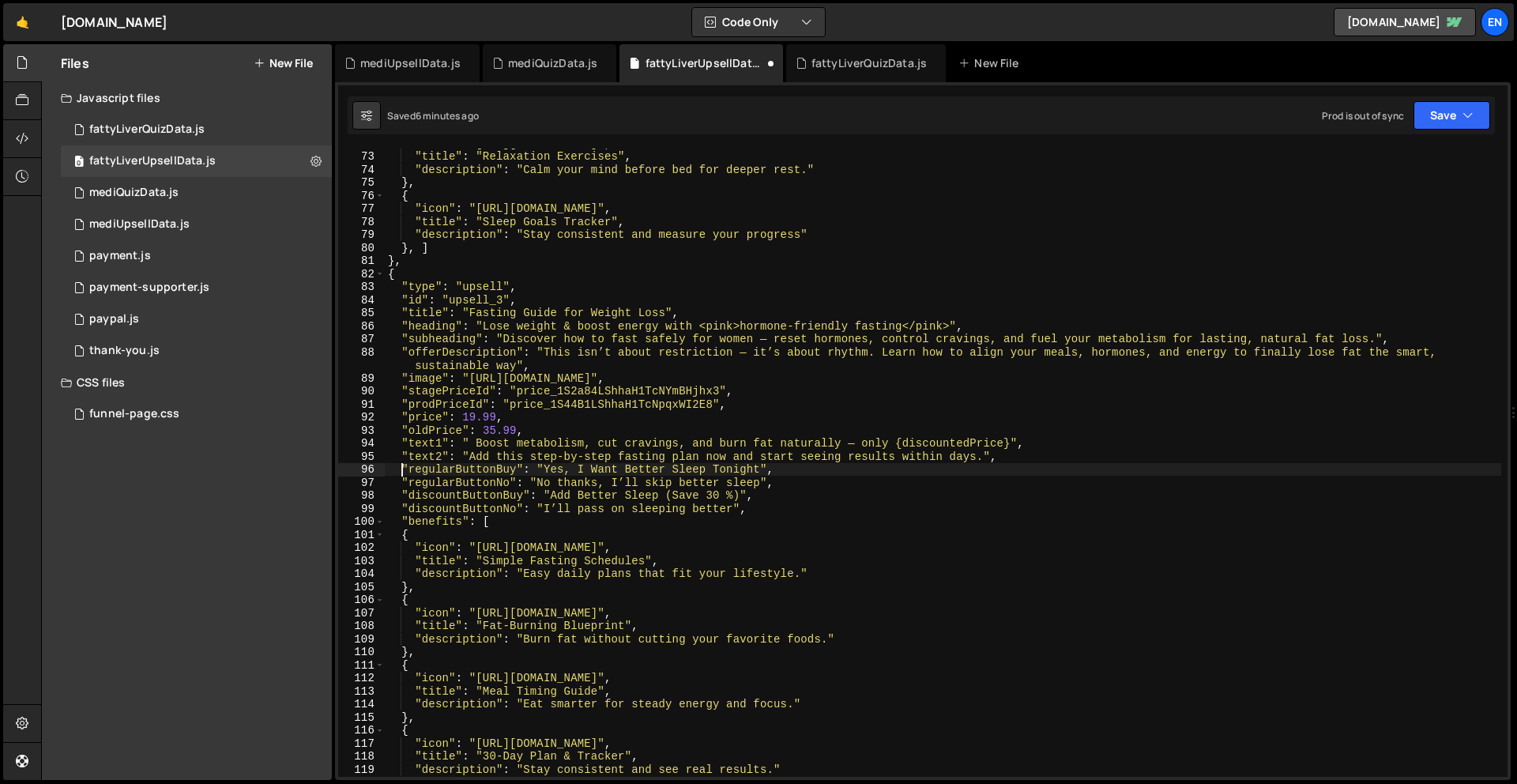
scroll to position [962, 0]
drag, startPoint x: 550, startPoint y: 469, endPoint x: 760, endPoint y: 472, distance: 210.0
click at [760, 471] on div ""icon" : "[URL][DOMAIN_NAME]" , "title" : "Relaxation Exercises" , "description…" at bounding box center [942, 463] width 1117 height 654
paste textarea "’m Ready to Burn Fat Naturally"
drag, startPoint x: 539, startPoint y: 483, endPoint x: 760, endPoint y: 485, distance: 221.0
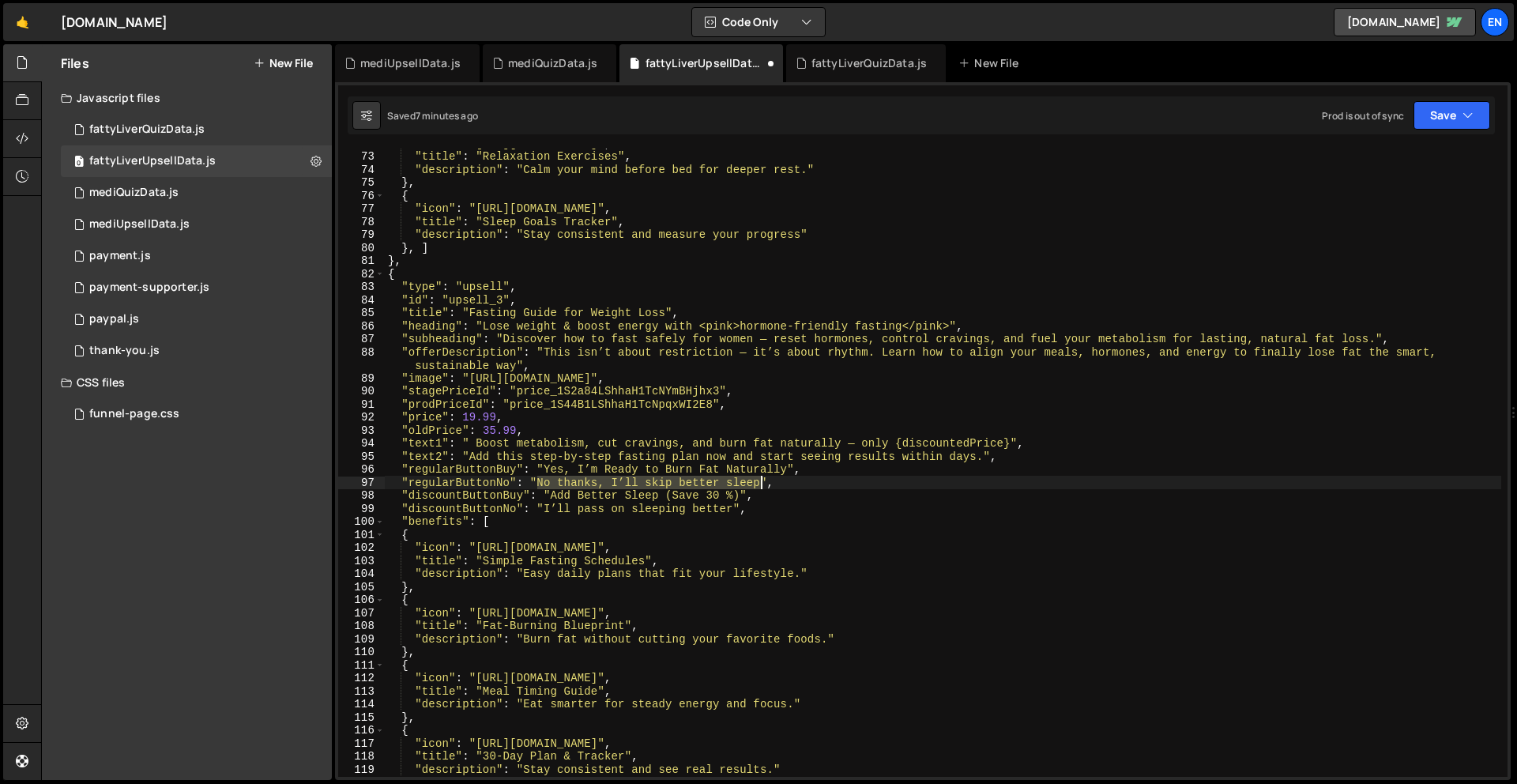
click at [760, 485] on div ""icon" : "[URL][DOMAIN_NAME]" , "title" : "Relaxation Exercises" , "description…" at bounding box center [942, 463] width 1117 height 654
paste textarea "t now, I’ll pass on fasting tips"
click at [754, 485] on div ""icon" : "[URL][DOMAIN_NAME]" , "title" : "Relaxation Exercises" , "description…" at bounding box center [942, 463] width 1117 height 654
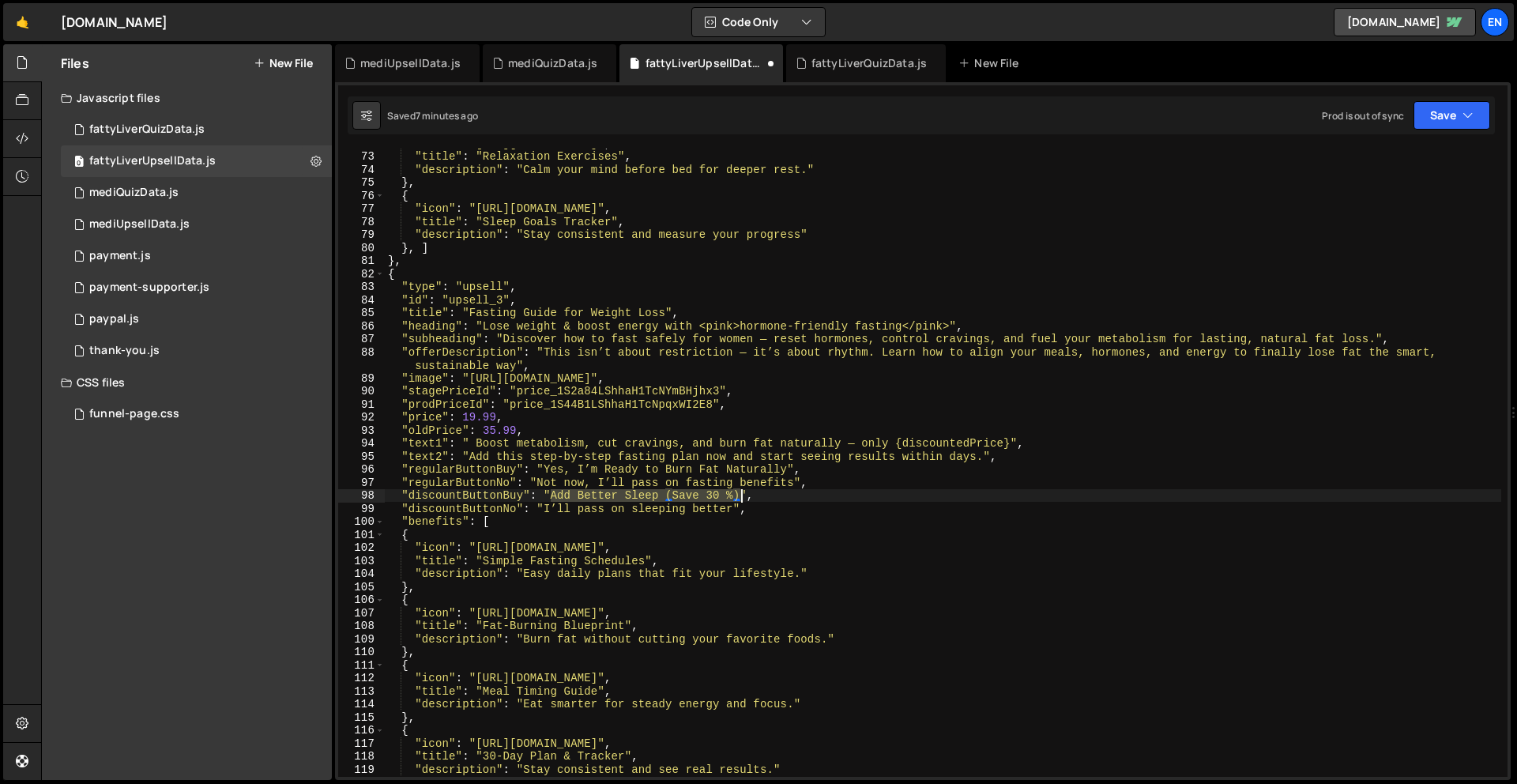
drag, startPoint x: 551, startPoint y: 495, endPoint x: 735, endPoint y: 507, distance: 184.4
click at [740, 500] on div ""icon" : "[URL][DOMAIN_NAME]" , "title" : "Relaxation Exercises" , "description…" at bounding box center [942, 463] width 1117 height 654
paste textarea "Fasting Plan (Save 30"
drag, startPoint x: 545, startPoint y: 511, endPoint x: 734, endPoint y: 515, distance: 189.0
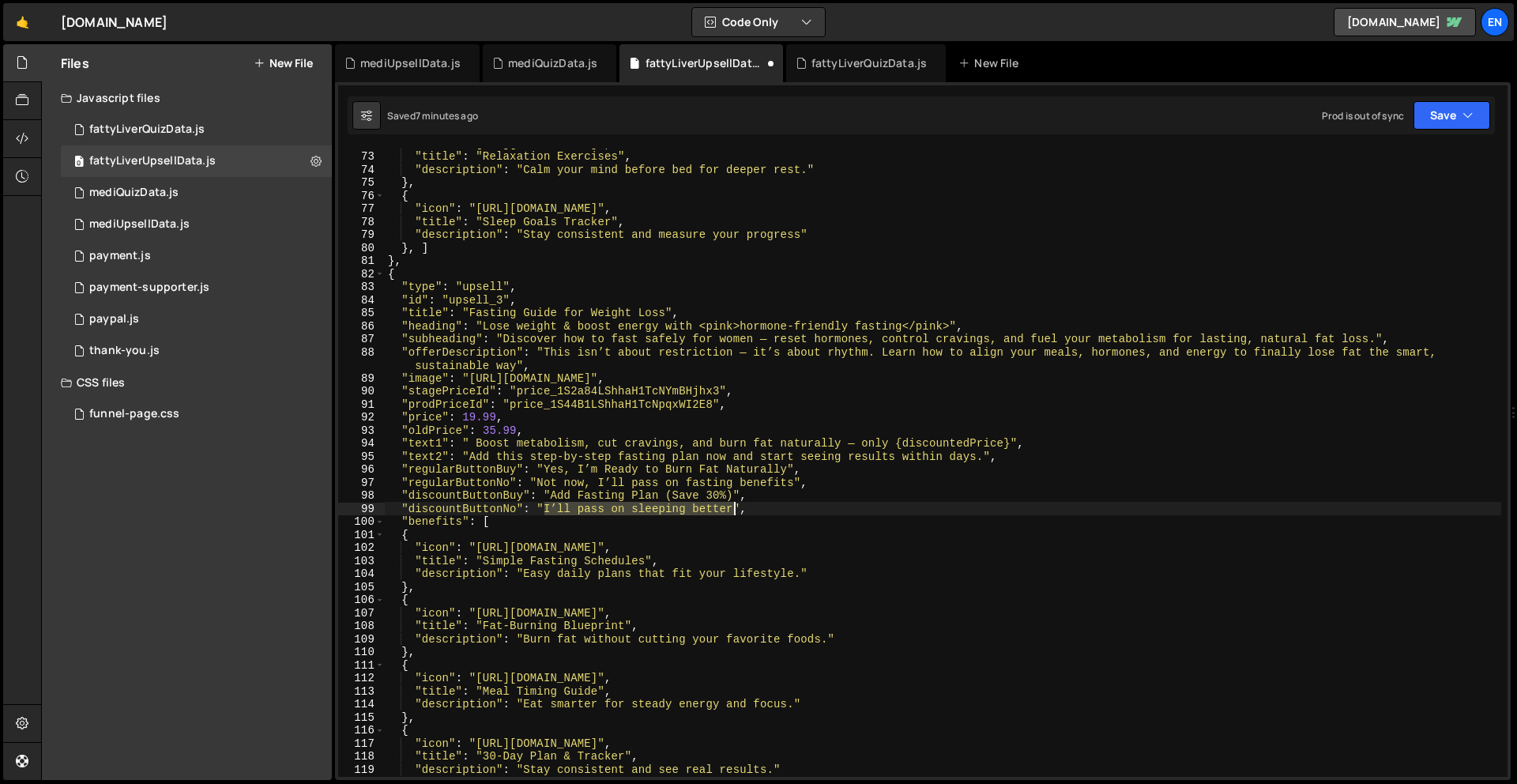
click at [738, 509] on div ""icon" : "[URL][DOMAIN_NAME]" , "title" : "Relaxation Exercises" , "description…" at bounding box center [942, 463] width 1117 height 654
paste textarea "Skip My Fasting Reset"
click at [778, 505] on div ""icon" : "[URL][DOMAIN_NAME]" , "title" : "Relaxation Exercises" , "description…" at bounding box center [942, 463] width 1117 height 654
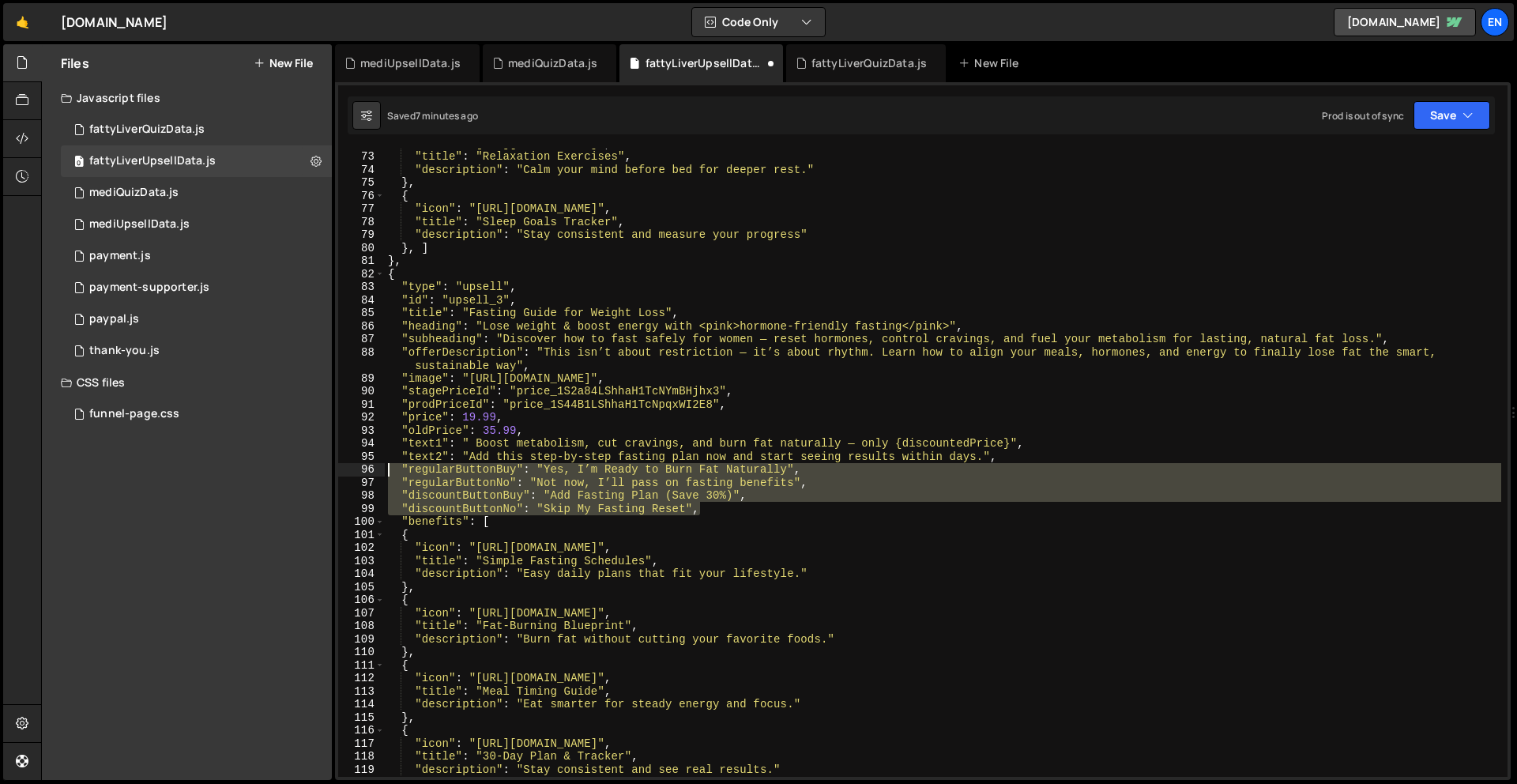
drag, startPoint x: 777, startPoint y: 509, endPoint x: 386, endPoint y: 467, distance: 393.2
click at [385, 467] on div ""icon" : "[URL][DOMAIN_NAME]" , "title" : "Relaxation Exercises" , "description…" at bounding box center [942, 463] width 1117 height 654
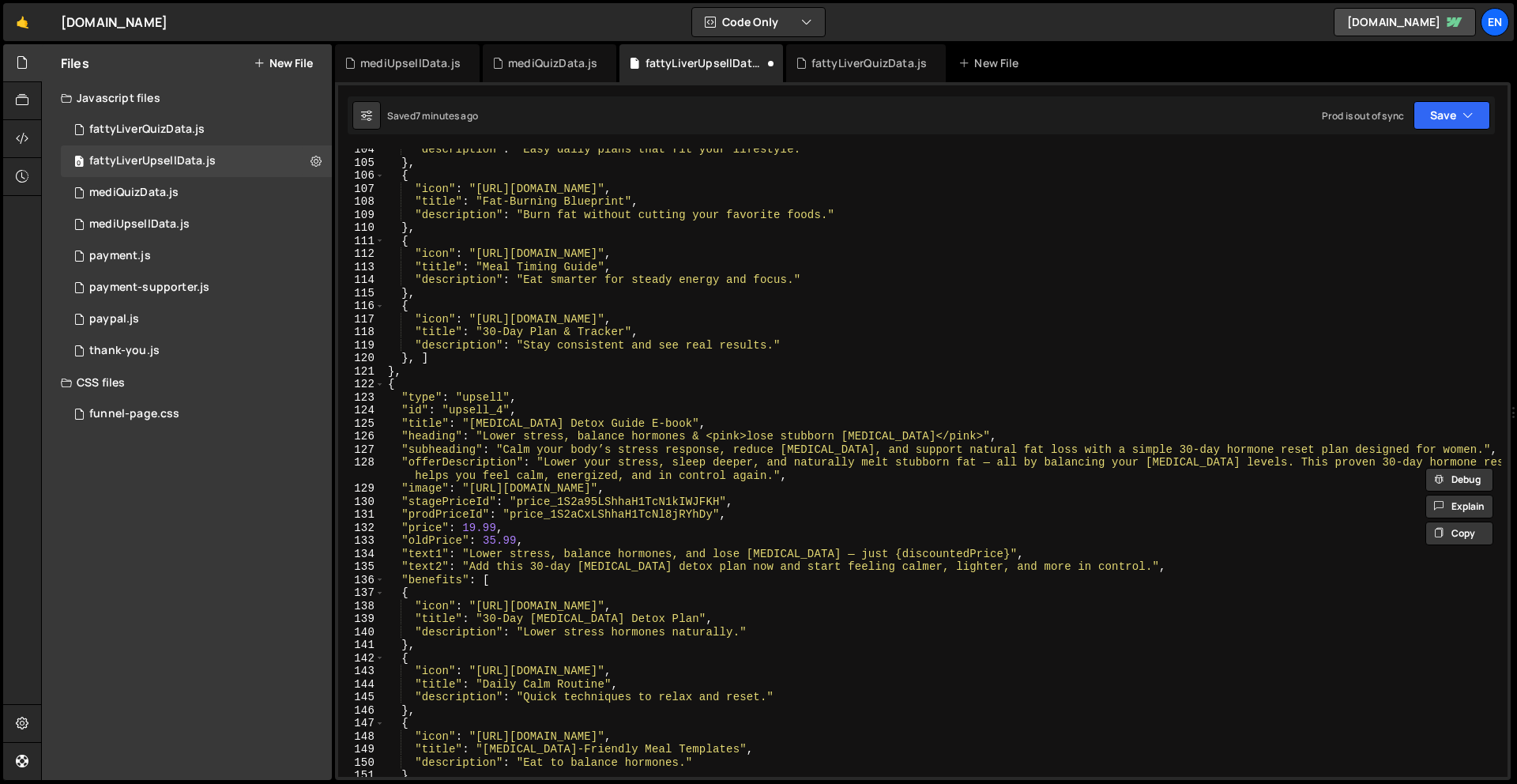
scroll to position [1389, 0]
click at [1202, 562] on div ""description" : "Easy daily plans that fit your lifestyle." } , { "icon" : "[UR…" at bounding box center [942, 468] width 1117 height 654
type textarea ""text2": "Add this 30-day [MEDICAL_DATA] detox plan now and start feeling calme…"
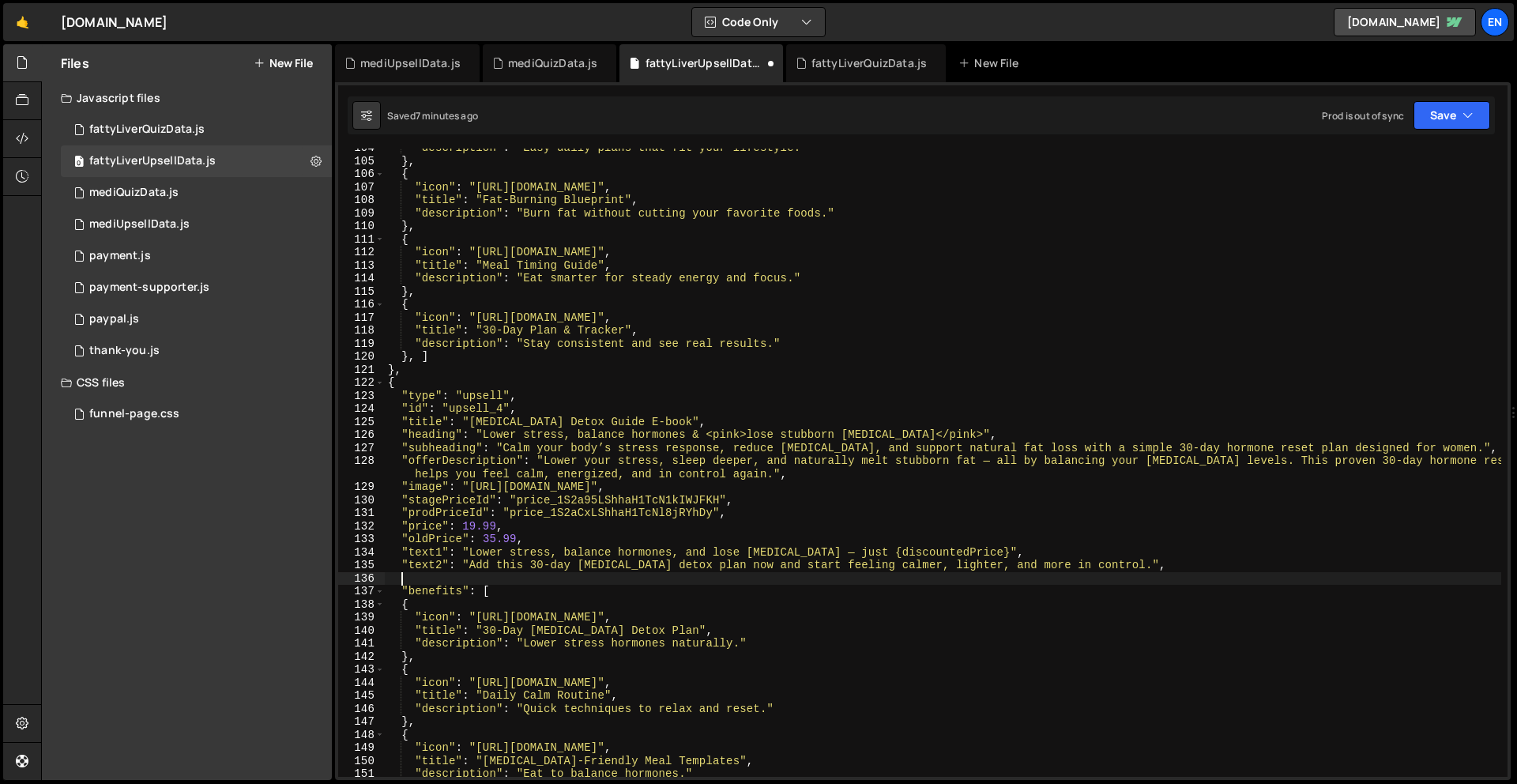
scroll to position [0, 0]
paste textarea ""discountButtonNo": "Skip My Fasting Reset","
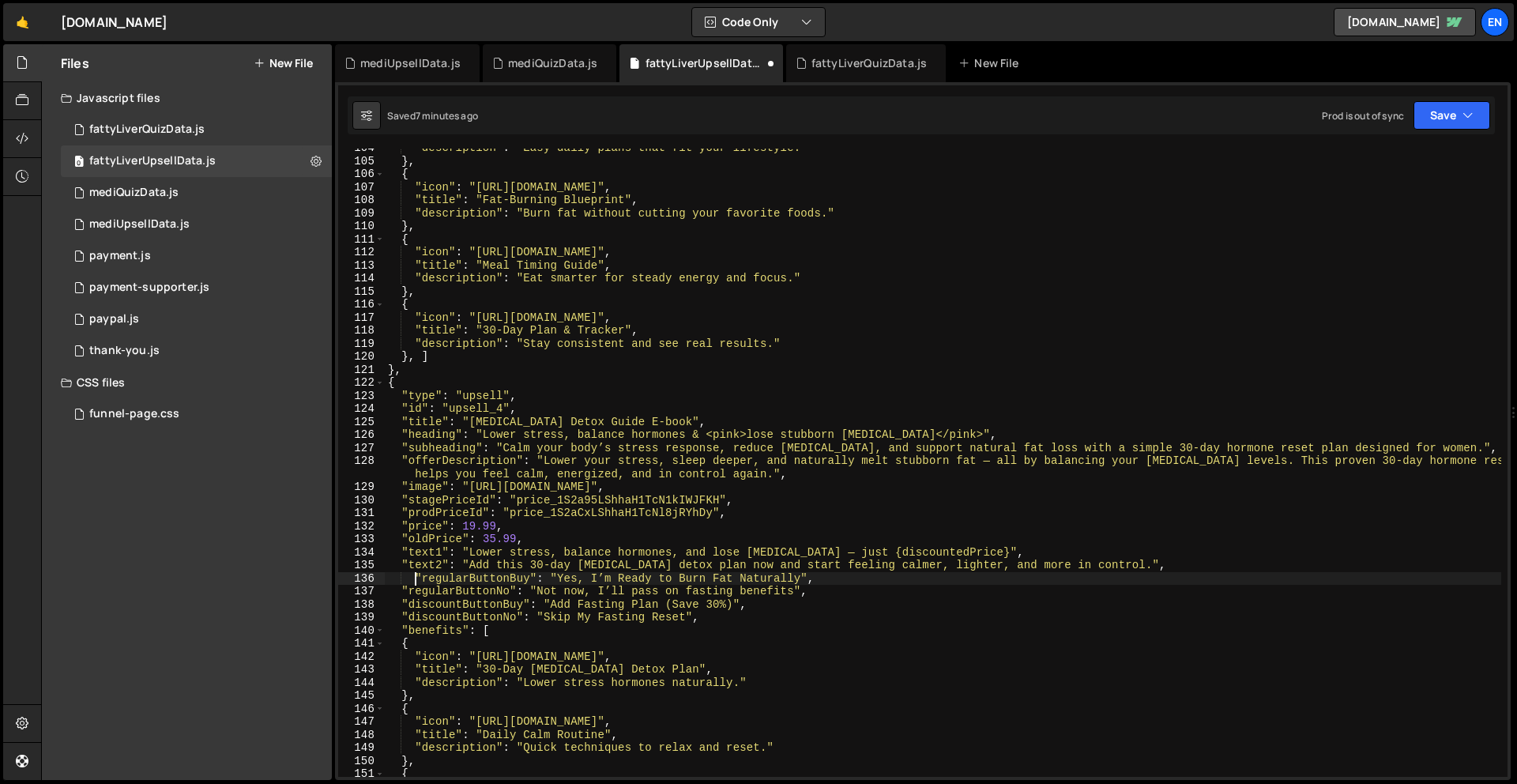
drag, startPoint x: 416, startPoint y: 578, endPoint x: 448, endPoint y: 608, distance: 43.9
click at [416, 578] on div ""description" : "Easy daily plans that fit your lifestyle." } , { "icon" : "[UR…" at bounding box center [942, 468] width 1117 height 654
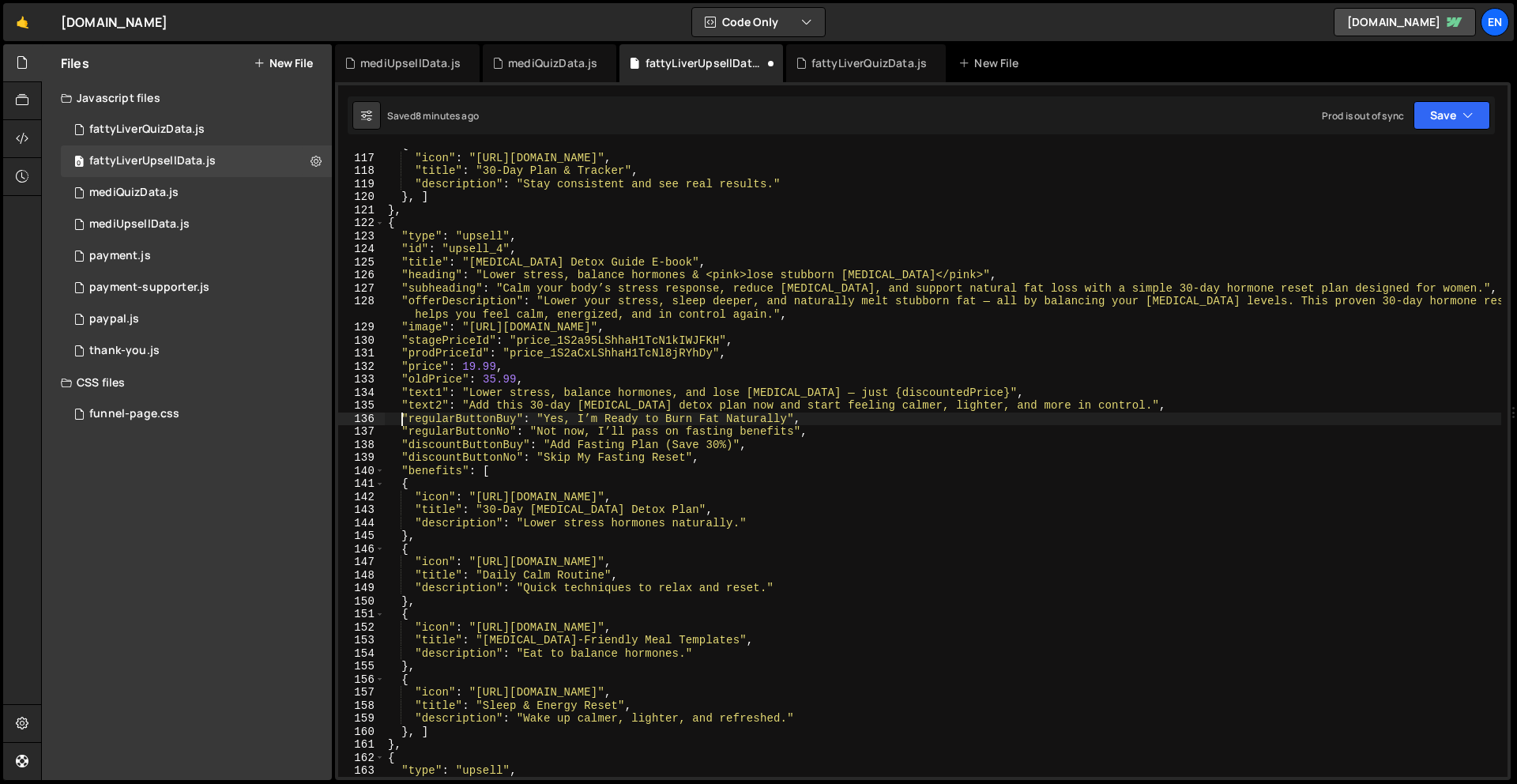
scroll to position [1548, 0]
drag, startPoint x: 544, startPoint y: 417, endPoint x: 788, endPoint y: 421, distance: 244.0
click at [787, 420] on div "{ "icon" : "[URL][DOMAIN_NAME]" , "title" : "30-Day Plan & Tracker" , "descript…" at bounding box center [942, 465] width 1117 height 654
paste textarea "Need Less Stress & More Energ"
drag, startPoint x: 539, startPoint y: 432, endPoint x: 793, endPoint y: 435, distance: 254.0
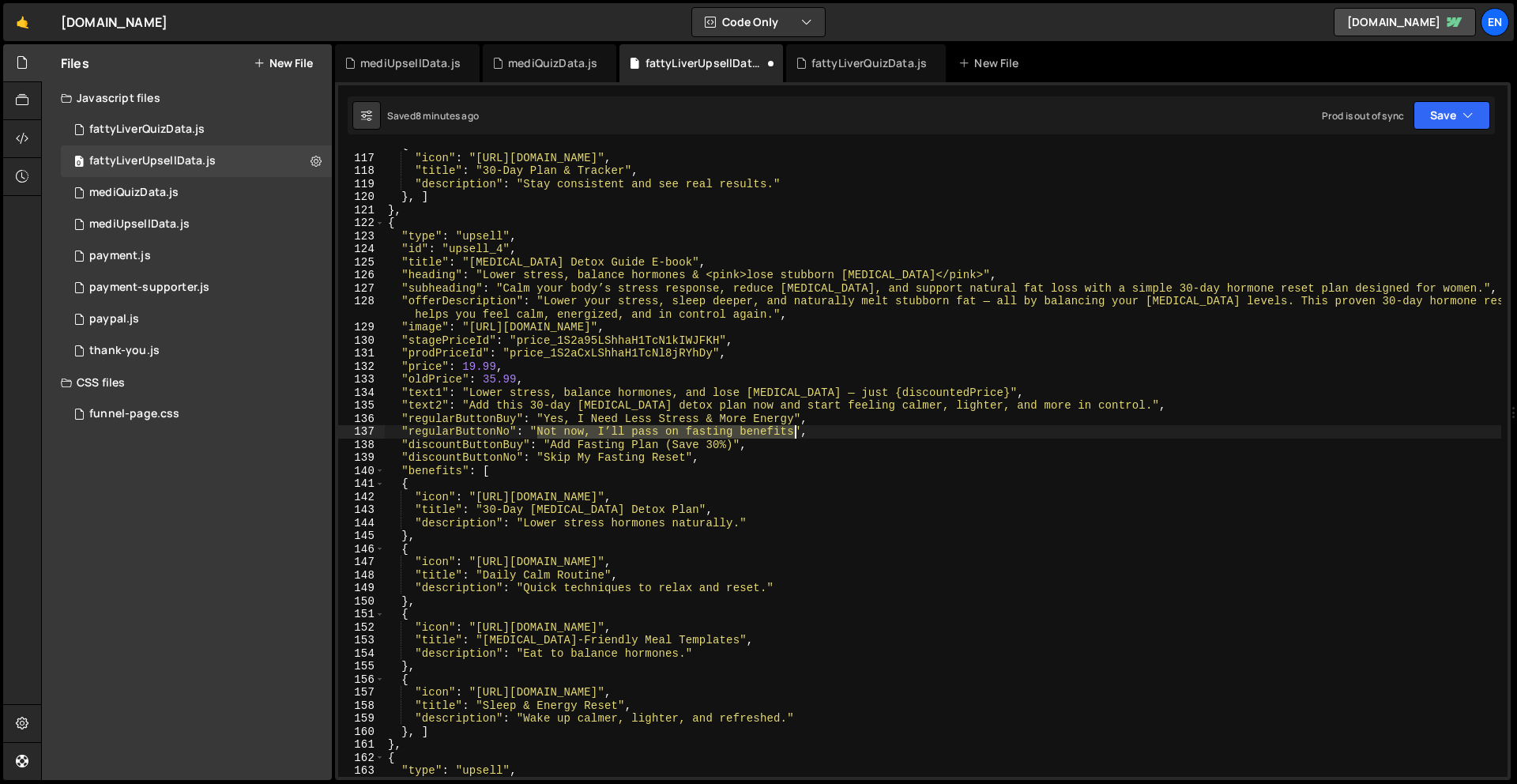
click at [793, 435] on div "{ "icon" : "[URL][DOMAIN_NAME]" , "title" : "30-Day Plan & Tracker" , "descript…" at bounding box center [942, 465] width 1117 height 654
paste textarea "thanks, I’ll skip my stress reset"
drag, startPoint x: 551, startPoint y: 445, endPoint x: 733, endPoint y: 444, distance: 182.0
click at [733, 444] on div "{ "icon" : "[URL][DOMAIN_NAME]" , "title" : "30-Day Plan & Tracker" , "descript…" at bounding box center [942, 465] width 1117 height 654
paste textarea "[MEDICAL_DATA] Detox (Save 30"
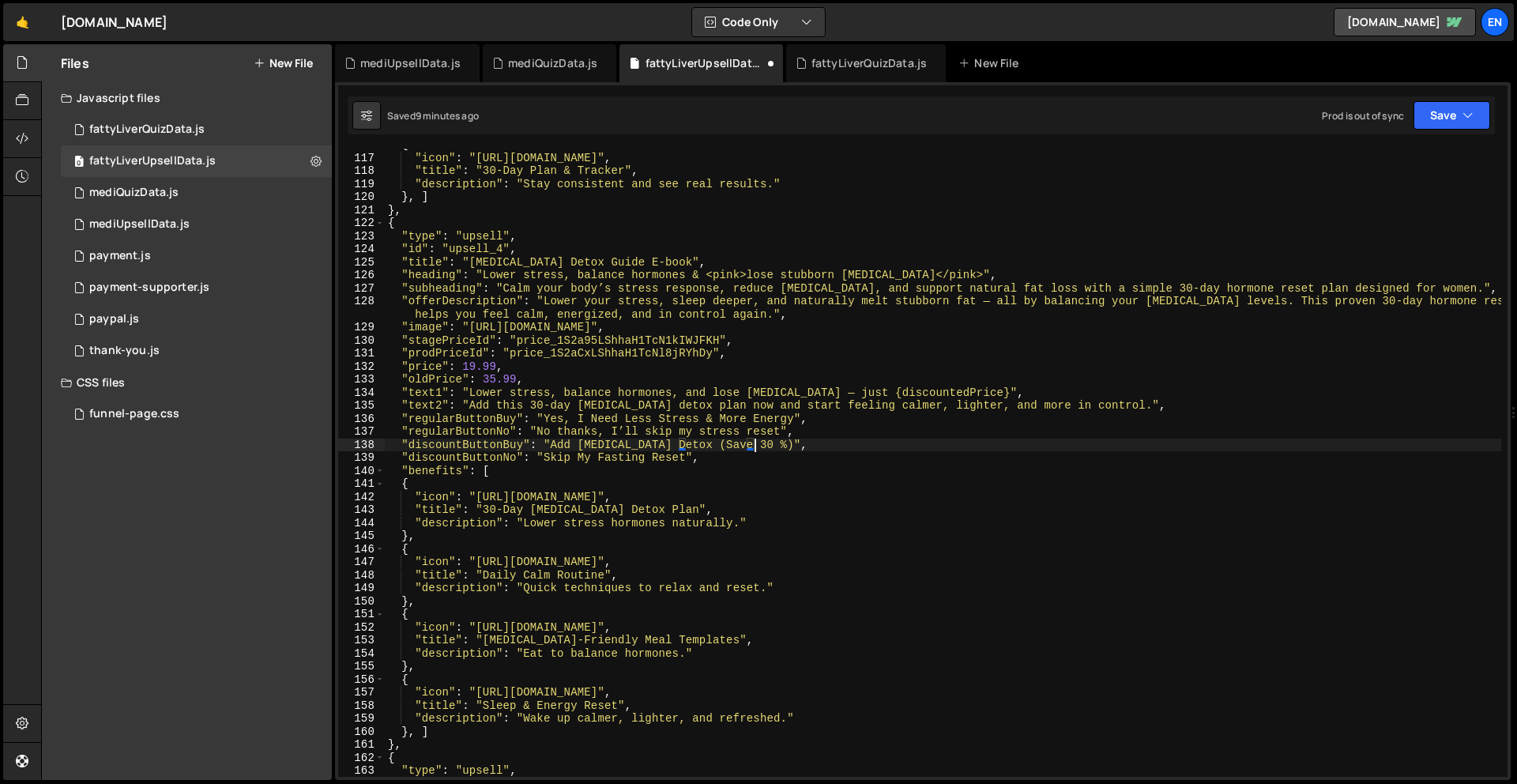
click at [742, 443] on div "{ "icon" : "[URL][DOMAIN_NAME]" , "title" : "30-Day Plan & Tracker" , "descript…" at bounding box center [942, 465] width 1117 height 654
drag, startPoint x: 545, startPoint y: 459, endPoint x: 678, endPoint y: 467, distance: 133.2
click at [686, 459] on div "{ "icon" : "[URL][DOMAIN_NAME]" , "title" : "30-Day Plan & Tracker" , "descript…" at bounding box center [942, 465] width 1117 height 654
paste textarea "Calm"
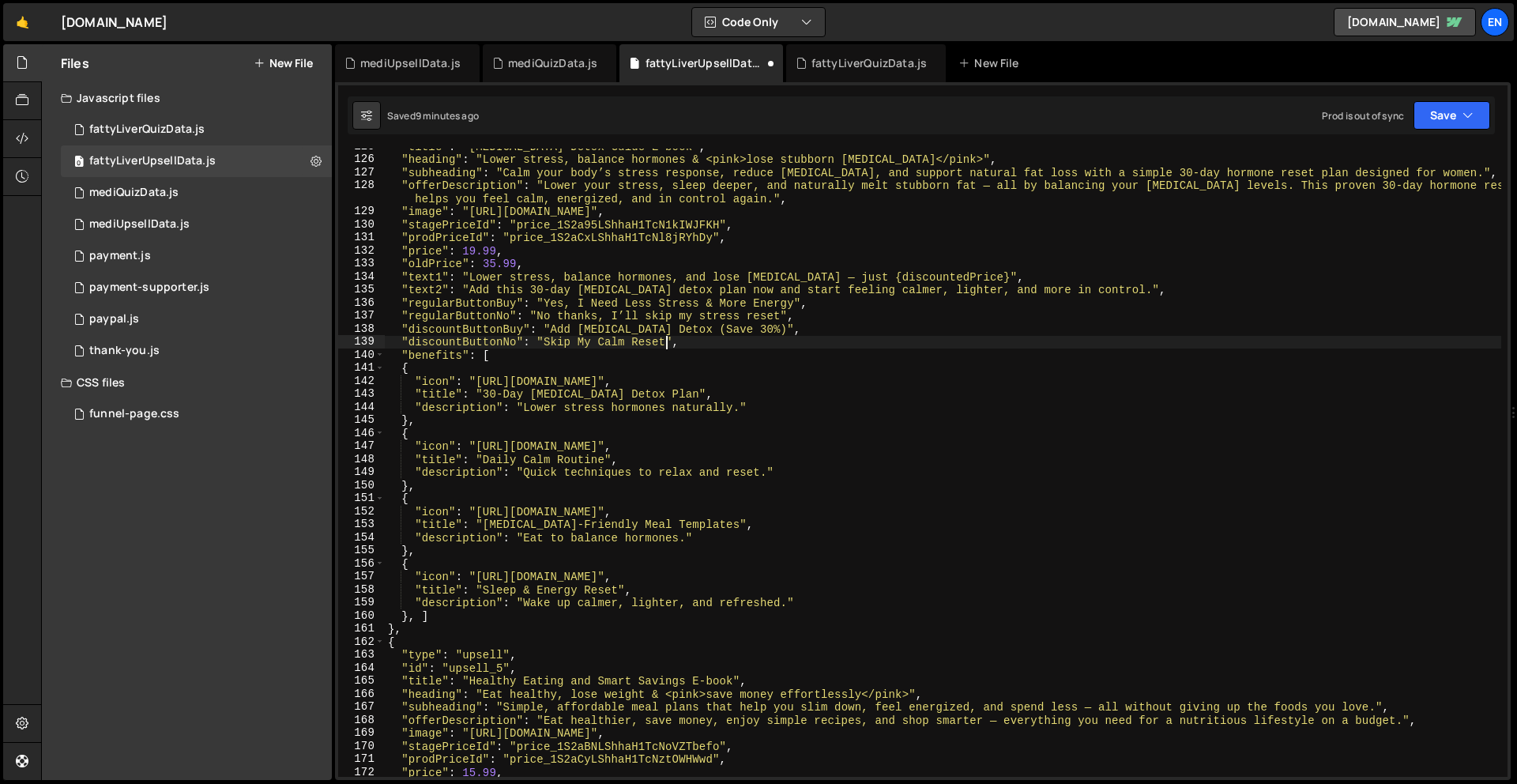
scroll to position [1664, 0]
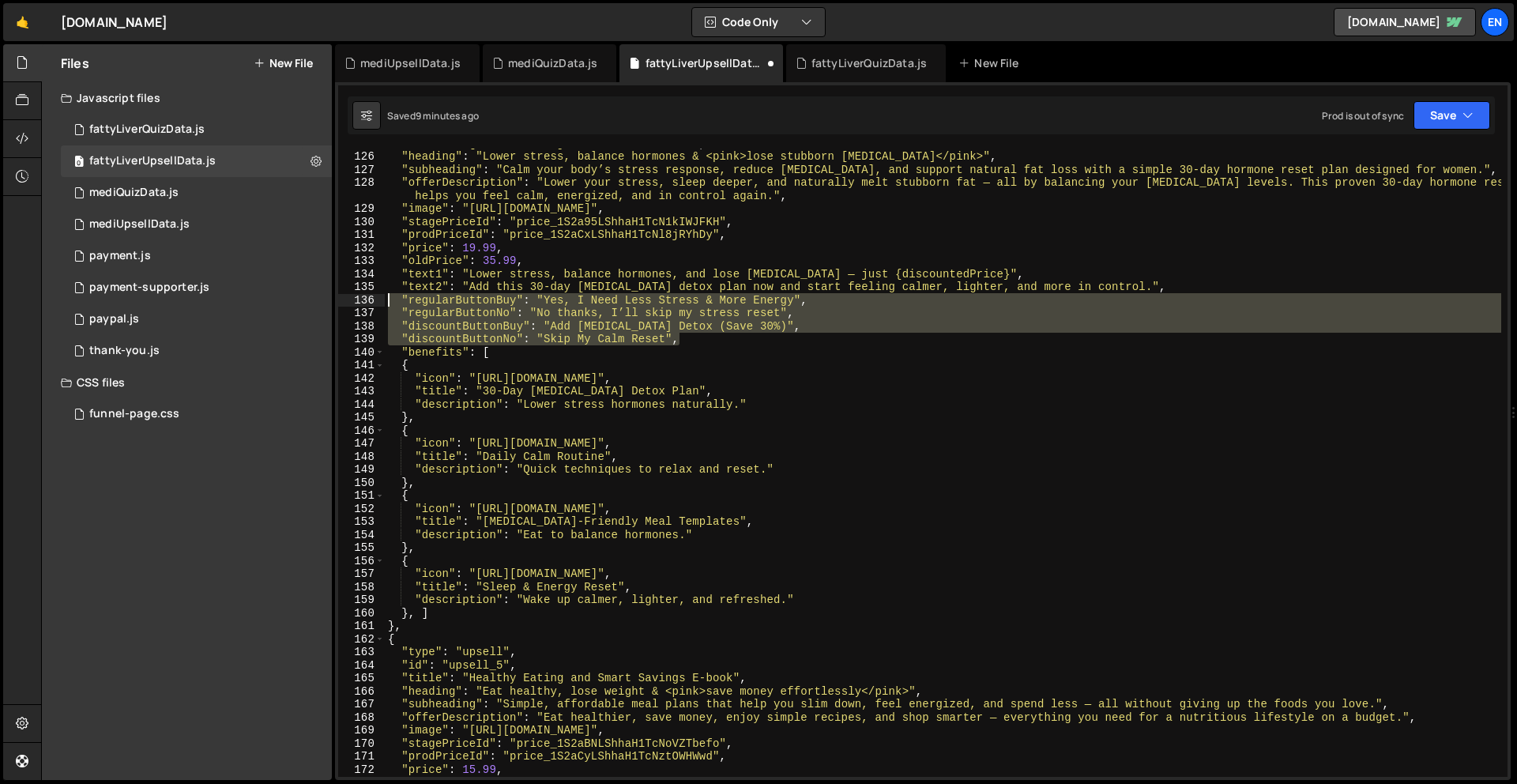
drag, startPoint x: 737, startPoint y: 344, endPoint x: 379, endPoint y: 305, distance: 360.1
click at [379, 305] on div ""discountButtonNo": "Skip My Calm Reset", 125 126 127 128 129 130 131 132 133 1…" at bounding box center [923, 462] width 1170 height 628
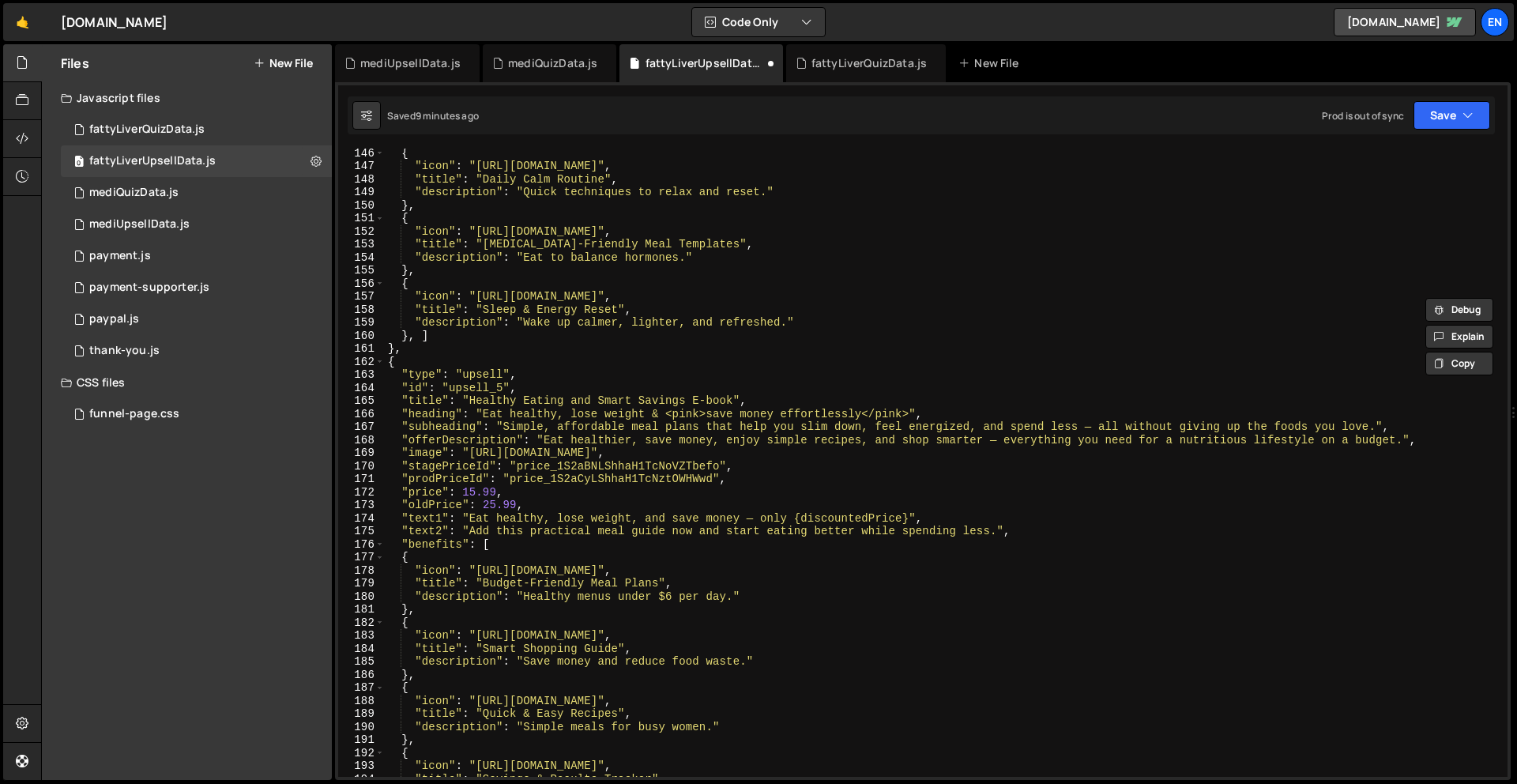
scroll to position [1943, 0]
click at [1069, 529] on div "{ "icon" : "[URL][DOMAIN_NAME]" , "title" : "Daily Calm Routine" , "description…" at bounding box center [942, 473] width 1117 height 654
type textarea ""text2": "Add this practical meal guide now and start eating better while spend…"
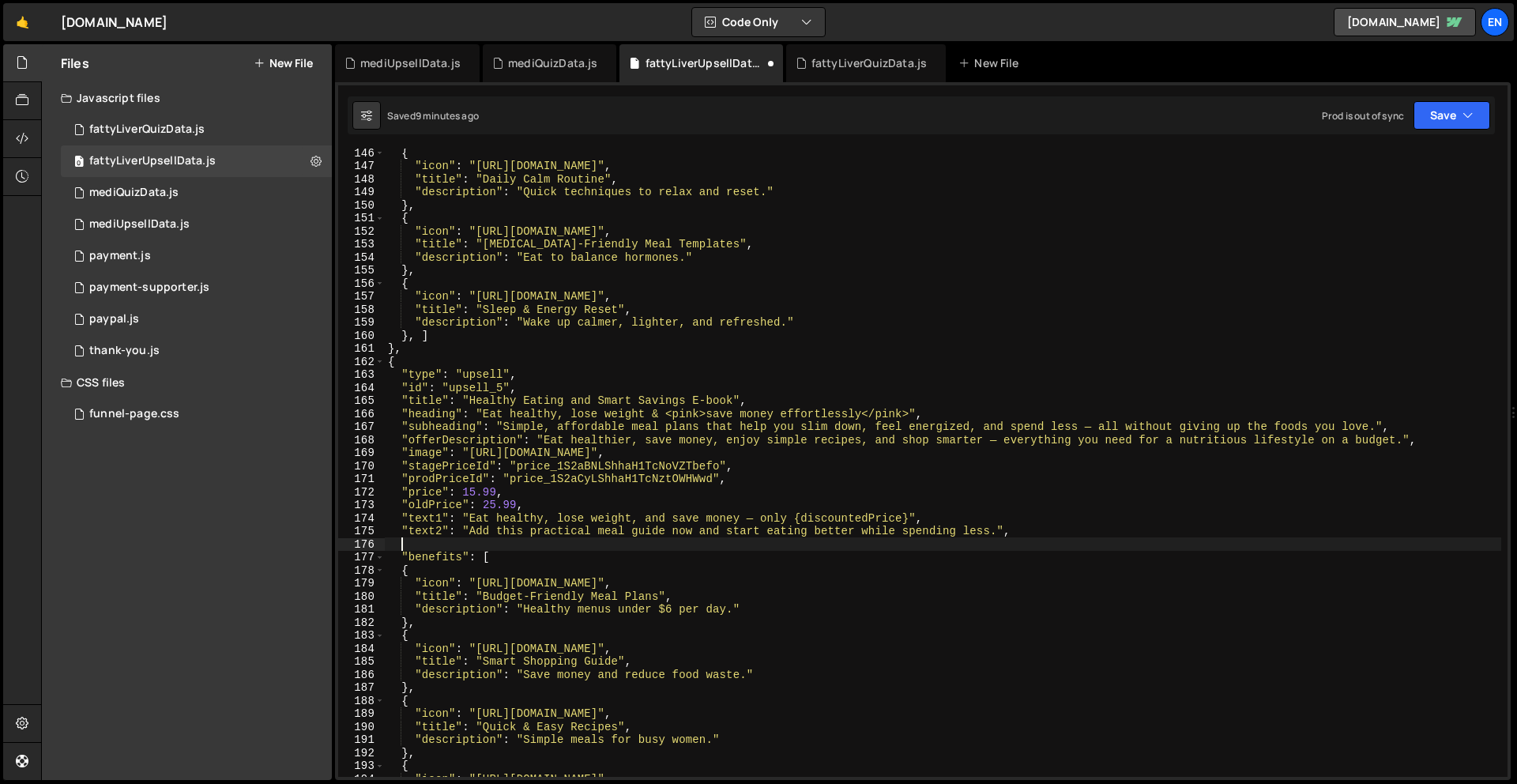
paste textarea ""discountButtonNo": "Skip My Calm Reset","
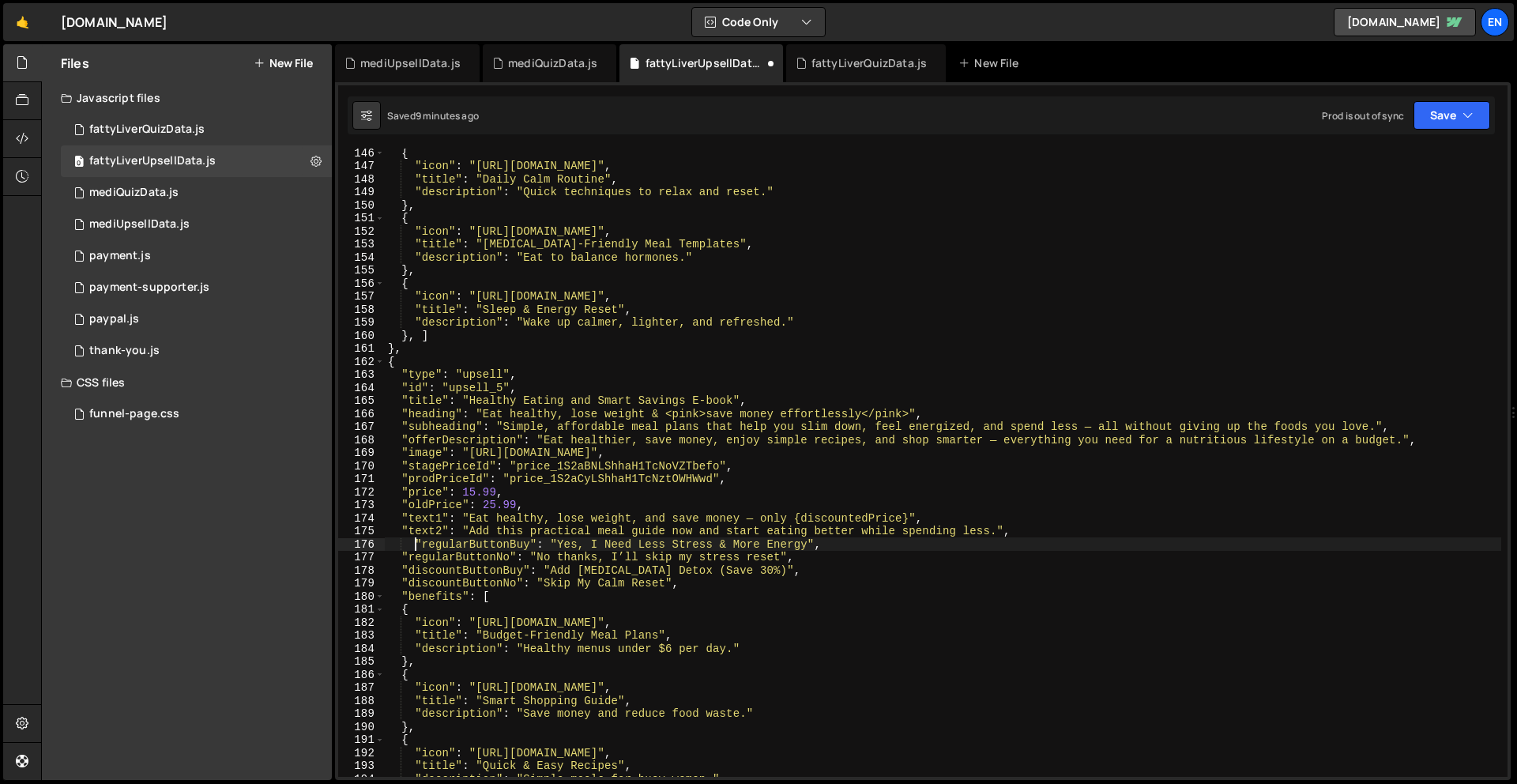
drag, startPoint x: 415, startPoint y: 540, endPoint x: 467, endPoint y: 601, distance: 80.2
click at [415, 541] on div "{ "icon" : "[URL][DOMAIN_NAME]" , "title" : "Daily Calm Routine" , "description…" at bounding box center [942, 473] width 1117 height 654
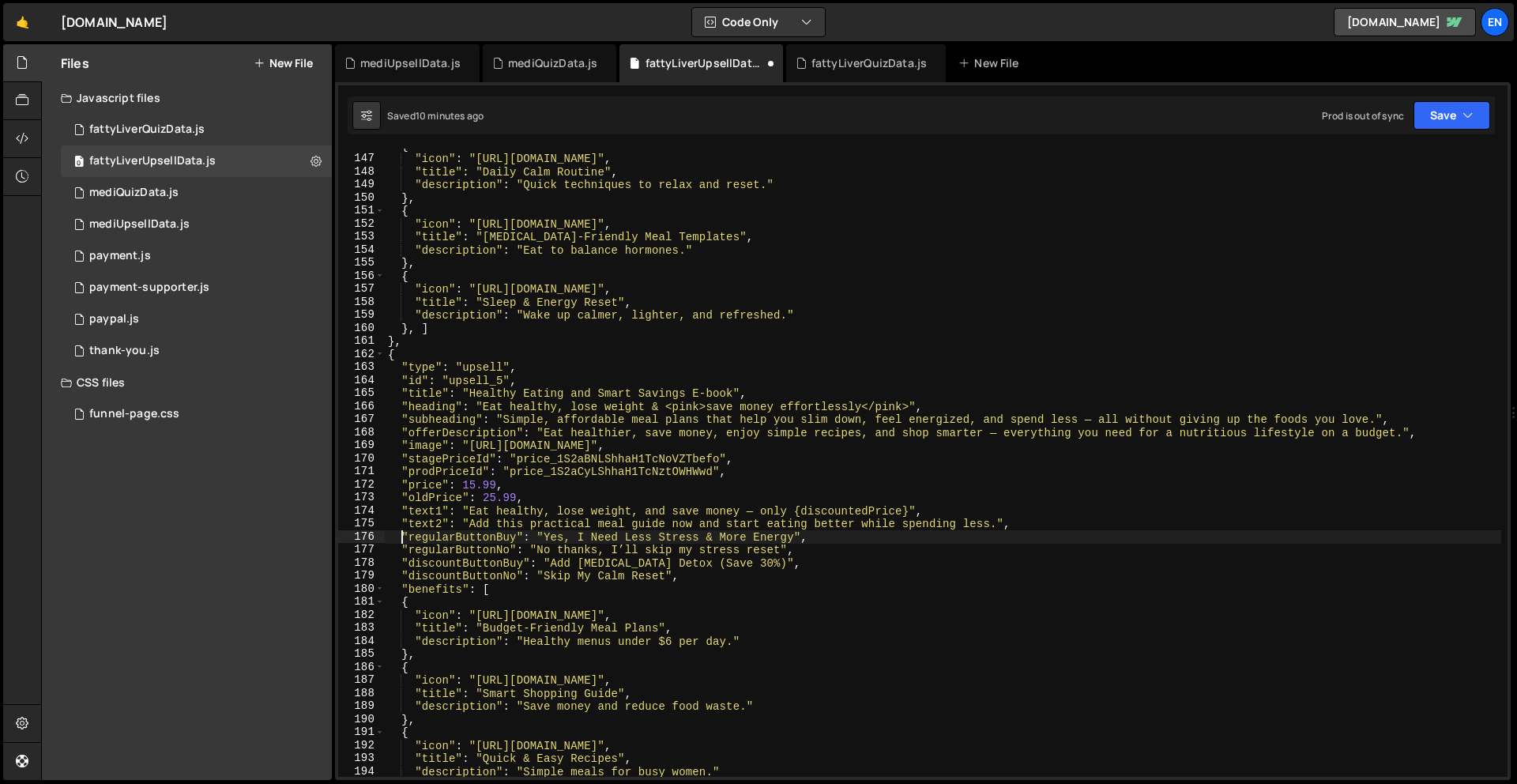
scroll to position [1963, 0]
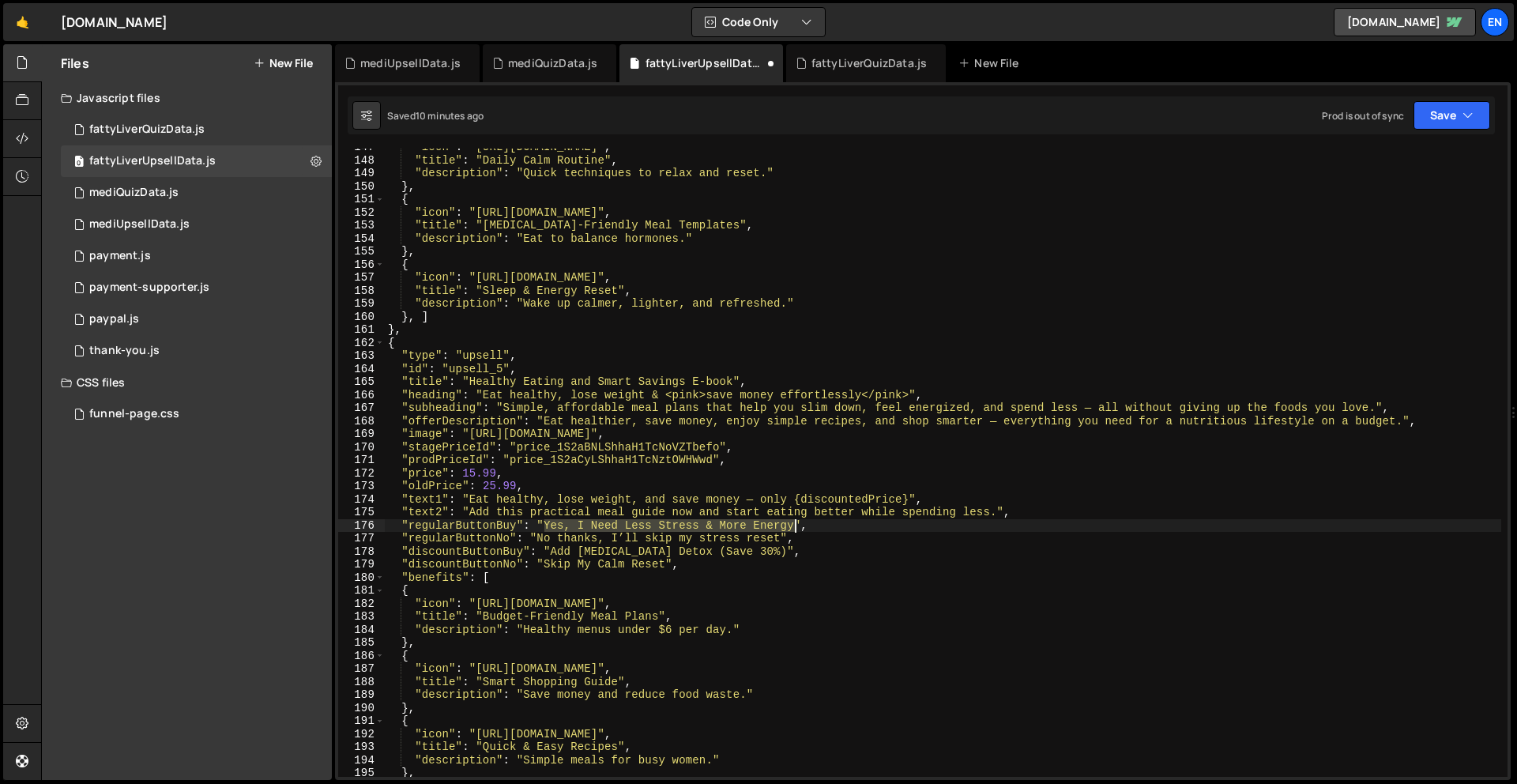
drag, startPoint x: 555, startPoint y: 526, endPoint x: 796, endPoint y: 526, distance: 241.0
click at [796, 525] on div ""icon" : "[URL][DOMAIN_NAME]" , "title" : "Daily Calm Routine" , "description" …" at bounding box center [942, 467] width 1117 height 654
paste textarea "Want to Eat Healthy & Save"
drag, startPoint x: 537, startPoint y: 538, endPoint x: 784, endPoint y: 540, distance: 247.0
click at [784, 540] on div ""icon" : "[URL][DOMAIN_NAME]" , "title" : "Daily Calm Routine" , "description" …" at bounding box center [942, 467] width 1117 height 654
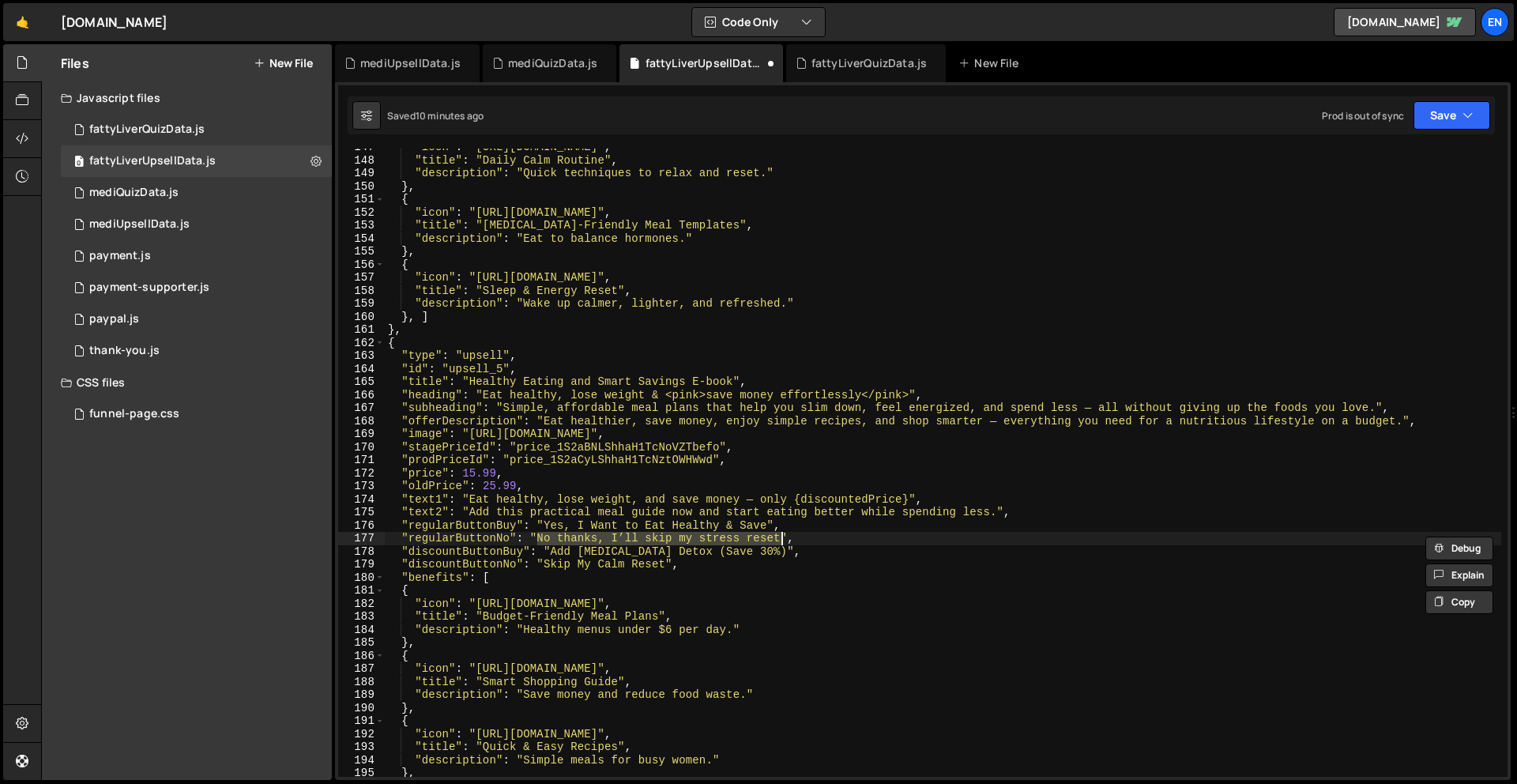
paste textarea "smart eating"
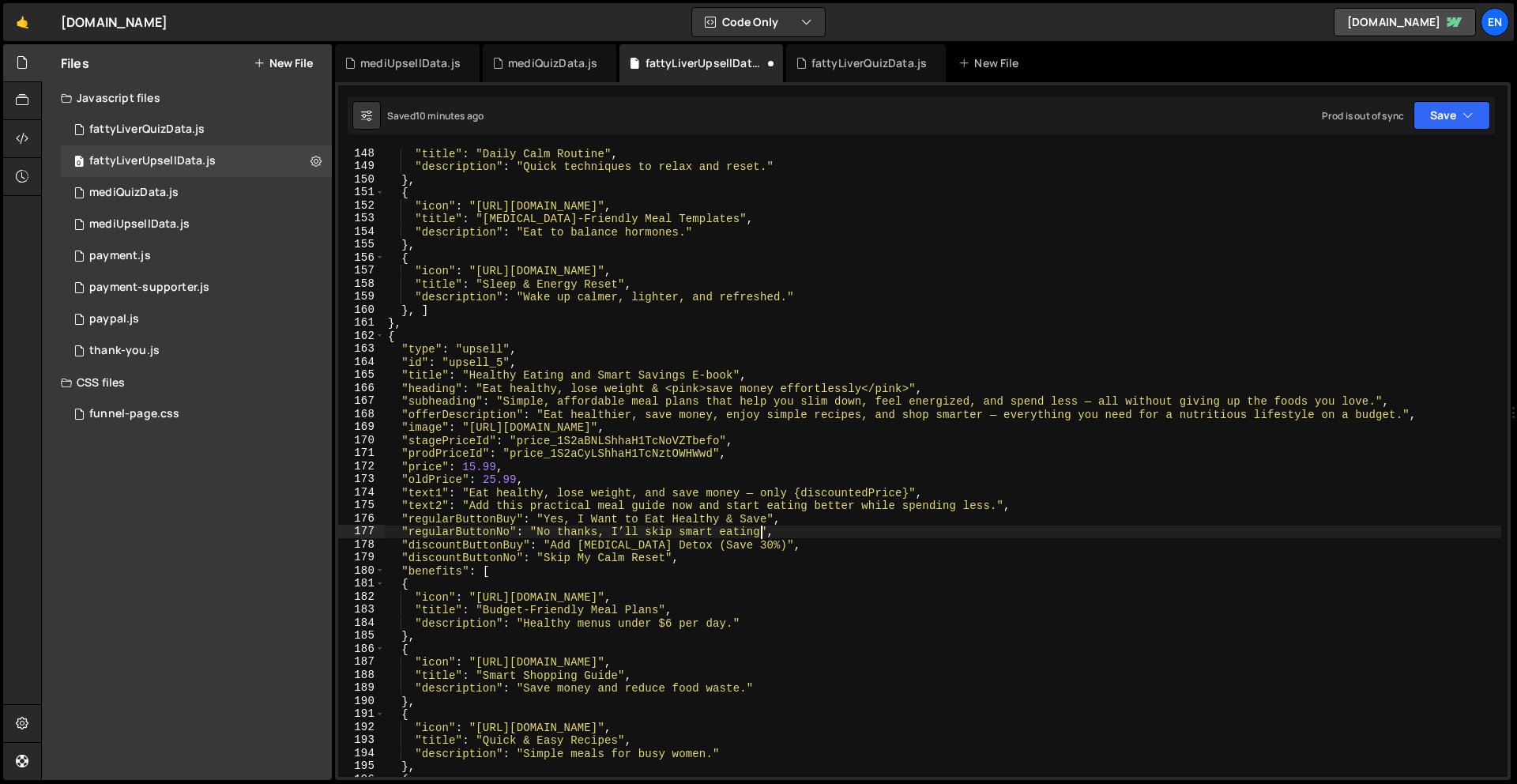
scroll to position [1971, 0]
drag, startPoint x: 749, startPoint y: 542, endPoint x: 554, endPoint y: 545, distance: 195.0
click at [552, 545] on div ""title" : "Daily Calm Routine" , "description" : "Quick techniques to relax and…" at bounding box center [942, 472] width 1117 height 654
paste textarea "Smart Meal Plan (Save 30"
click at [746, 544] on div ""title" : "Daily Calm Routine" , "description" : "Quick techniques to relax and…" at bounding box center [942, 472] width 1117 height 654
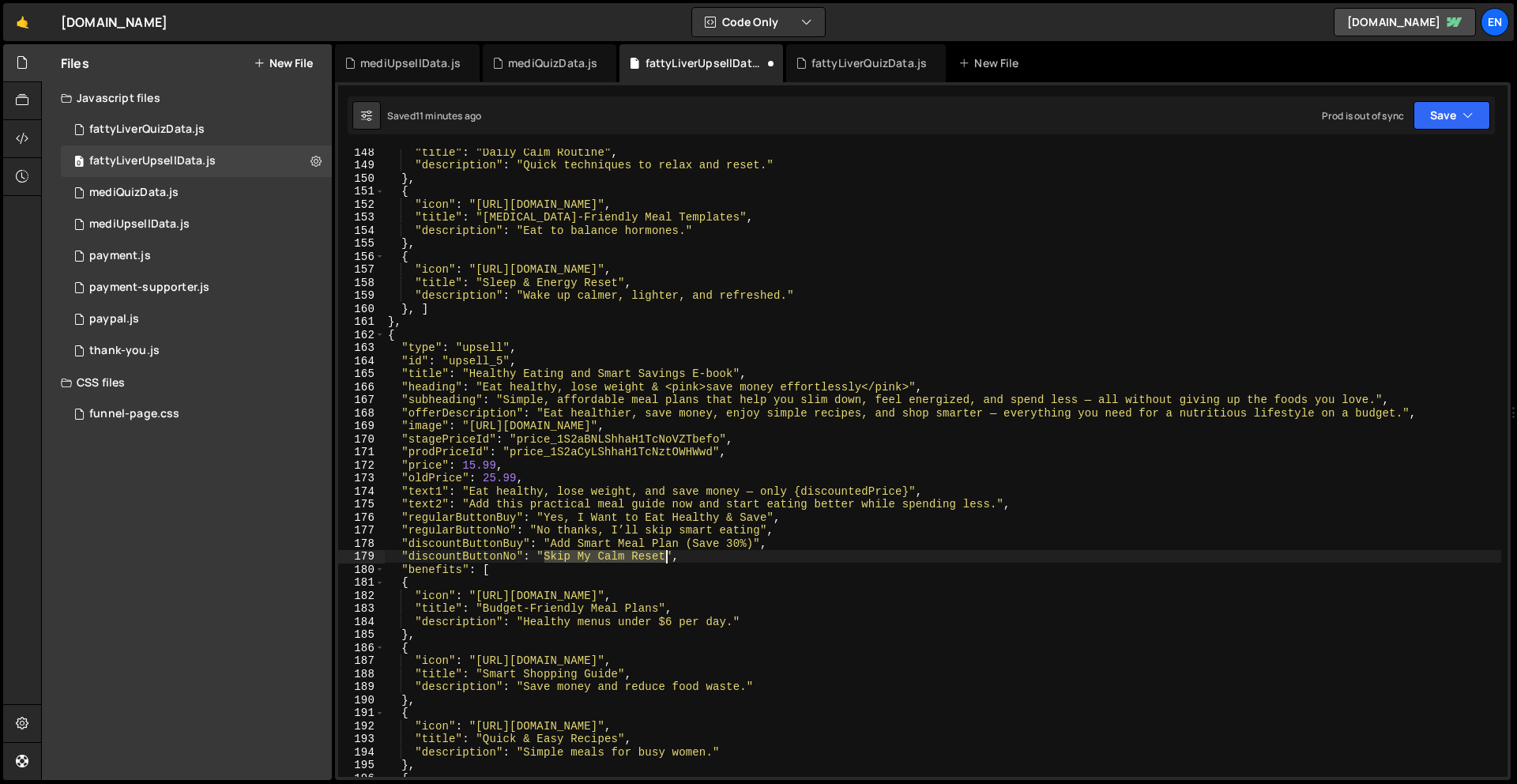
drag, startPoint x: 546, startPoint y: 560, endPoint x: 668, endPoint y: 552, distance: 122.3
click at [667, 552] on div ""title" : "Daily Calm Routine" , "description" : "Quick techniques to relax and…" at bounding box center [942, 472] width 1117 height 654
paste textarea "Smart Meal Plan"
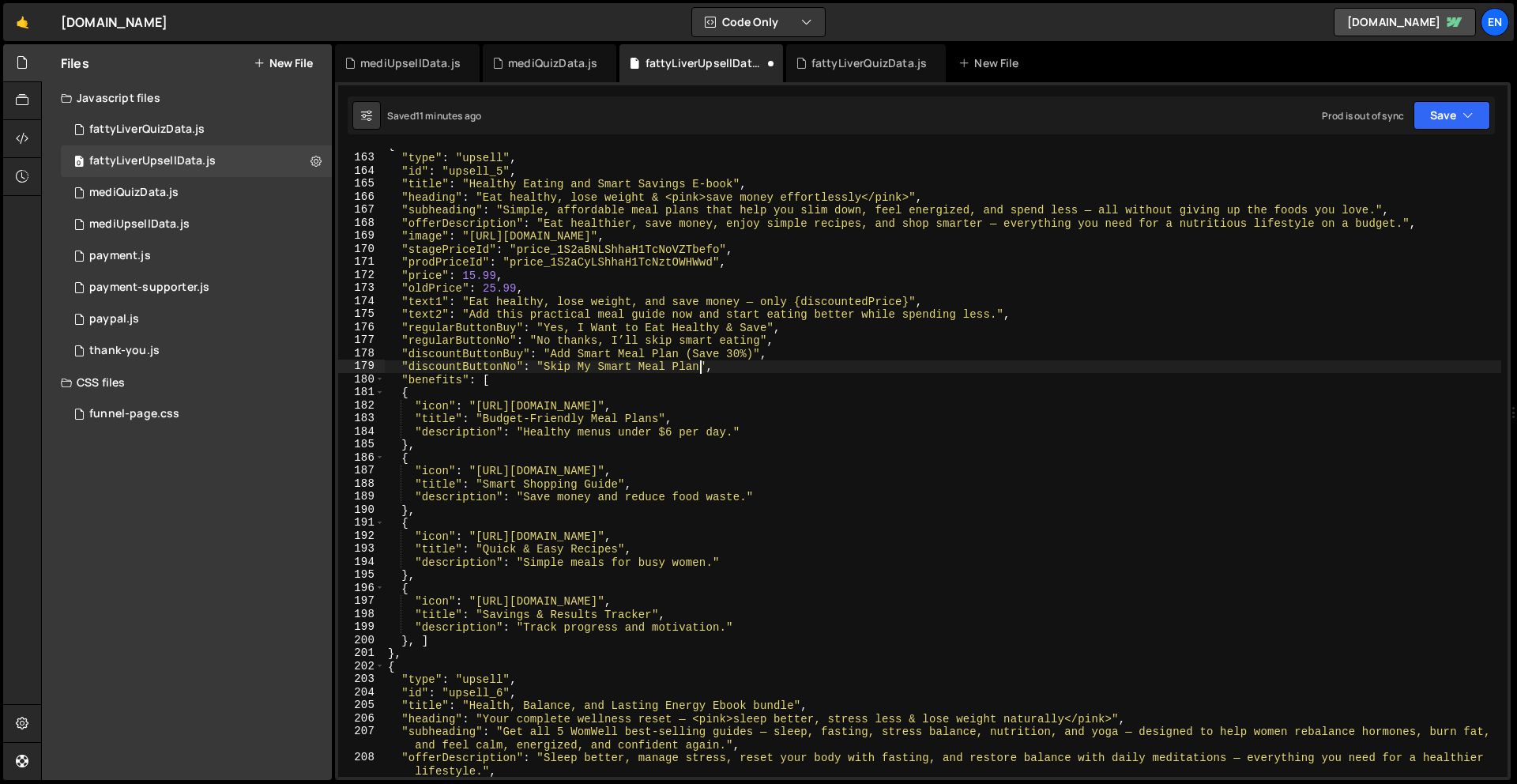
scroll to position [2161, 0]
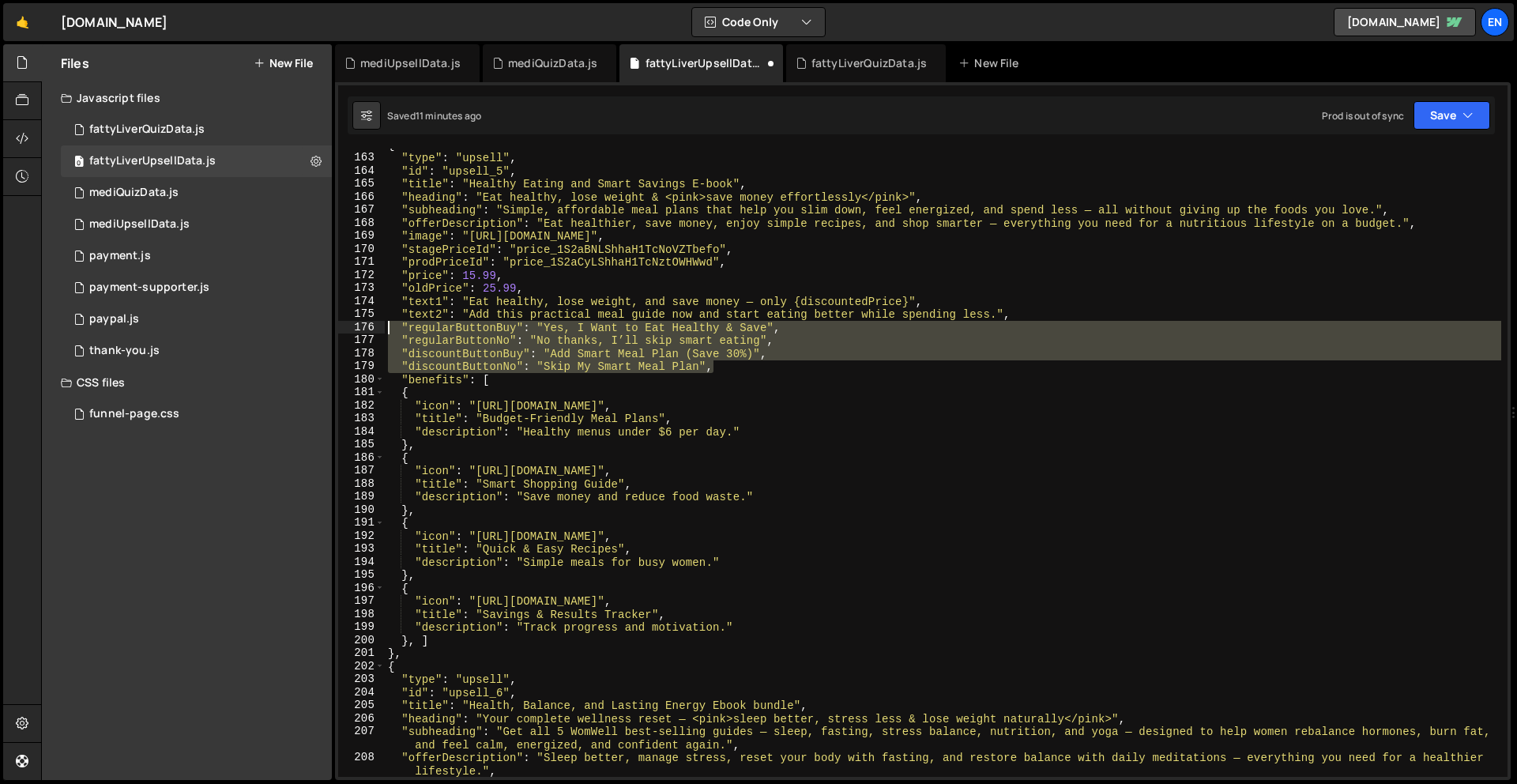
drag, startPoint x: 467, startPoint y: 355, endPoint x: 384, endPoint y: 331, distance: 86.4
click at [380, 327] on div ""discountButtonNo": "Skip My Smart Meal Plan", 162 163 164 165 166 167 168 169 …" at bounding box center [923, 462] width 1170 height 628
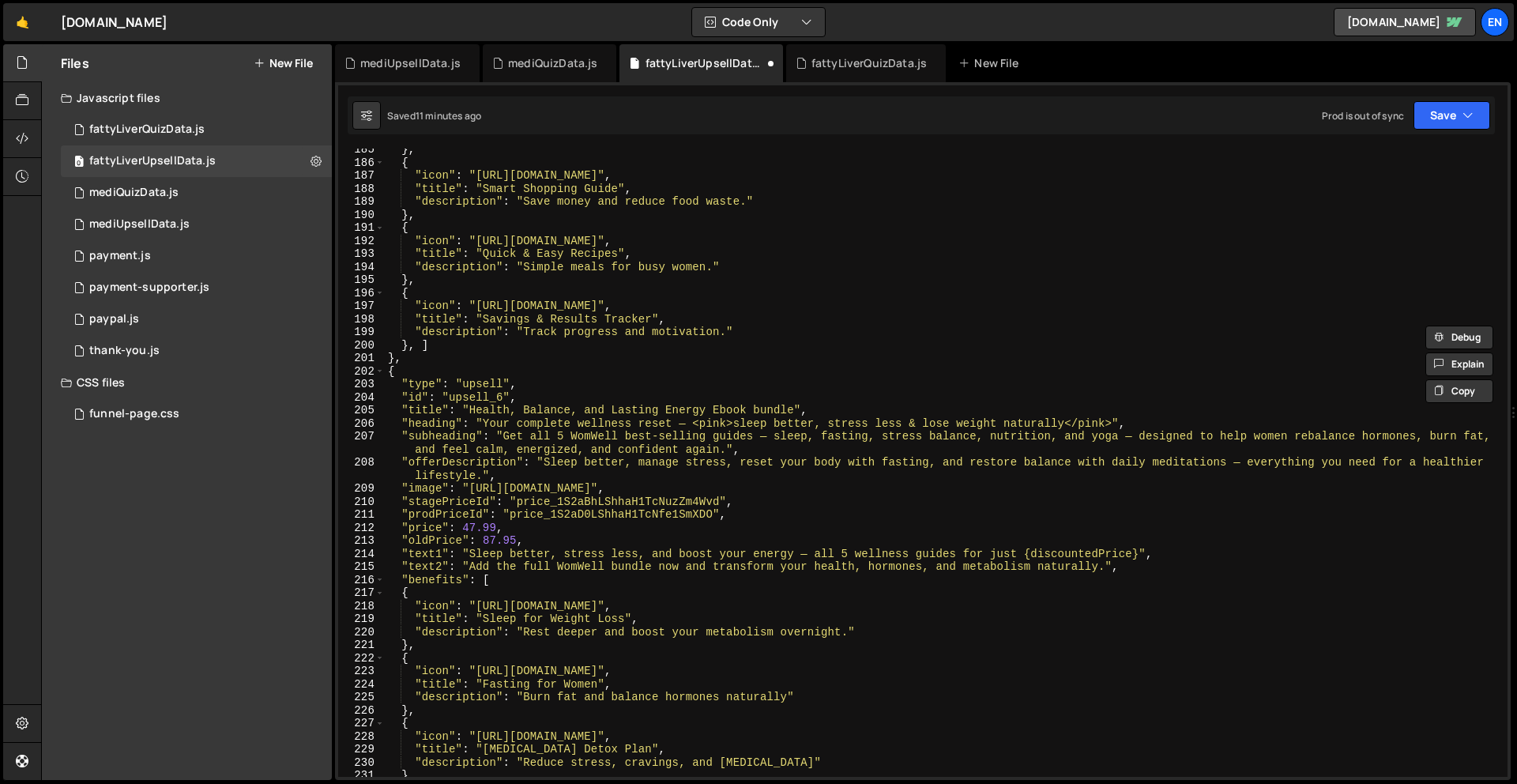
scroll to position [2458, 0]
click at [1149, 560] on div "} , { "icon" : "[URL][DOMAIN_NAME]" , "title" : "Smart Shopping Guide" , "descr…" at bounding box center [942, 466] width 1117 height 654
type textarea ""text2": "Add the full WomWell bundle now and transform your health, hormones, …"
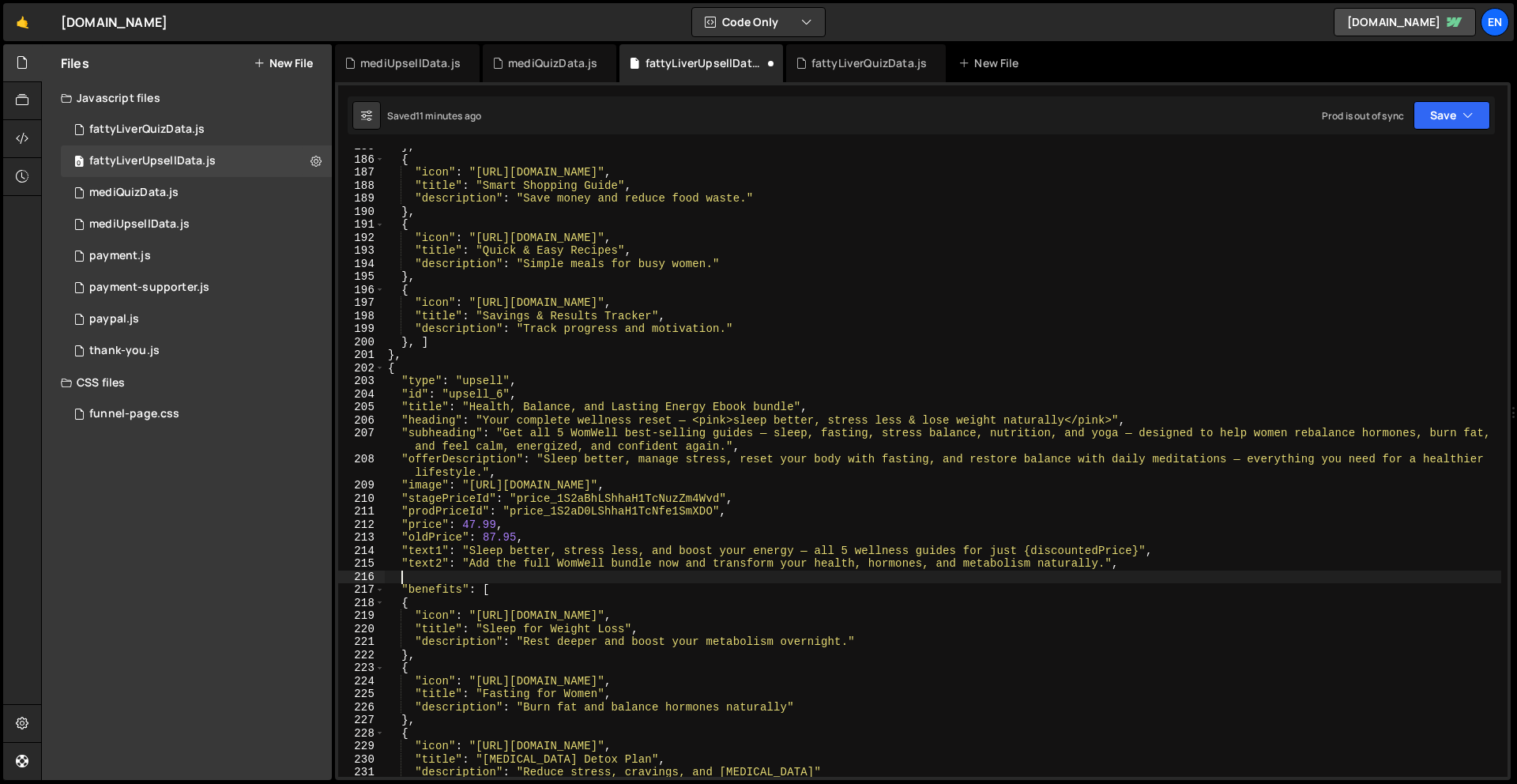
paste textarea ""discountButtonNo": "Skip My Smart Meal Plan","
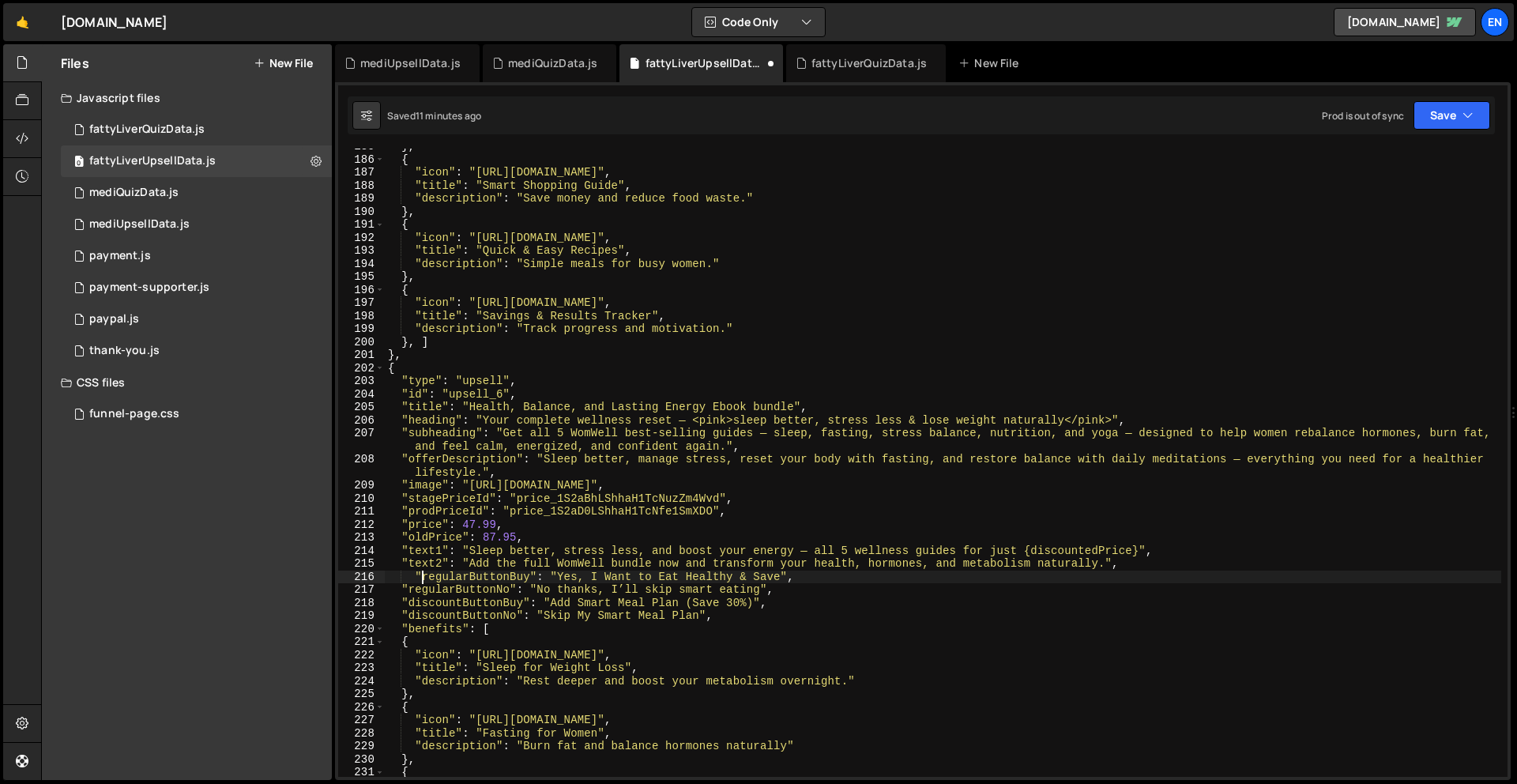
click at [419, 576] on div "} , { "icon" : "[URL][DOMAIN_NAME]" , "title" : "Smart Shopping Guide" , "descr…" at bounding box center [942, 466] width 1117 height 654
drag, startPoint x: 544, startPoint y: 578, endPoint x: 746, endPoint y: 572, distance: 202.1
click at [768, 570] on div "} , { "icon" : "[URL][DOMAIN_NAME]" , "title" : "Smart Shopping Guide" , "descr…" at bounding box center [942, 466] width 1117 height 654
paste textarea "My Full Wellness Reset"
drag, startPoint x: 539, startPoint y: 589, endPoint x: 760, endPoint y: 589, distance: 221.0
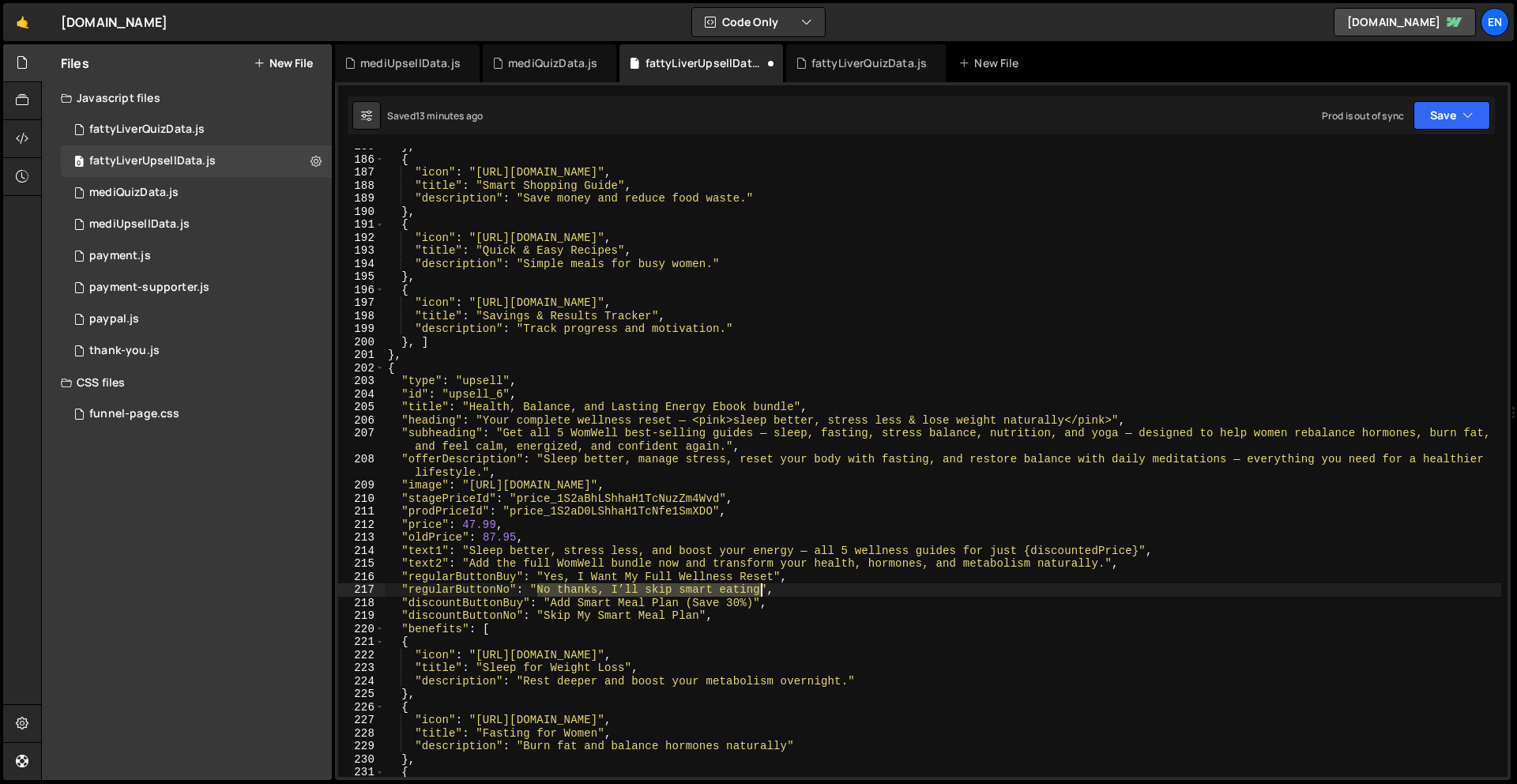
click at [762, 588] on div "} , { "icon" : "[URL][DOMAIN_NAME]" , "title" : "Smart Shopping Guide" , "descr…" at bounding box center [942, 466] width 1117 height 654
paste textarea "I’ll keep my current routine for now"
drag, startPoint x: 577, startPoint y: 605, endPoint x: 754, endPoint y: 604, distance: 177.0
click at [754, 604] on div "} , { "icon" : "[URL][DOMAIN_NAME]" , "title" : "Smart Shopping Guide" , "descr…" at bounding box center [942, 466] width 1117 height 654
paste textarea "Unlock My Full Reset"
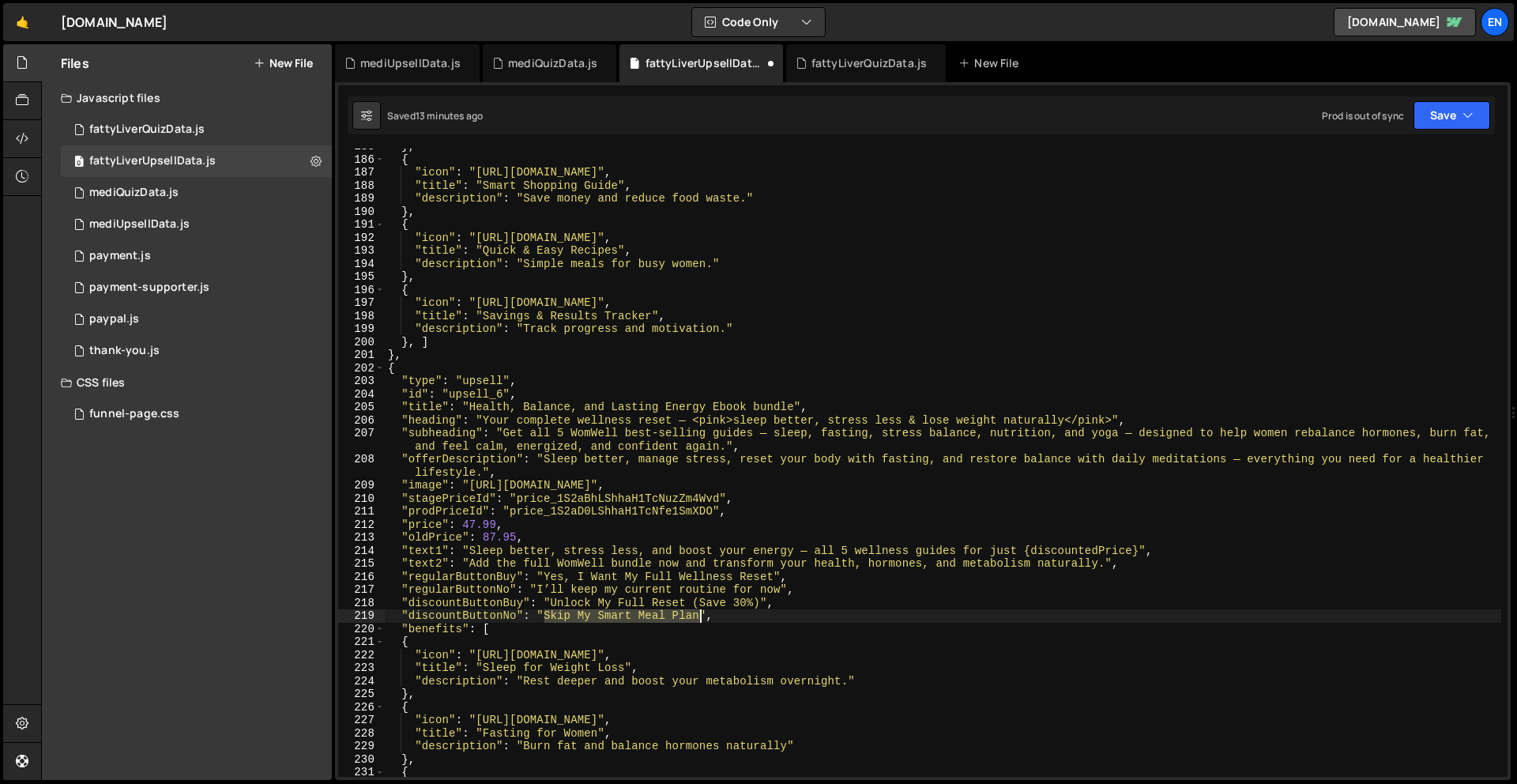
drag, startPoint x: 543, startPoint y: 617, endPoint x: 698, endPoint y: 615, distance: 155.0
click at [698, 615] on div "} , { "icon" : "[URL][DOMAIN_NAME]" , "title" : "Smart Shopping Guide" , "descr…" at bounding box center [942, 466] width 1117 height 654
paste textarea "I’ll Pass on the Full Offer"
type textarea ""discountButtonNo": "I’ll Pass on the Full Offer","
click at [862, 615] on div "} , { "icon" : "[URL][DOMAIN_NAME]" , "title" : "Smart Shopping Guide" , "descr…" at bounding box center [942, 466] width 1117 height 654
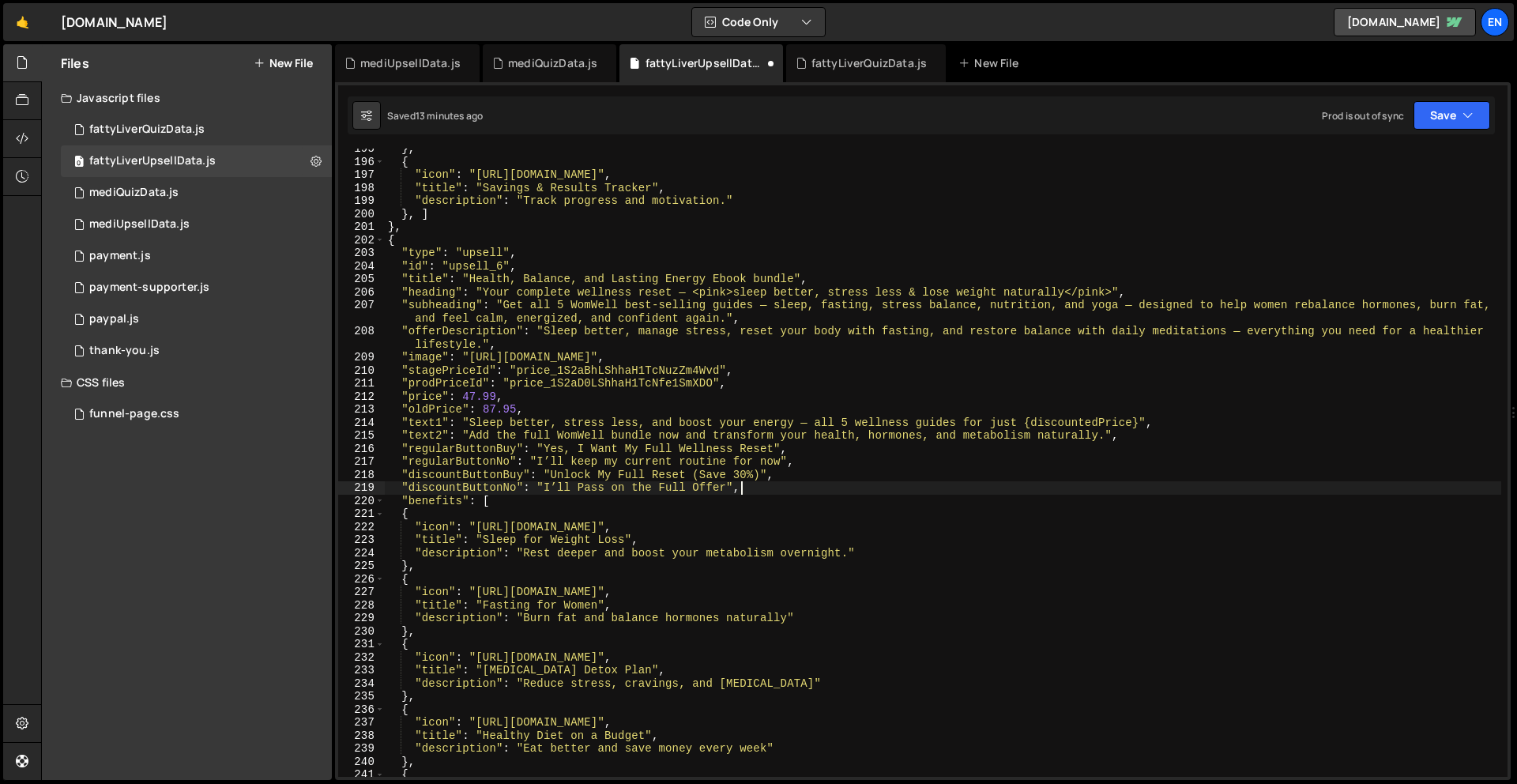
scroll to position [2587, 0]
click at [1461, 111] on button "Save" at bounding box center [1452, 115] width 77 height 28
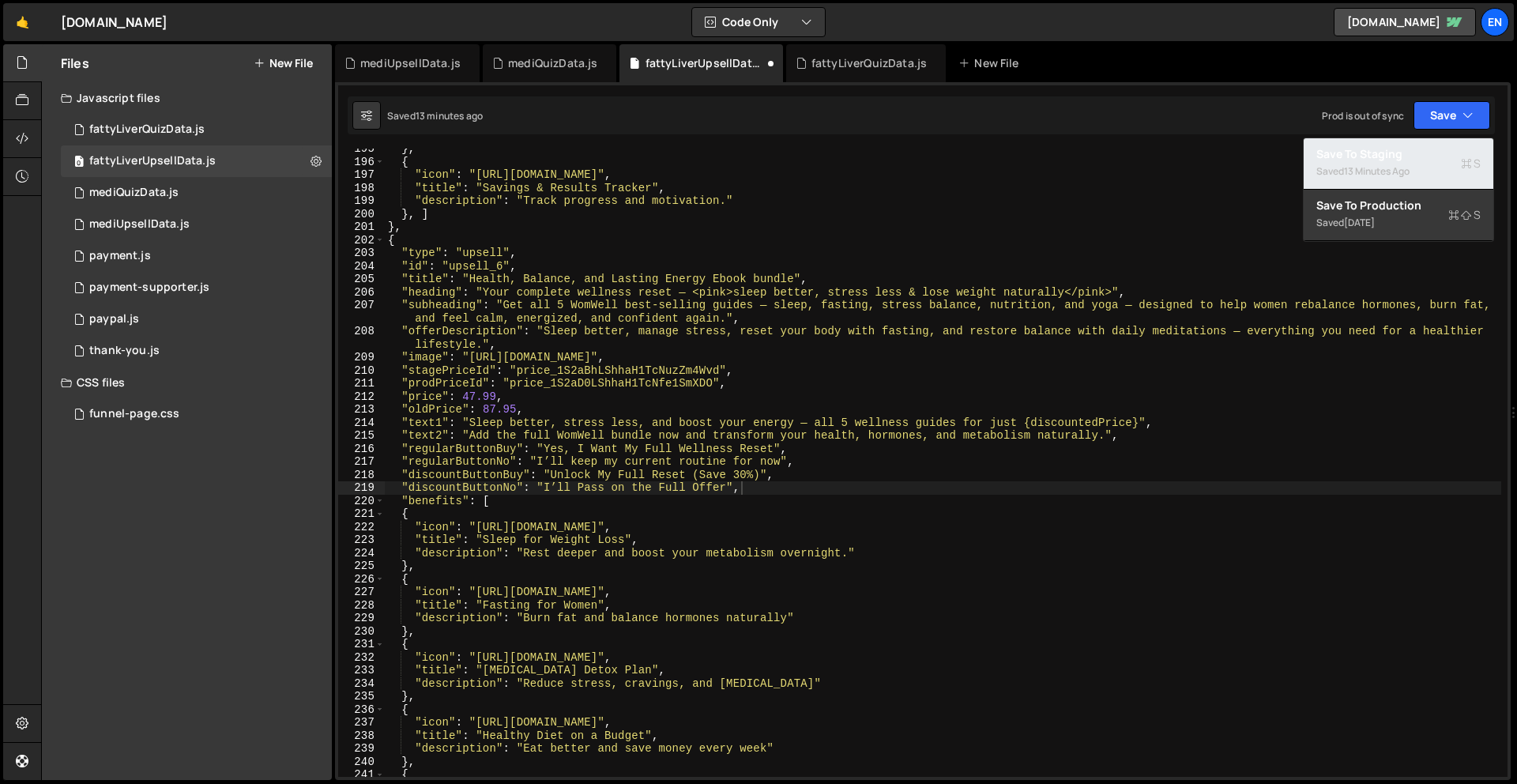
click at [1393, 151] on div "Save to Staging S" at bounding box center [1398, 154] width 164 height 16
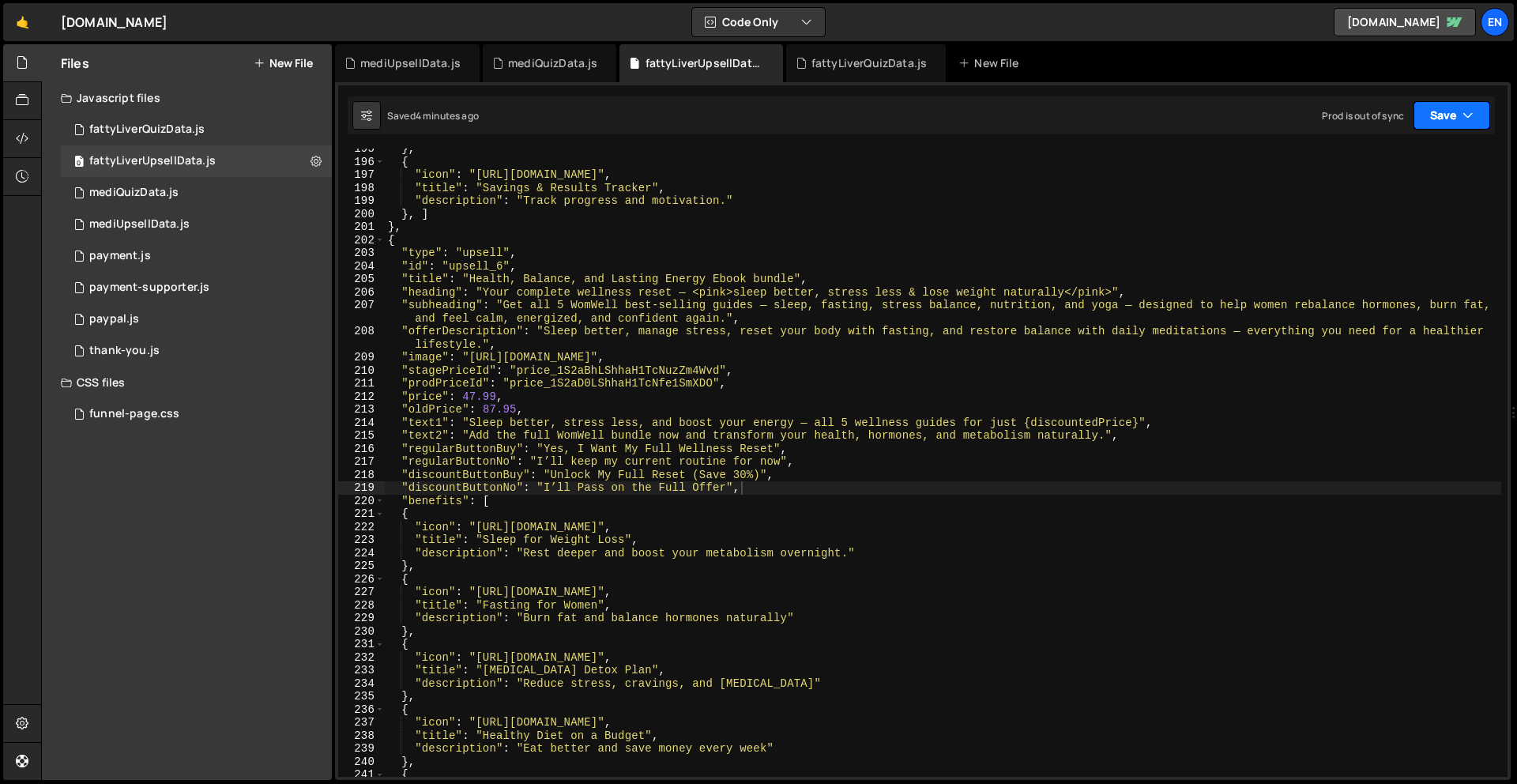
click at [1471, 106] on button "Save" at bounding box center [1452, 115] width 77 height 28
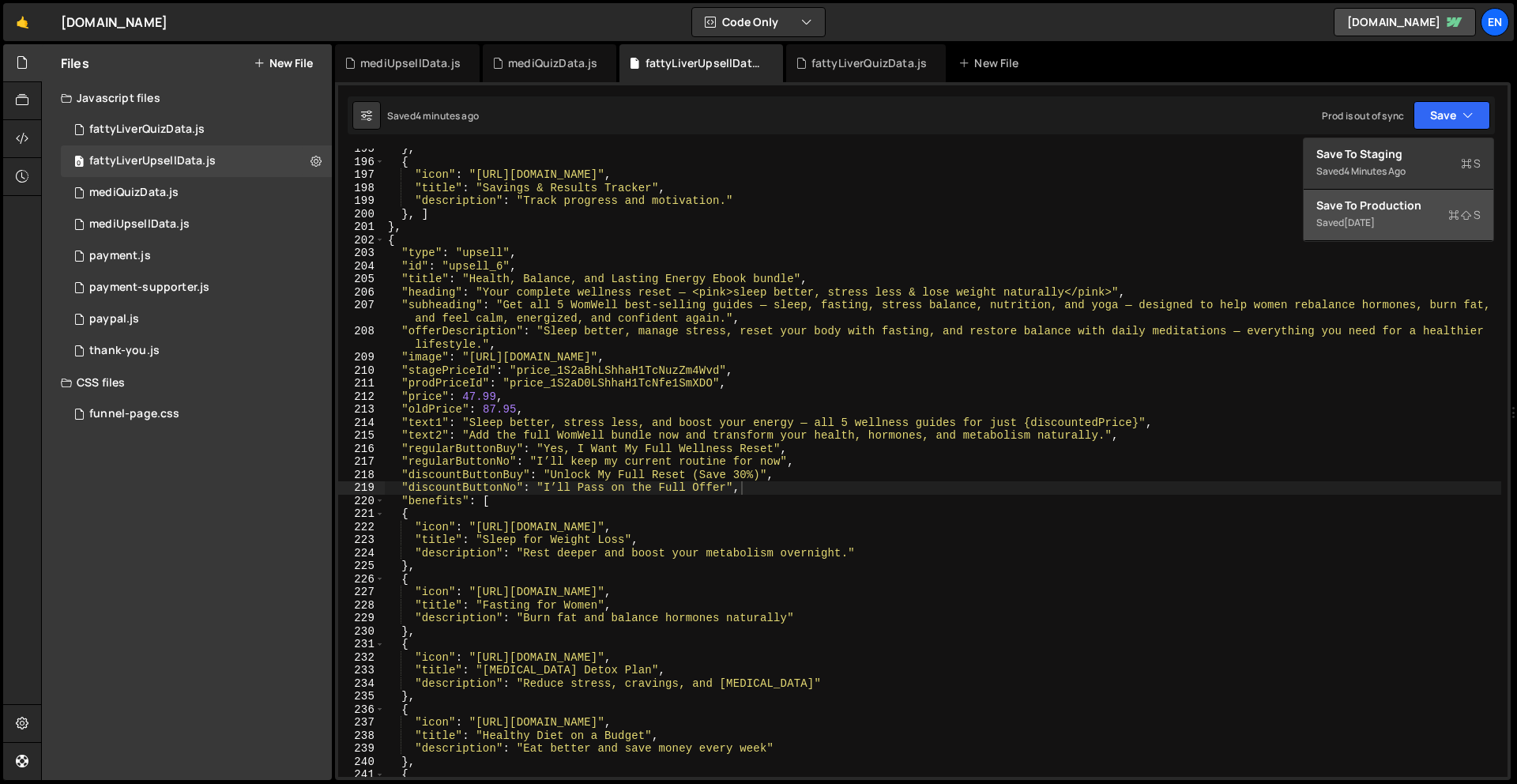
click at [1419, 210] on div "Save to Production S" at bounding box center [1398, 205] width 164 height 16
